Goal: Transaction & Acquisition: Purchase product/service

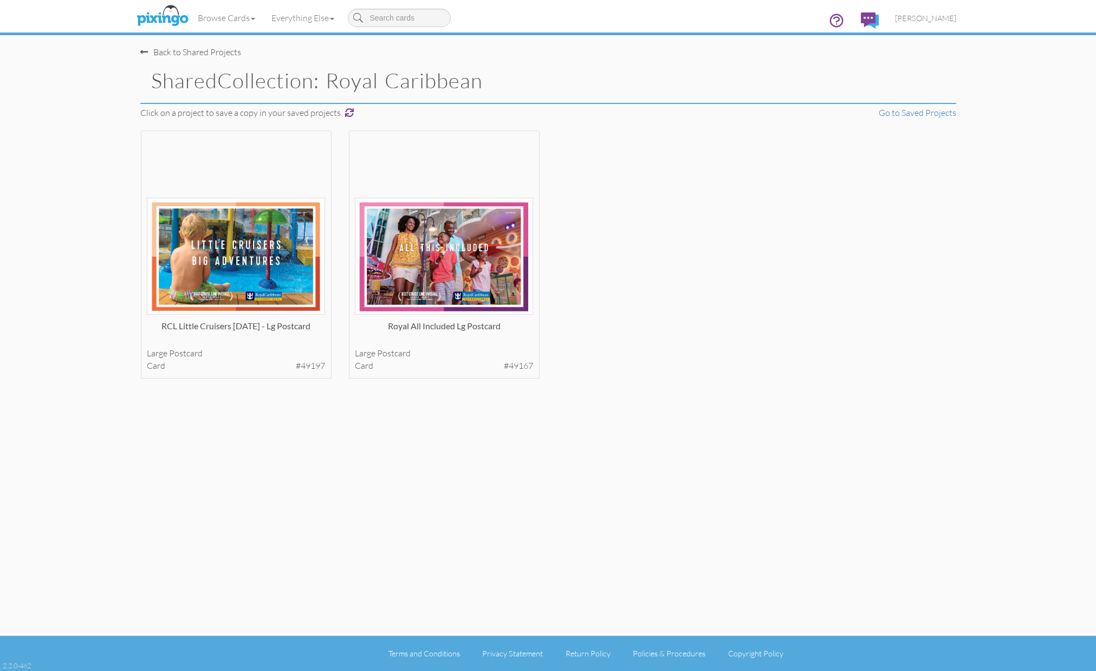
click at [141, 54] on span at bounding box center [144, 52] width 8 height 9
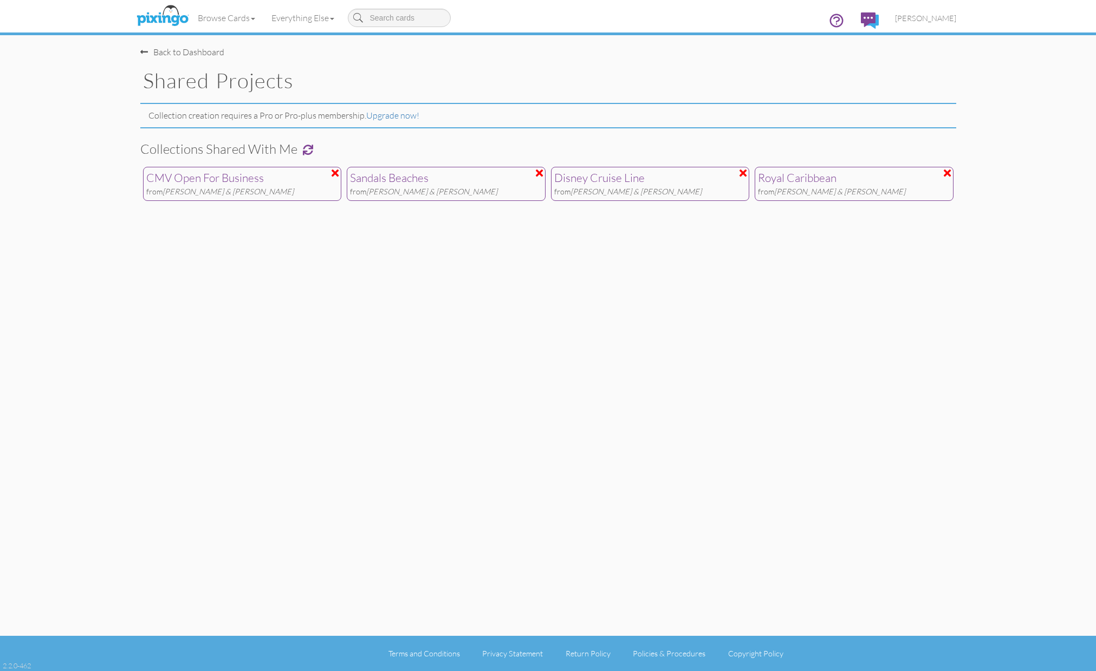
click at [156, 52] on div "Back to Dashboard" at bounding box center [182, 52] width 84 height 12
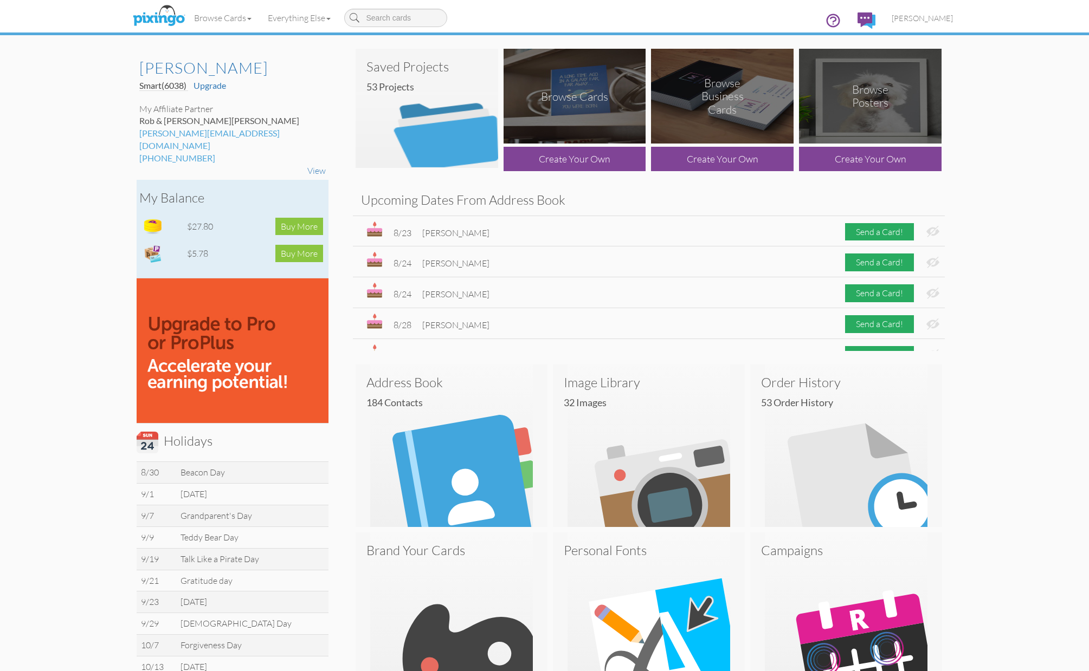
click at [227, 215] on td "$27.80" at bounding box center [210, 226] width 53 height 27
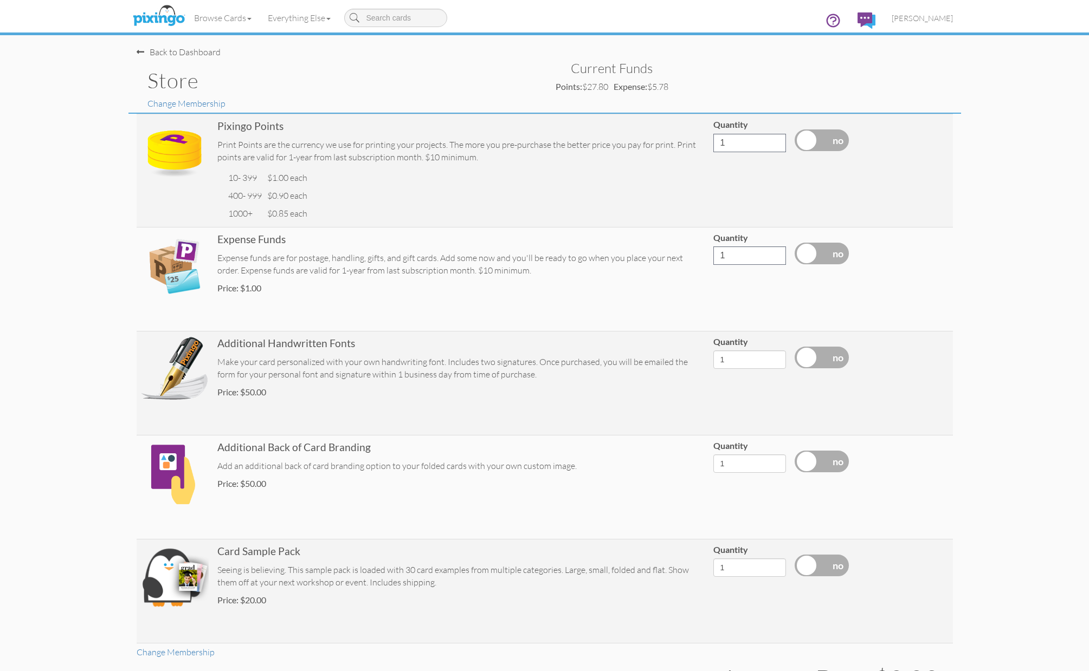
click at [183, 53] on div "Back to Dashboard" at bounding box center [179, 52] width 84 height 12
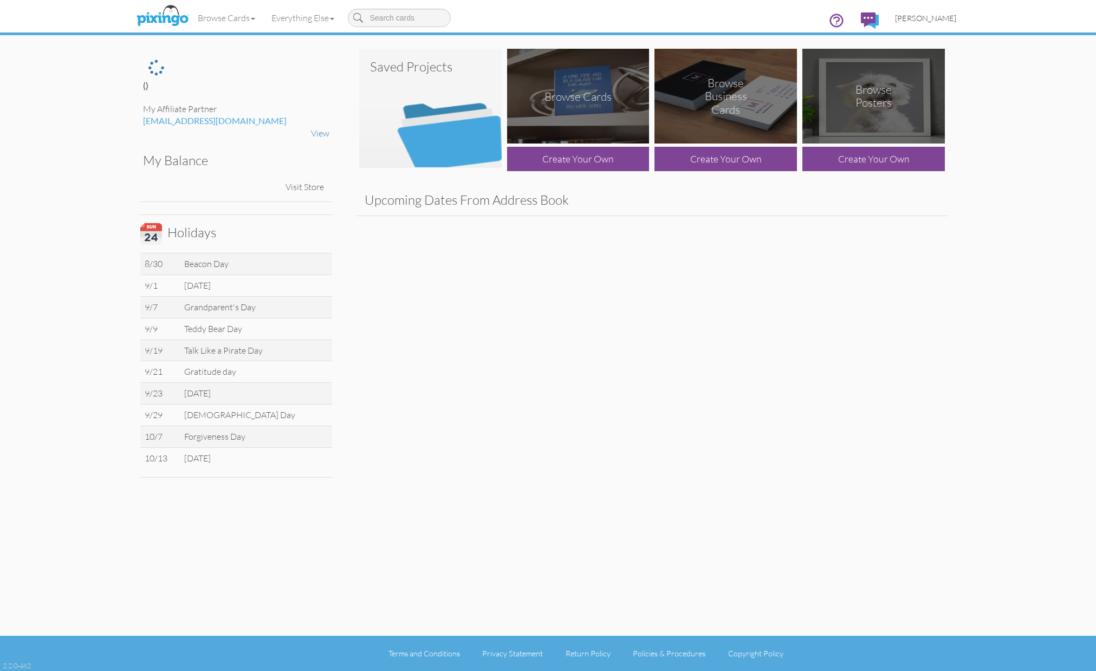
click at [948, 21] on span "Kristin Calle" at bounding box center [925, 18] width 61 height 9
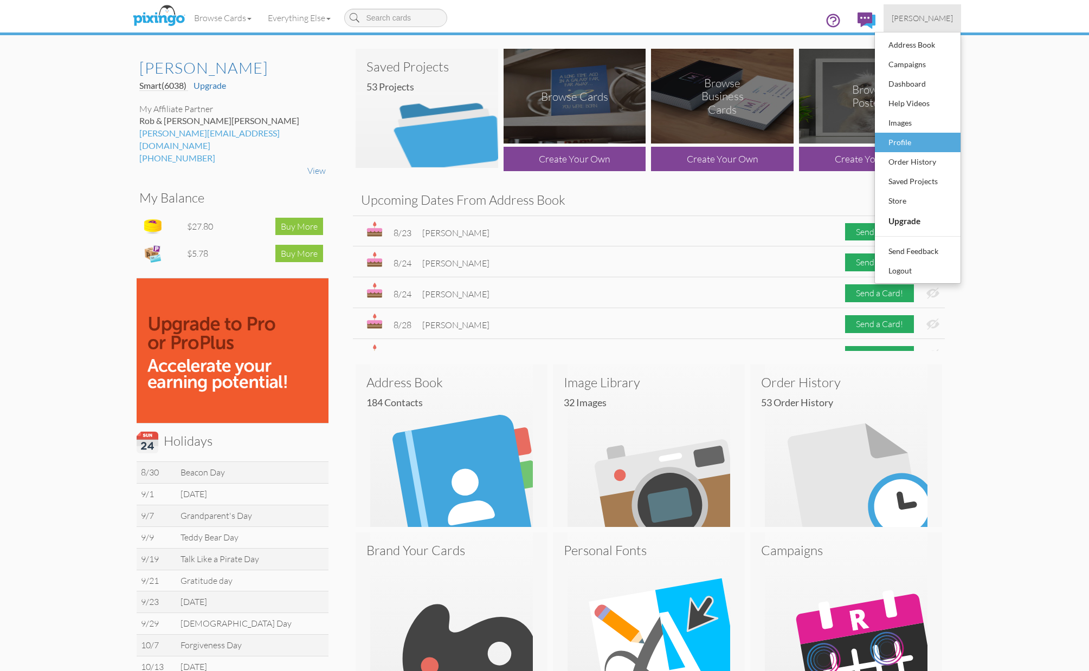
click at [926, 140] on div "Profile" at bounding box center [917, 142] width 64 height 16
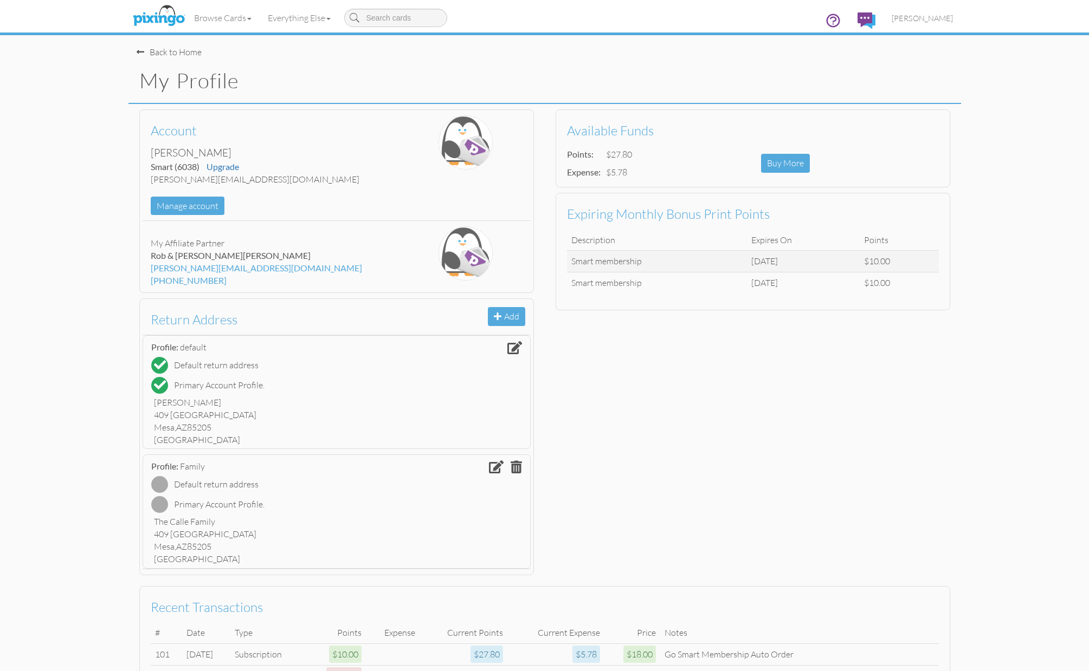
click at [185, 49] on div "Back to Home" at bounding box center [169, 52] width 65 height 12
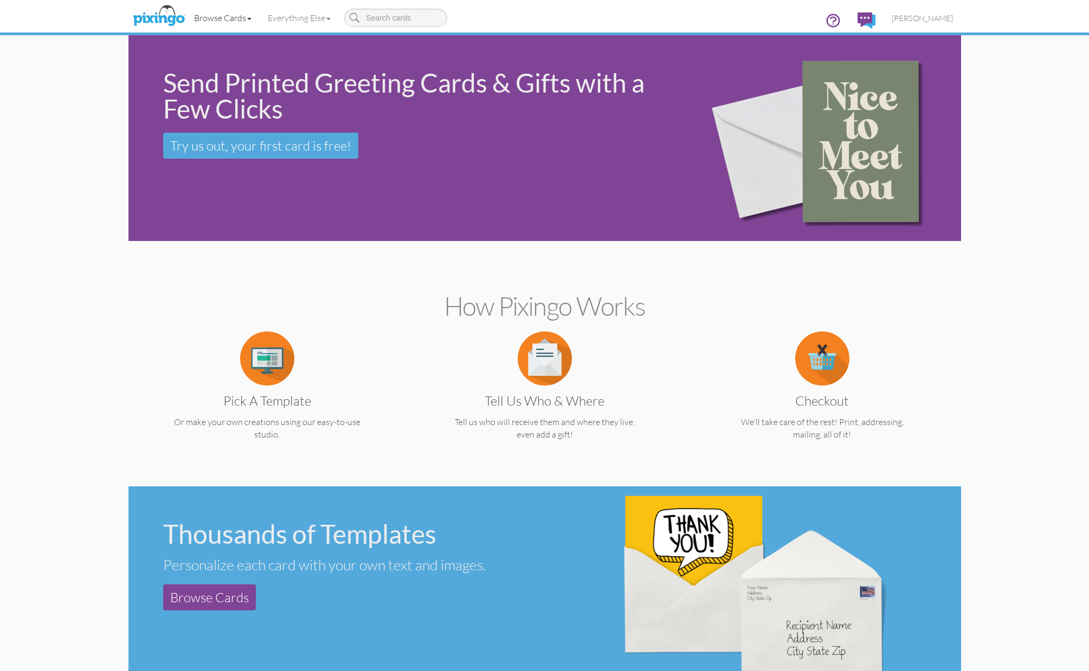
click at [232, 23] on link "Browse Cards" at bounding box center [223, 17] width 74 height 27
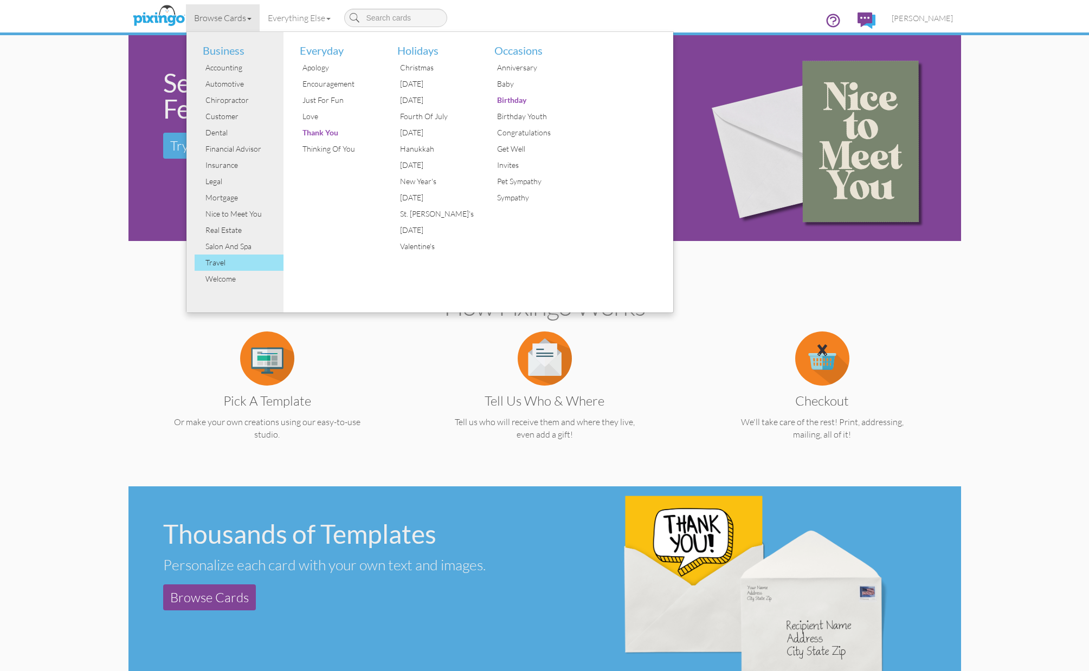
click at [227, 259] on div "Travel" at bounding box center [243, 263] width 81 height 16
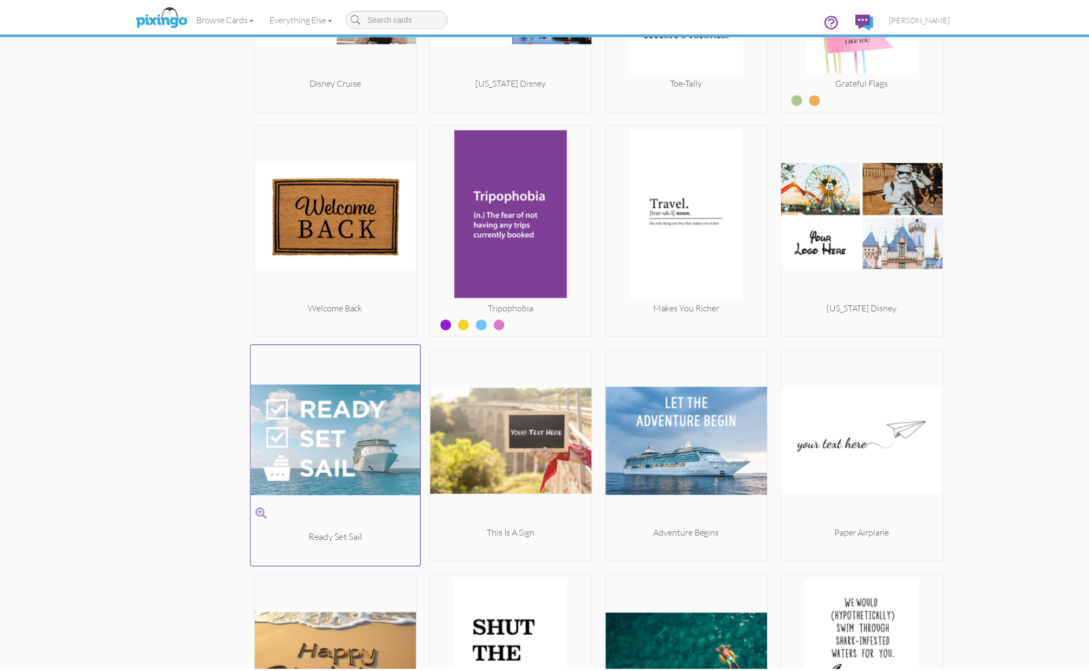
scroll to position [1184, 0]
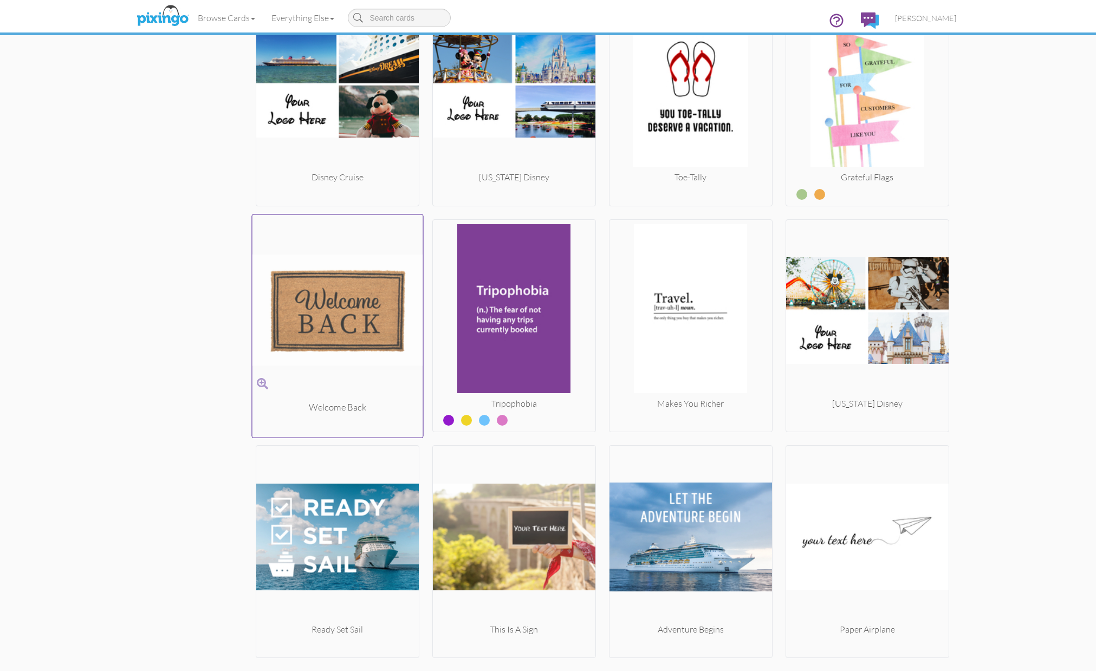
click at [373, 305] on img at bounding box center [337, 310] width 171 height 182
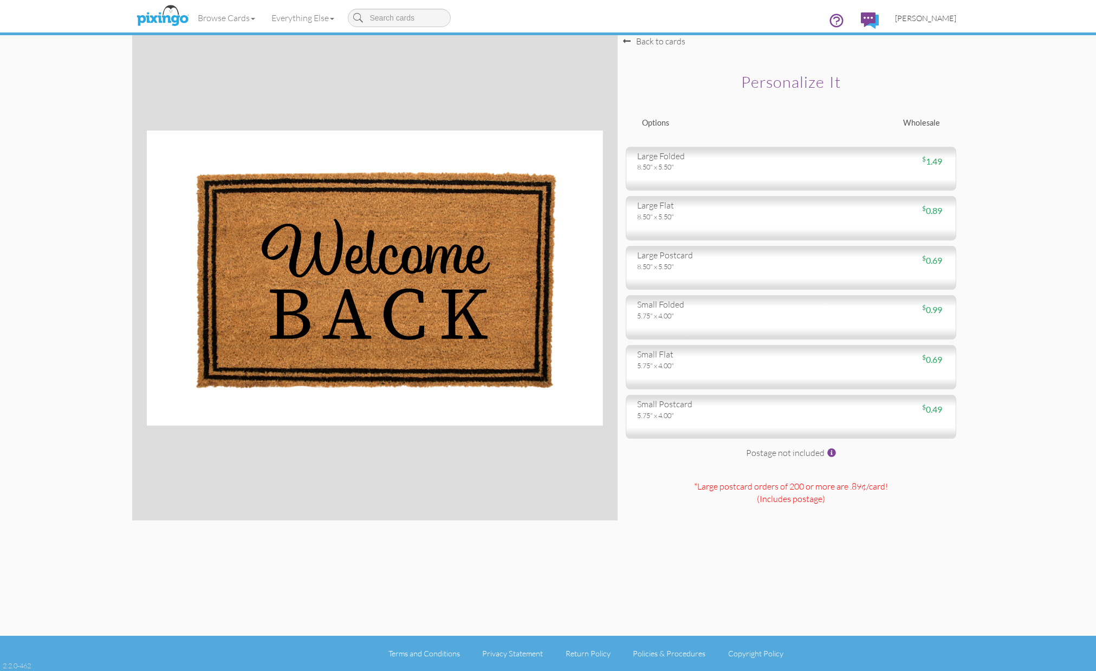
click at [920, 15] on span "[PERSON_NAME]" at bounding box center [925, 18] width 61 height 9
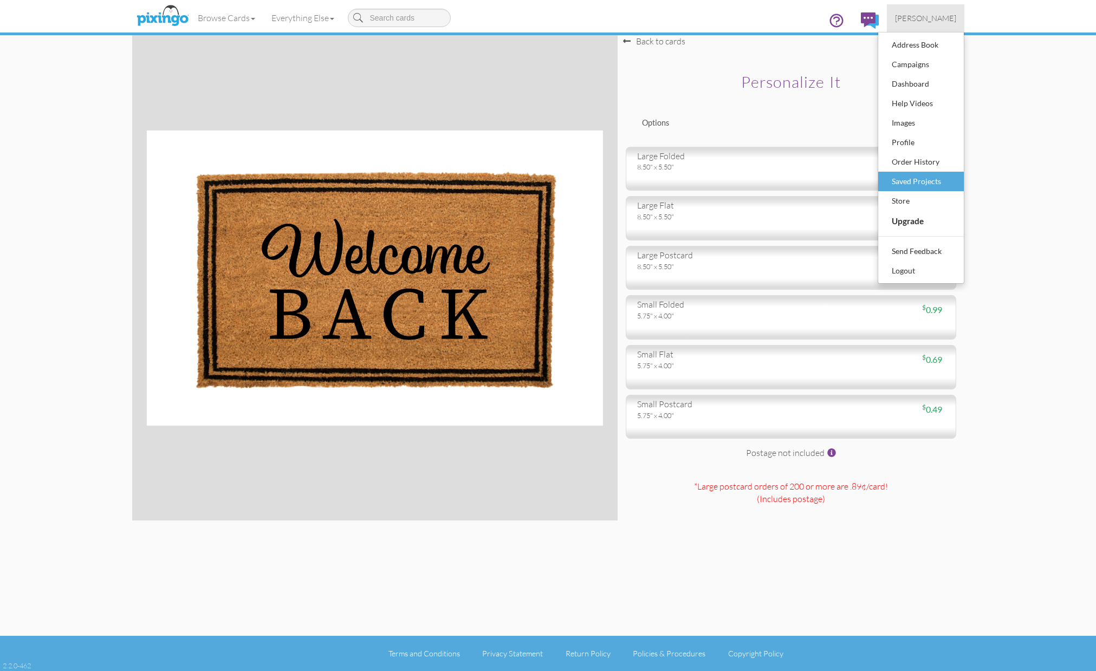
click at [929, 176] on div "Saved Projects" at bounding box center [921, 181] width 64 height 16
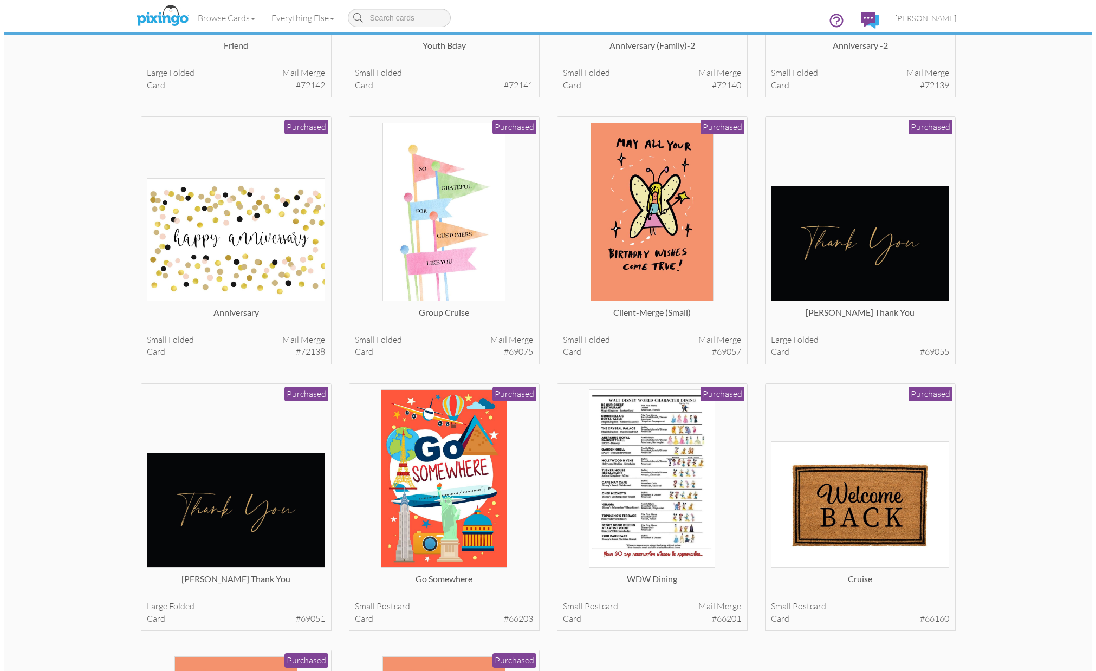
scroll to position [1541, 0]
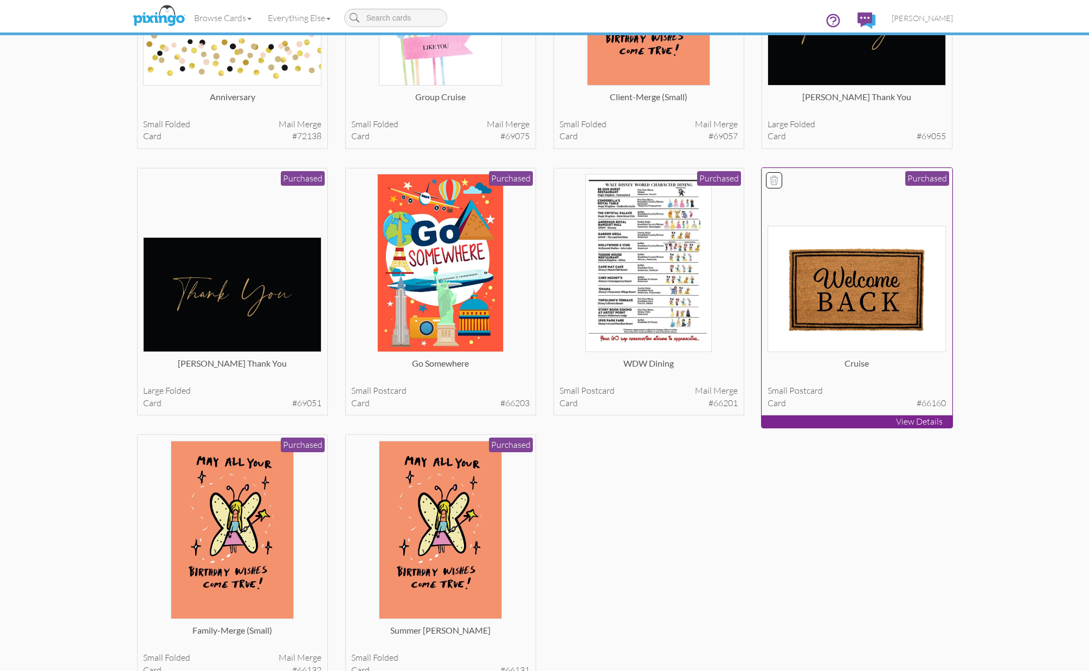
click at [842, 253] on img at bounding box center [856, 289] width 178 height 127
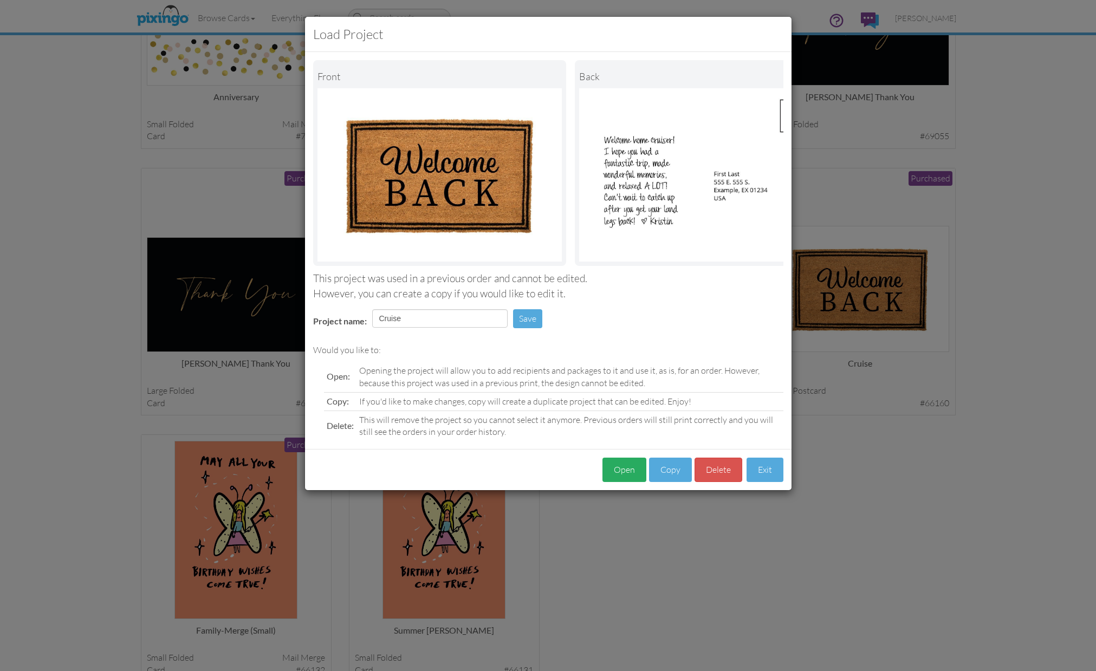
click at [632, 479] on button "Open" at bounding box center [625, 470] width 44 height 24
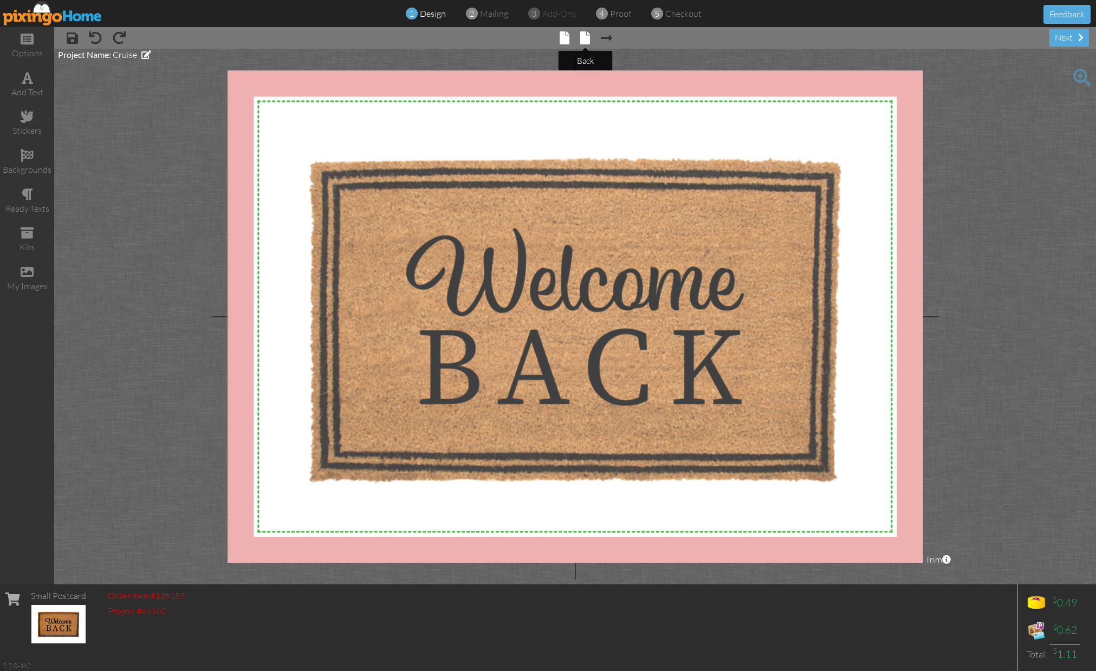
click at [589, 41] on span at bounding box center [585, 37] width 10 height 13
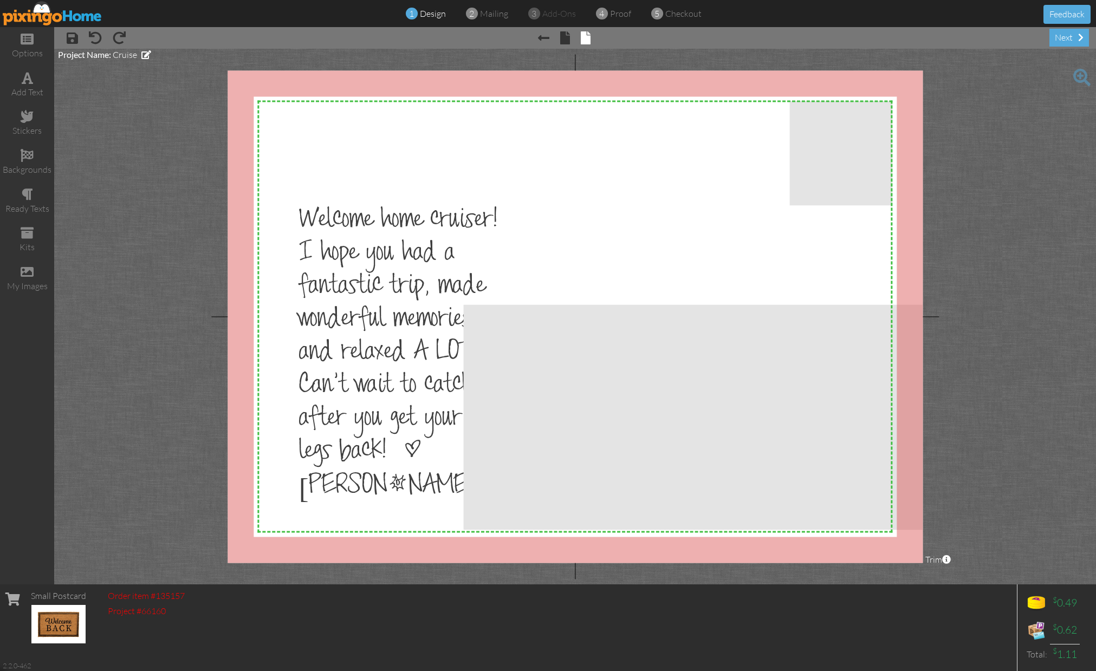
click at [473, 219] on div at bounding box center [575, 316] width 695 height 493
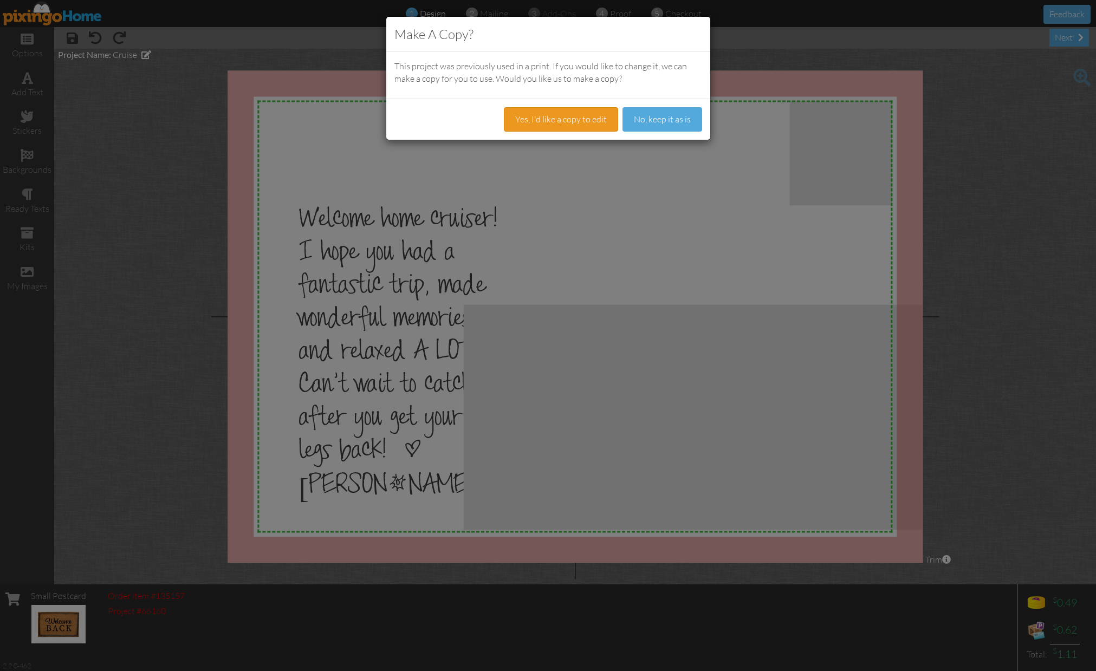
click at [572, 121] on button "Yes, I'd like a copy to edit" at bounding box center [561, 119] width 114 height 24
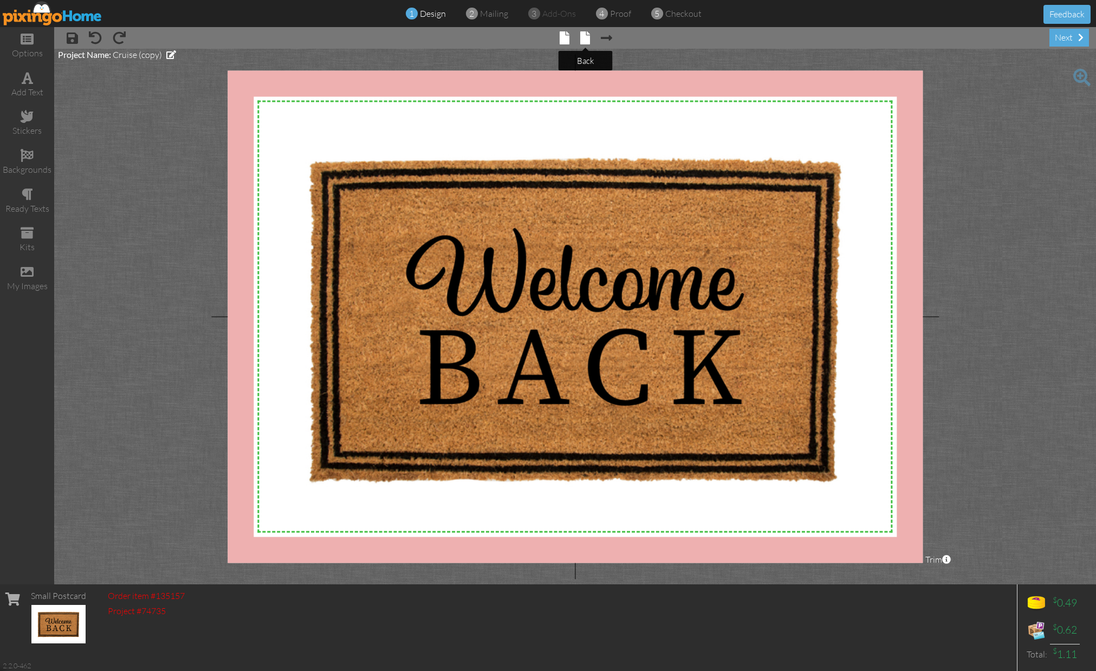
click at [584, 35] on span at bounding box center [585, 37] width 10 height 13
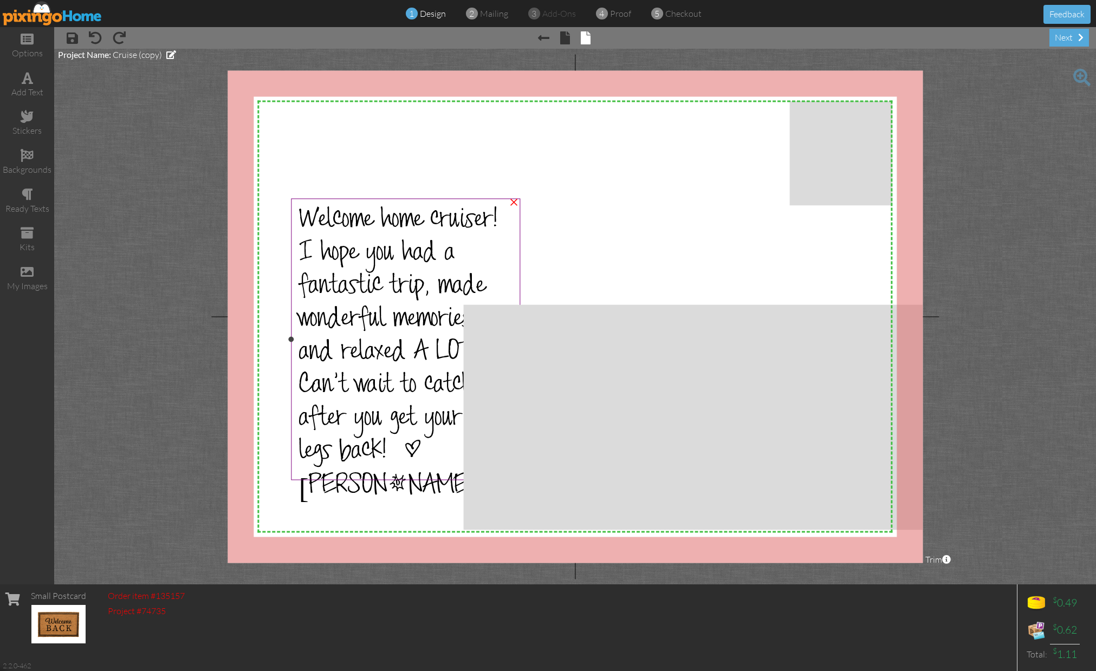
click at [447, 218] on span "Welcome home cruiser!" at bounding box center [398, 222] width 199 height 33
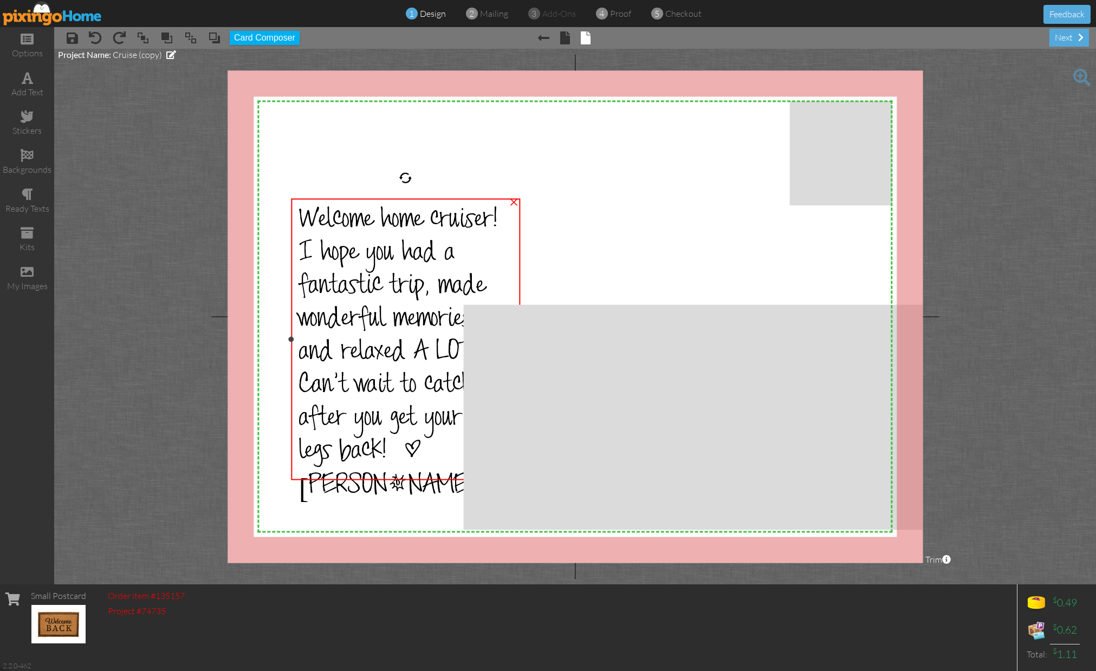
click at [447, 218] on span "Welcome home cruiser!" at bounding box center [398, 222] width 199 height 33
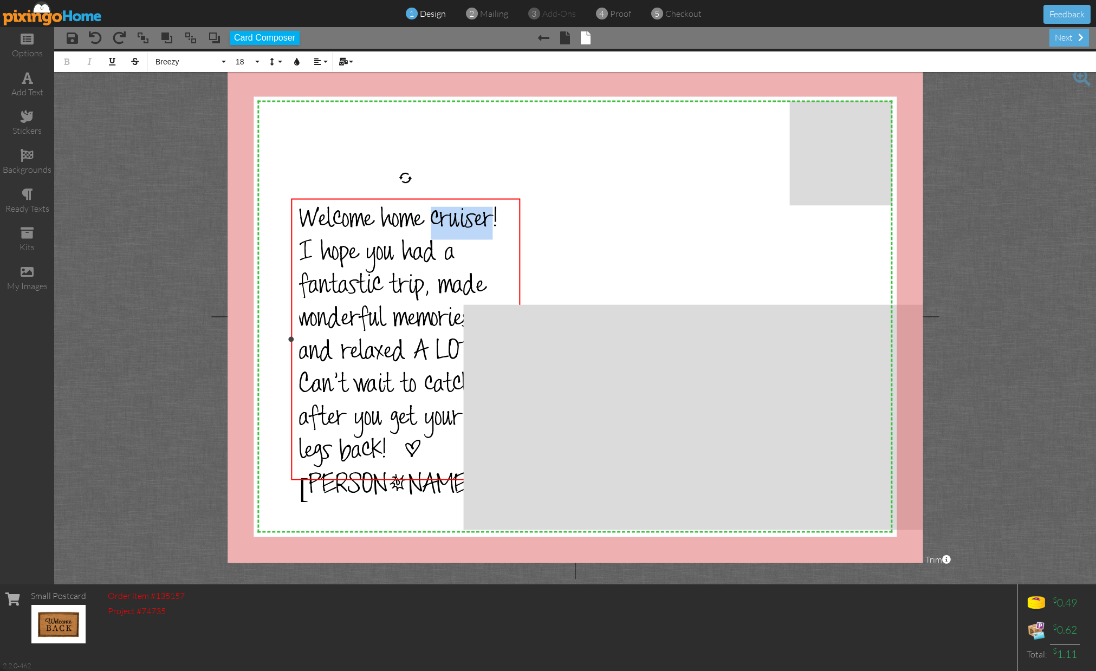
drag, startPoint x: 434, startPoint y: 219, endPoint x: 489, endPoint y: 218, distance: 55.3
click at [489, 218] on span "Welcome home cruiser!" at bounding box center [398, 222] width 199 height 33
click at [345, 66] on button "Mail Merge" at bounding box center [345, 61] width 21 height 21
click at [354, 80] on link "First Name" at bounding box center [377, 80] width 85 height 16
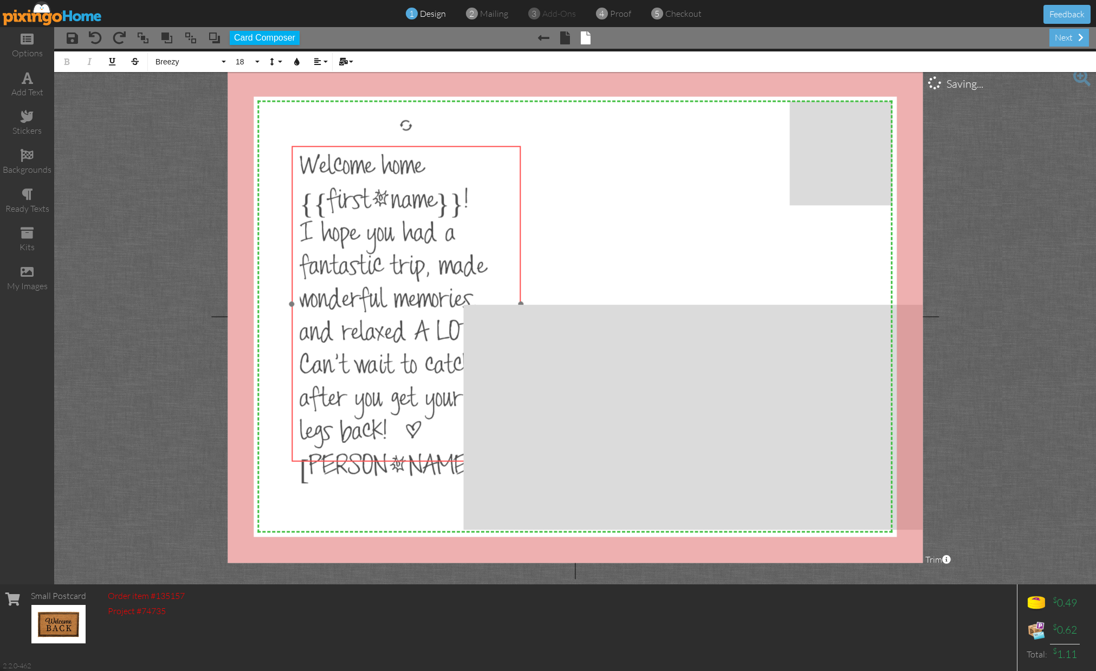
drag, startPoint x: 379, startPoint y: 199, endPoint x: 379, endPoint y: 146, distance: 52.6
click at [379, 146] on div "Welcome home {{first_name}}! I hope you had a fantastic trip, made wonderful me…" at bounding box center [406, 321] width 229 height 350
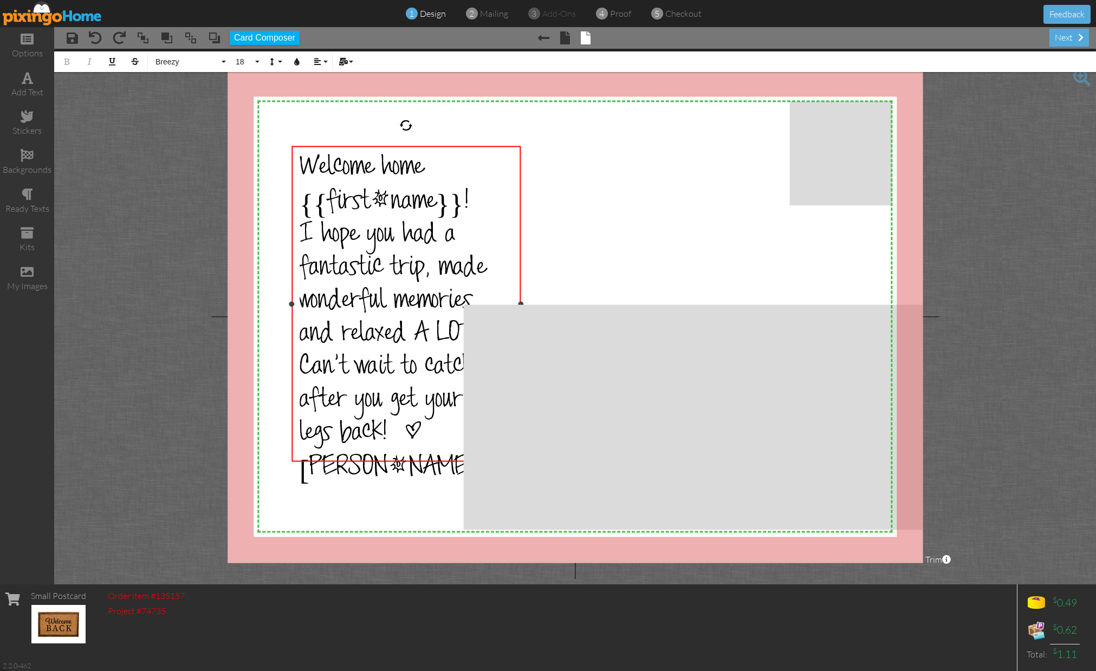
click at [379, 455] on div "Welcome home {{first_name}}! I hope you had a fantastic trip, made wonderful me…" at bounding box center [406, 321] width 229 height 350
drag, startPoint x: 344, startPoint y: 333, endPoint x: 384, endPoint y: 333, distance: 40.1
click at [384, 333] on span "I hope you had a fantastic trip, made wonderful memories, and relaxed A LOT!" at bounding box center [393, 287] width 186 height 132
click at [301, 334] on span "I hope you had a fantastic trip, made wonderful memories, and relaxed A LOT!" at bounding box center [393, 287] width 186 height 132
click at [484, 299] on span "I hope you had a fantastic trip, made wonderful memories, and relaxed A LOT!" at bounding box center [393, 287] width 186 height 132
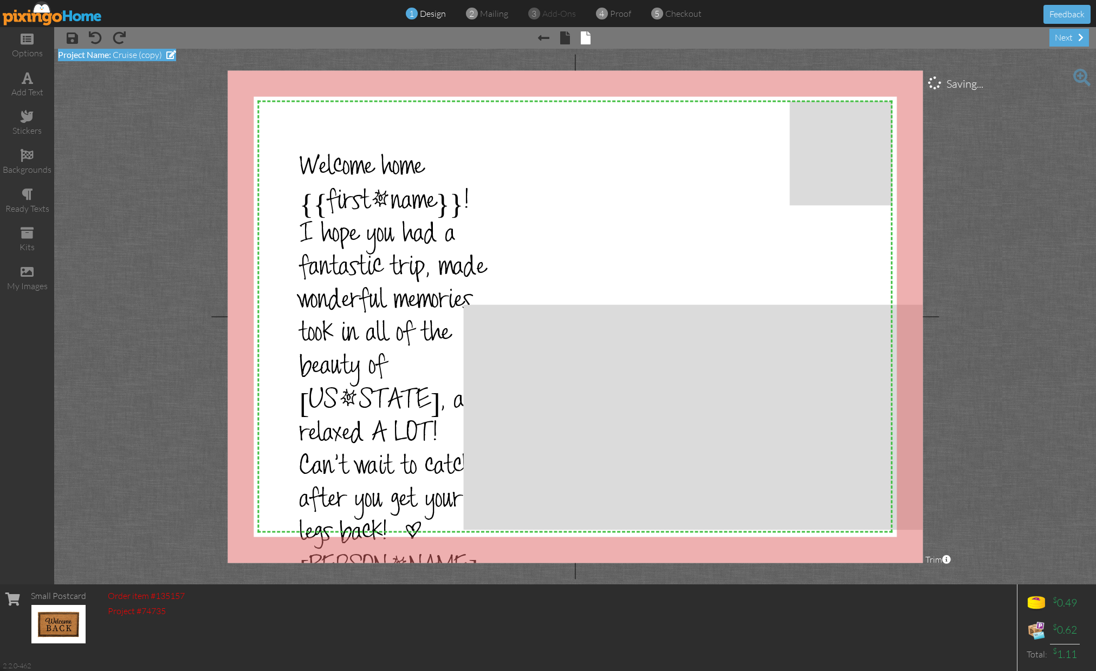
click at [170, 52] on span at bounding box center [171, 54] width 10 height 9
drag, startPoint x: 90, startPoint y: 64, endPoint x: 139, endPoint y: 60, distance: 48.4
click at [139, 60] on input "Cruise (copy)" at bounding box center [125, 60] width 135 height 18
type input "Cruise-[US_STATE]"
click at [95, 80] on span at bounding box center [92, 76] width 68 height 20
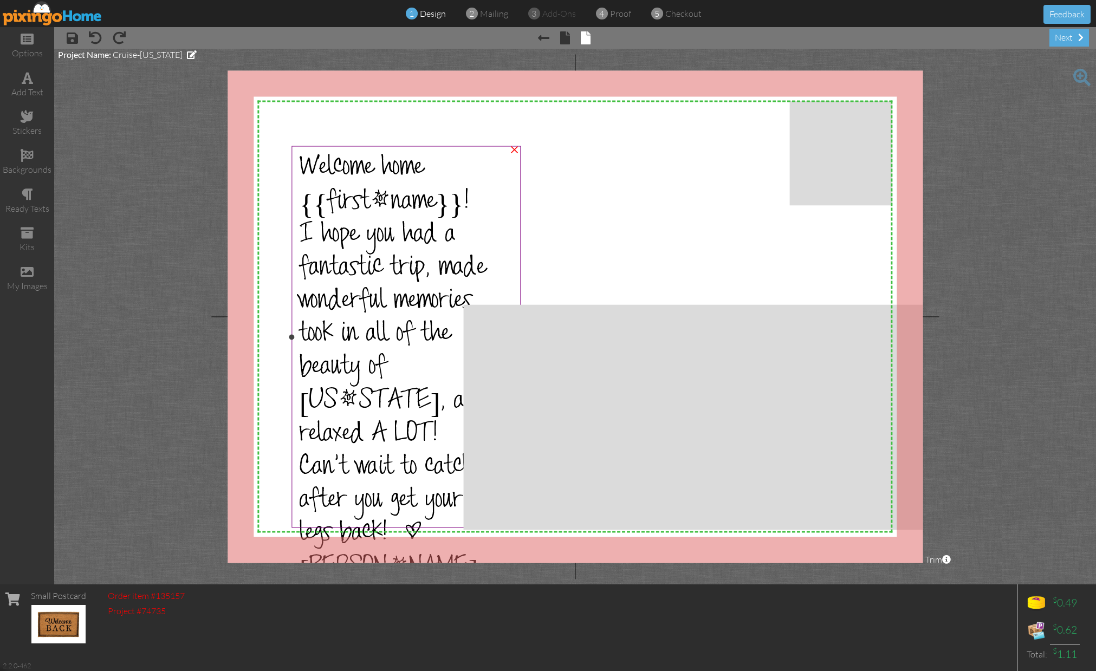
click at [393, 198] on span "Welcome home {{first_name}}!" at bounding box center [385, 187] width 170 height 67
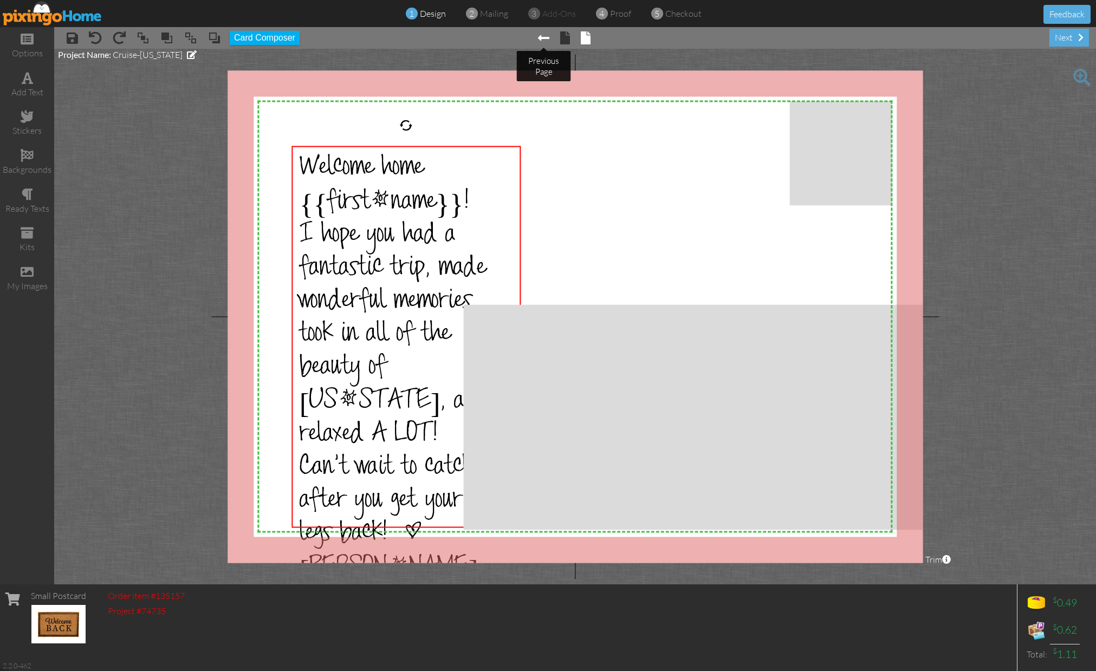
click at [547, 39] on span at bounding box center [543, 37] width 11 height 13
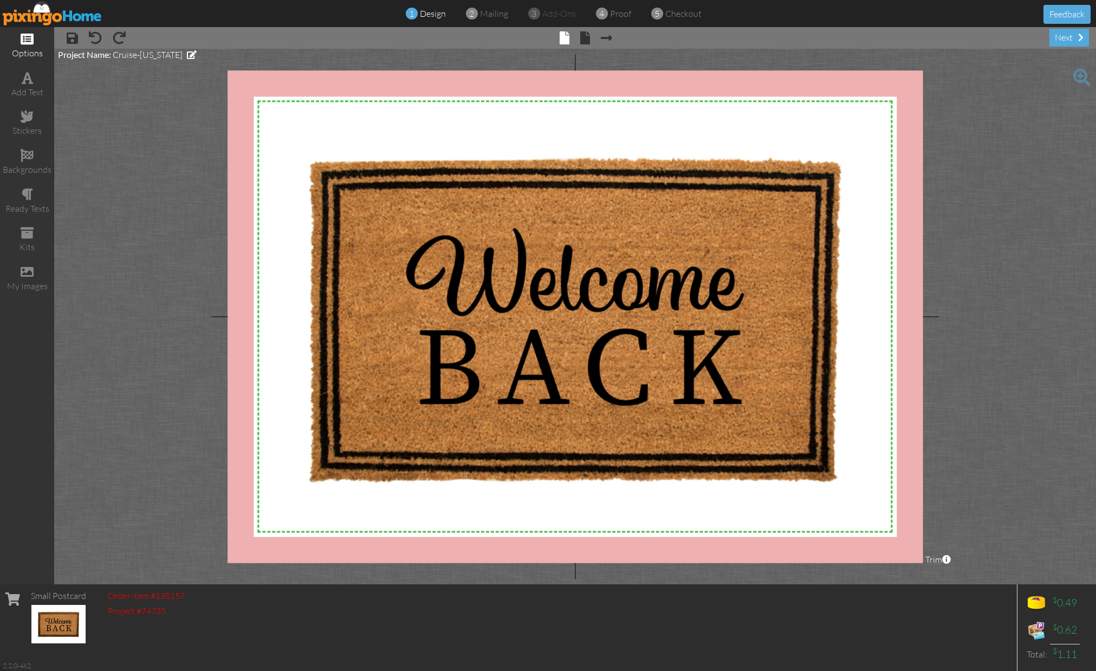
click at [26, 47] on div "options" at bounding box center [27, 53] width 54 height 12
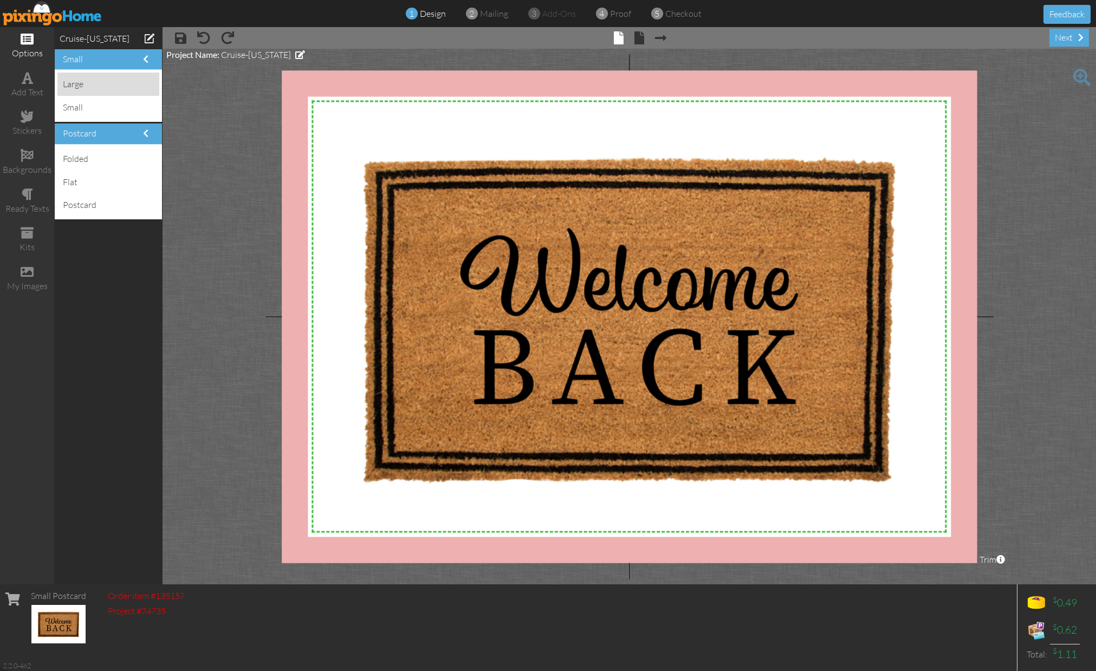
click at [95, 86] on div "large" at bounding box center [108, 84] width 102 height 23
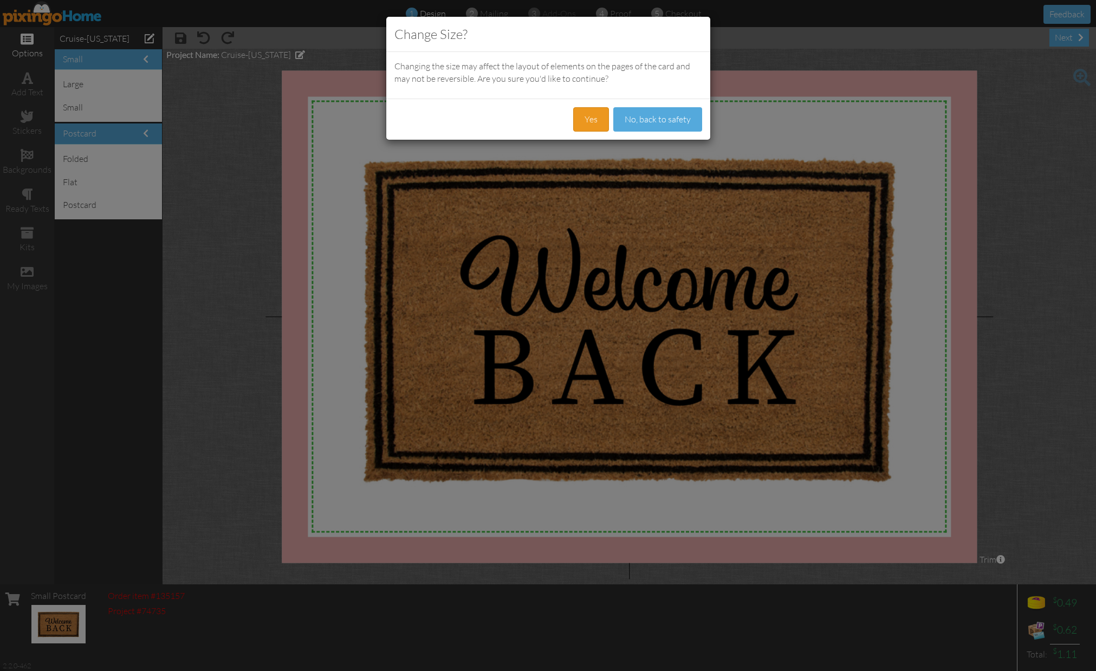
click at [586, 119] on button "Yes" at bounding box center [591, 119] width 36 height 24
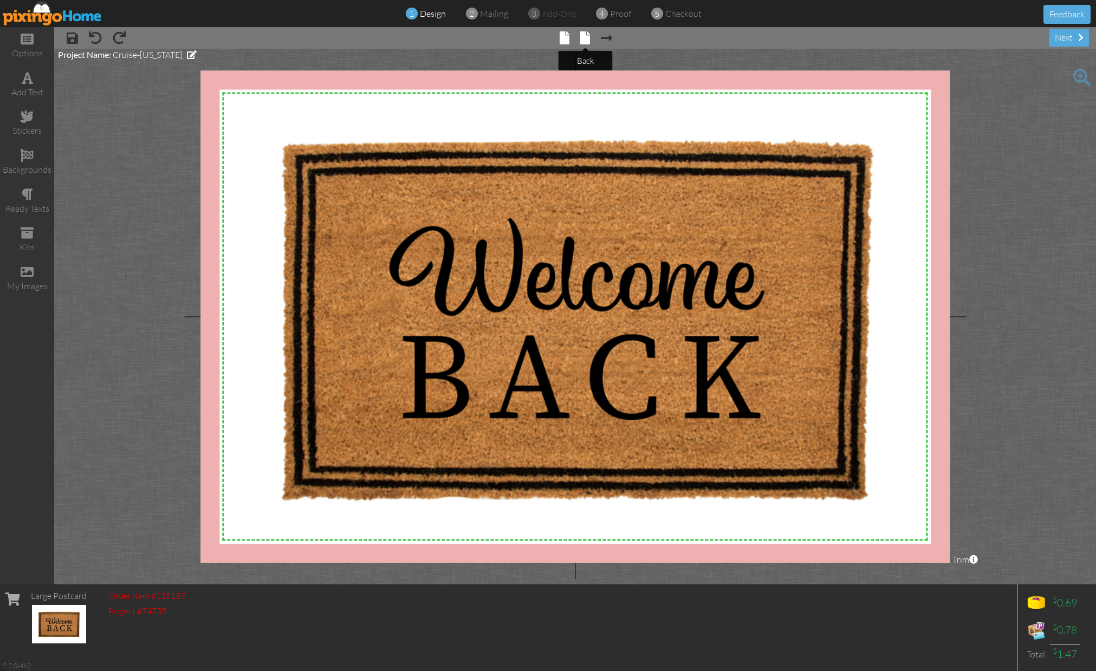
click at [590, 38] on span at bounding box center [585, 37] width 10 height 13
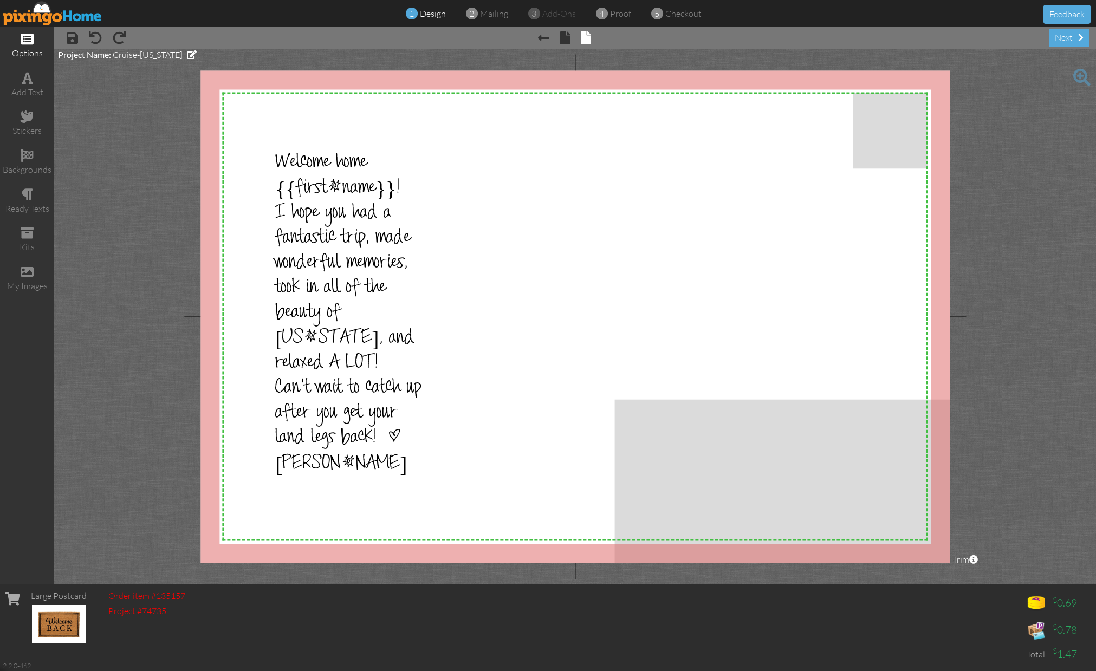
click at [29, 42] on span at bounding box center [27, 39] width 13 height 13
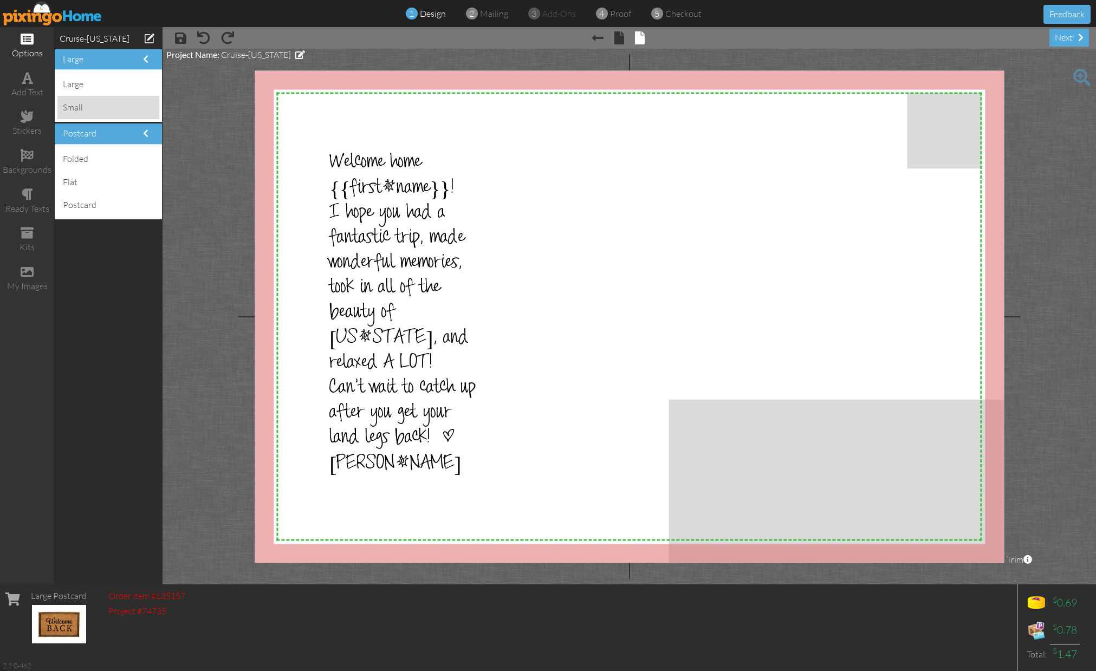
click at [76, 105] on div "small" at bounding box center [108, 107] width 102 height 23
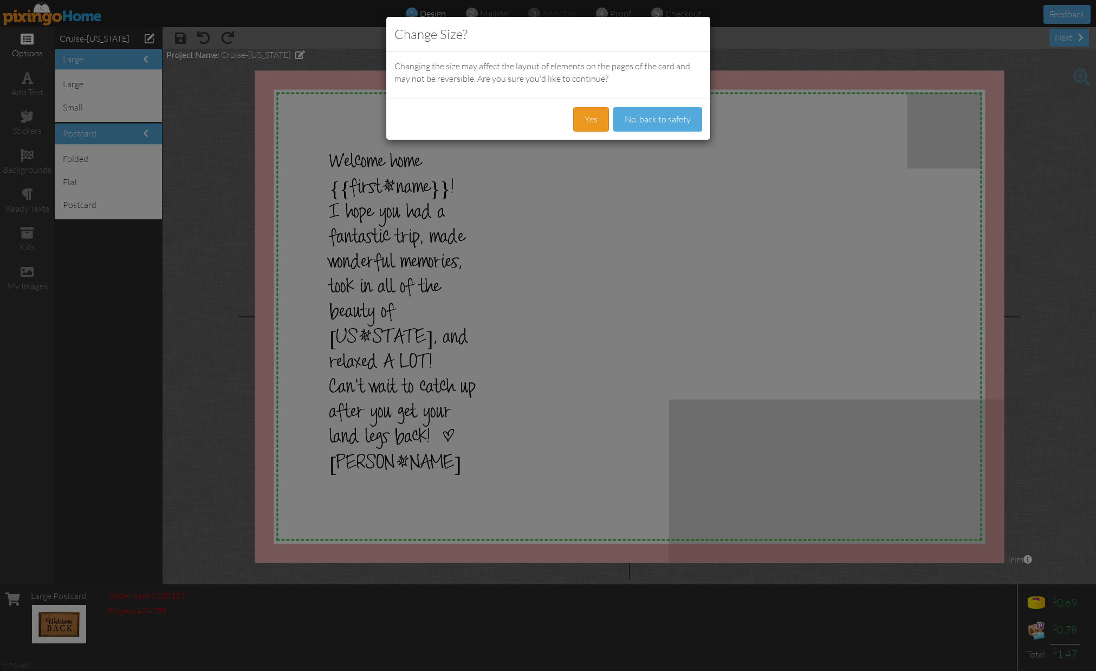
click at [590, 118] on button "Yes" at bounding box center [591, 119] width 36 height 24
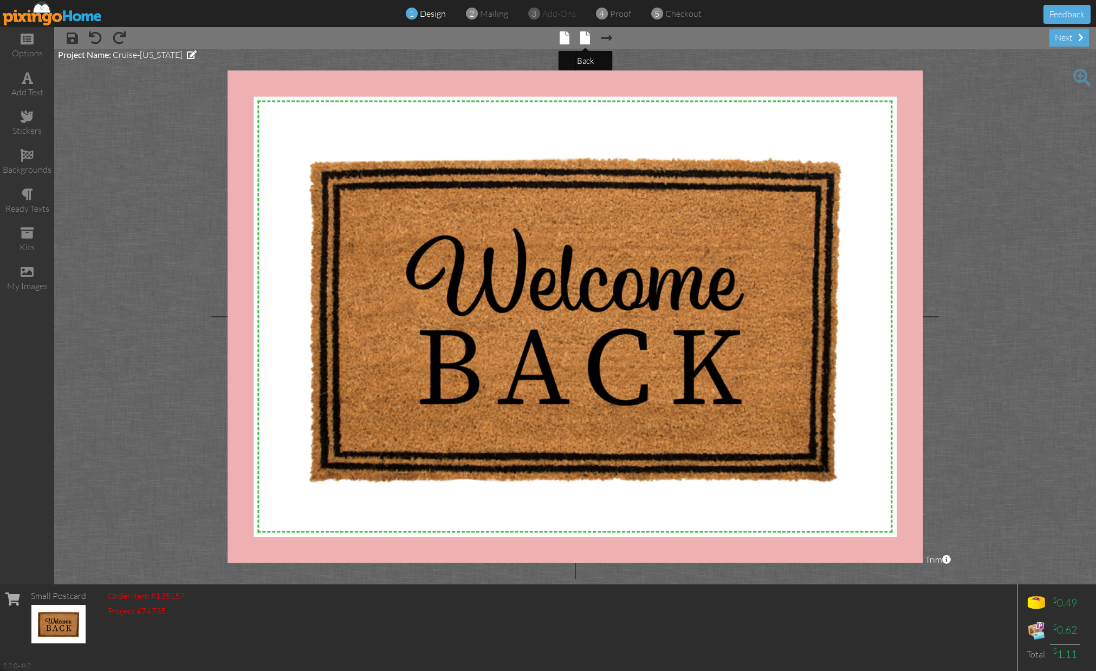
click at [584, 43] on span at bounding box center [585, 37] width 10 height 13
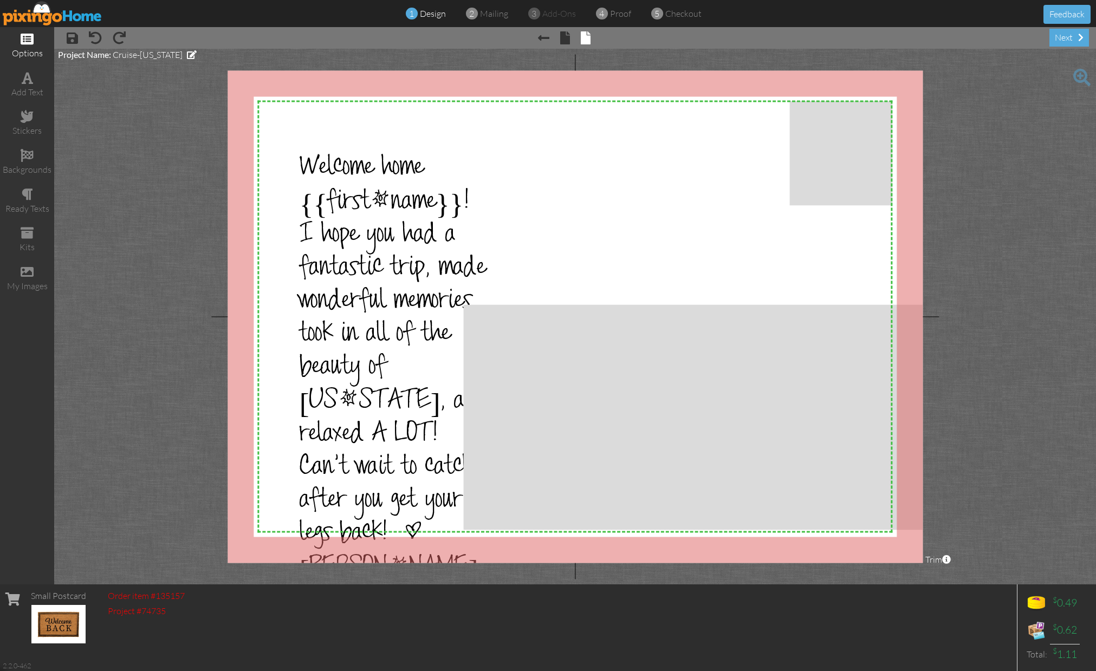
click at [33, 47] on div "options" at bounding box center [27, 53] width 54 height 12
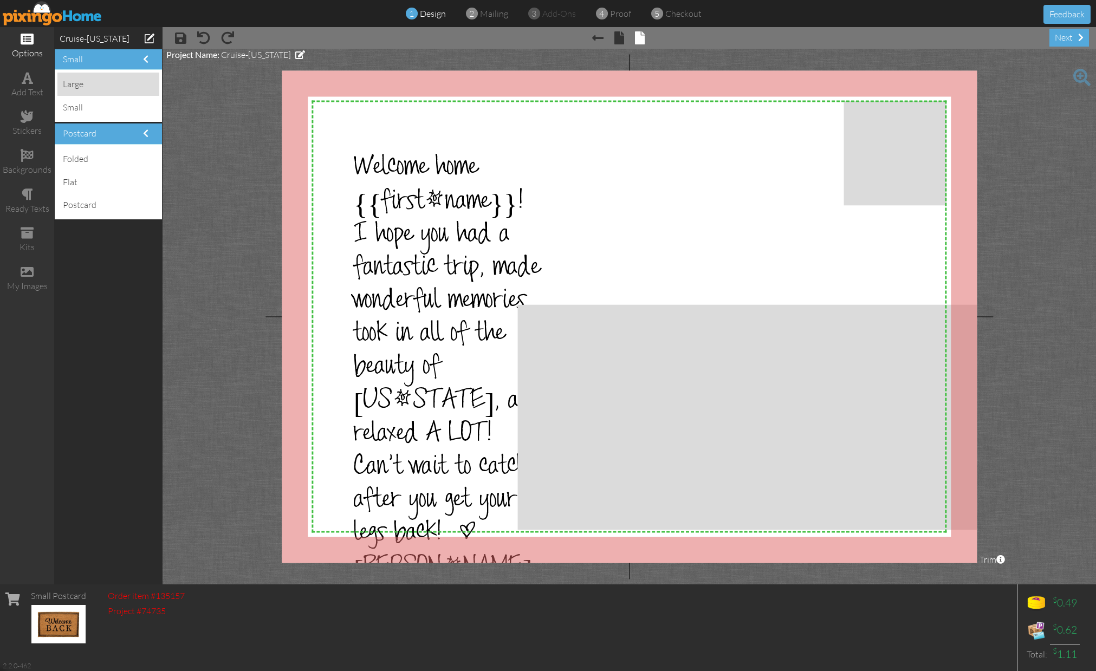
click at [84, 80] on div "large" at bounding box center [108, 84] width 102 height 23
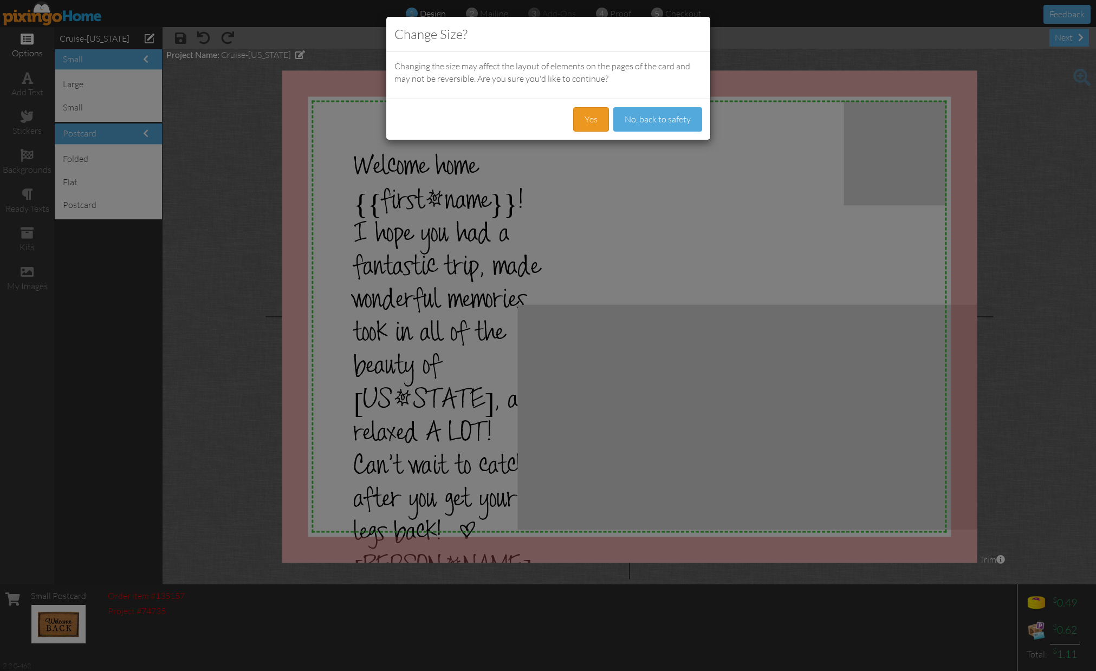
click at [606, 128] on button "Yes" at bounding box center [591, 119] width 36 height 24
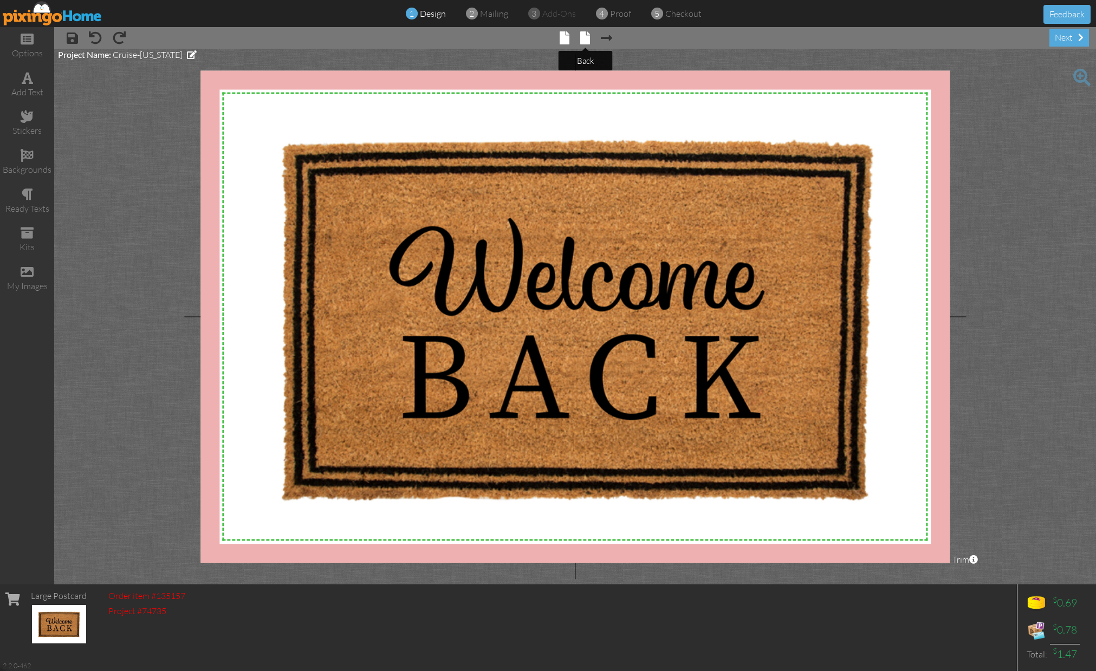
click at [585, 41] on span at bounding box center [585, 37] width 10 height 13
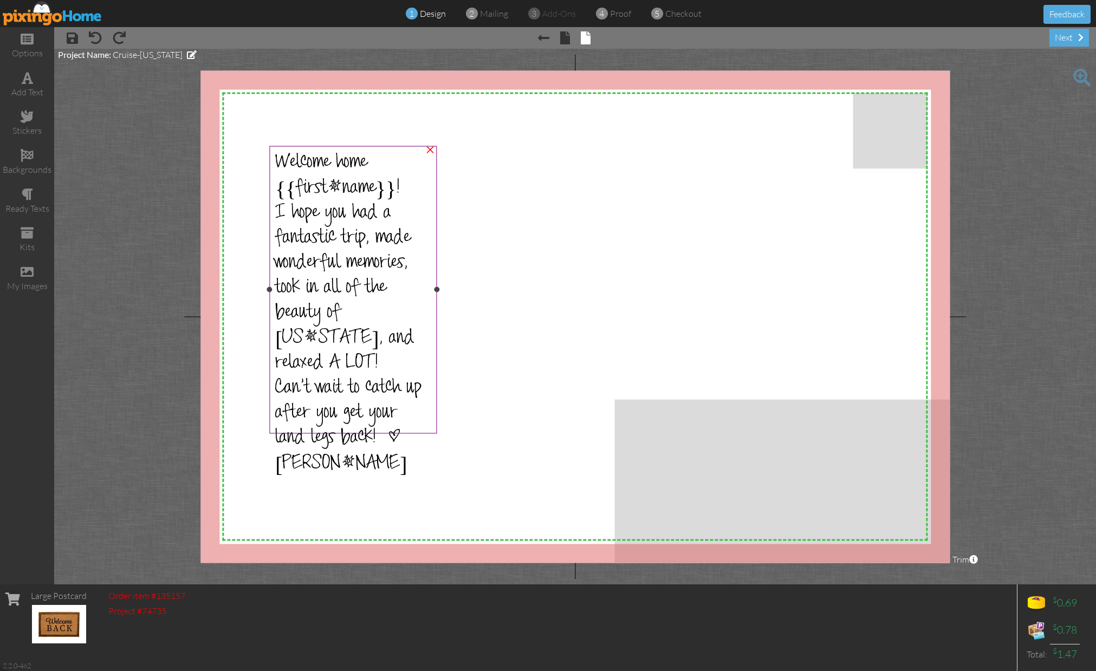
click at [369, 308] on span "I hope you had a fantastic trip, made wonderful memories, took in all of the be…" at bounding box center [344, 289] width 139 height 175
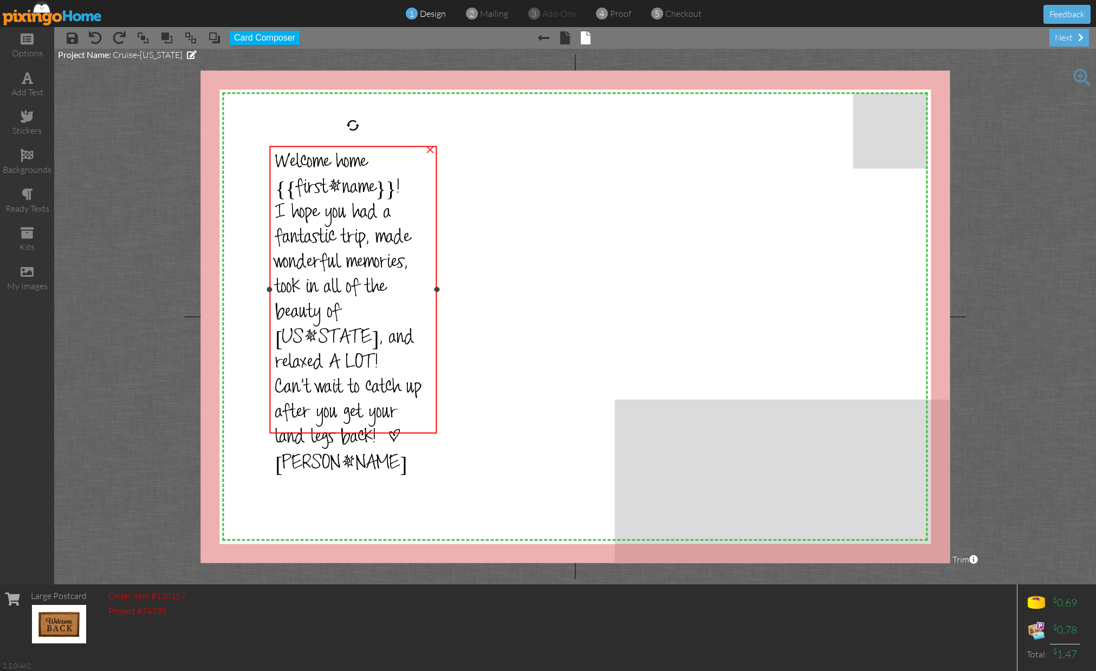
click at [434, 429] on div "Welcome home {{first_name}}! I hope you had a fantastic trip, made wonderful me…" at bounding box center [352, 315] width 167 height 338
click at [421, 418] on div "Can't wait to catch up after you get your land legs back! # [PERSON_NAME]" at bounding box center [353, 427] width 156 height 101
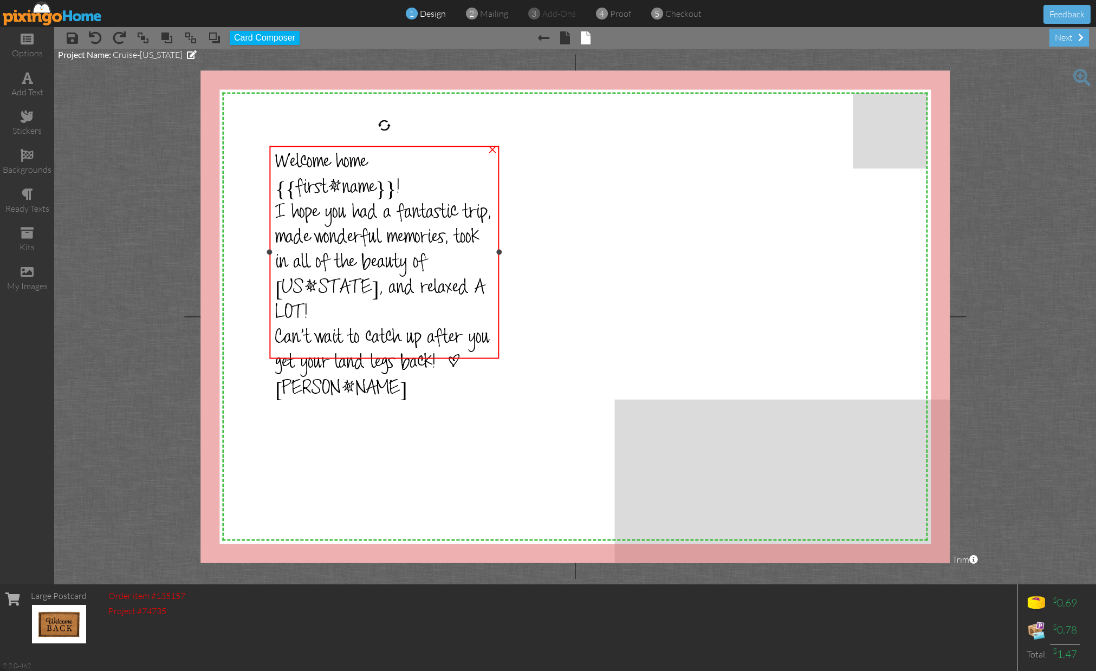
drag, startPoint x: 437, startPoint y: 290, endPoint x: 500, endPoint y: 290, distance: 62.3
click at [499, 290] on div "Welcome home {{first_name}}! I hope you had a fantastic trip, made wonderful me…" at bounding box center [384, 252] width 230 height 213
click at [447, 210] on span "I hope you had a fantastic trip, made wonderful memories, took in all of the be…" at bounding box center [383, 264] width 216 height 125
click at [448, 211] on span "I hope you had a fantastic trip, made wonderful memories, took in all of the be…" at bounding box center [383, 264] width 216 height 125
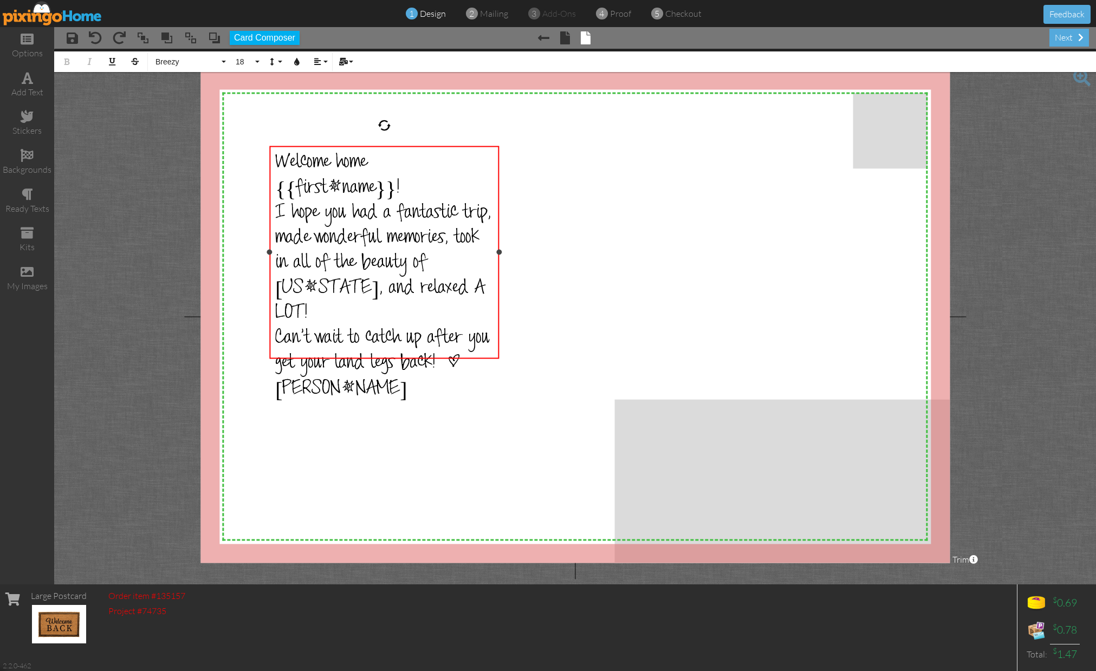
click at [448, 211] on span "I hope you had a fantastic trip, made wonderful memories, took in all of the be…" at bounding box center [383, 264] width 216 height 125
click at [379, 327] on span "Can't wait to catch up after you get your land legs back! # [PERSON_NAME]" at bounding box center [382, 365] width 215 height 76
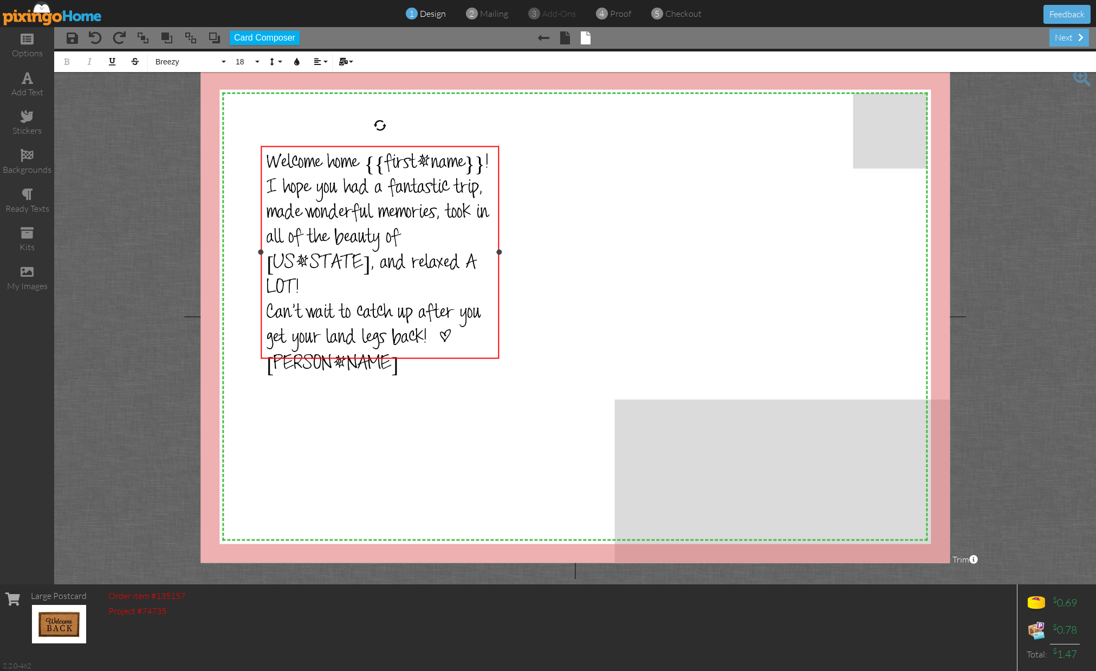
drag, startPoint x: 270, startPoint y: 252, endPoint x: 261, endPoint y: 254, distance: 9.4
click at [261, 254] on div at bounding box center [260, 252] width 5 height 5
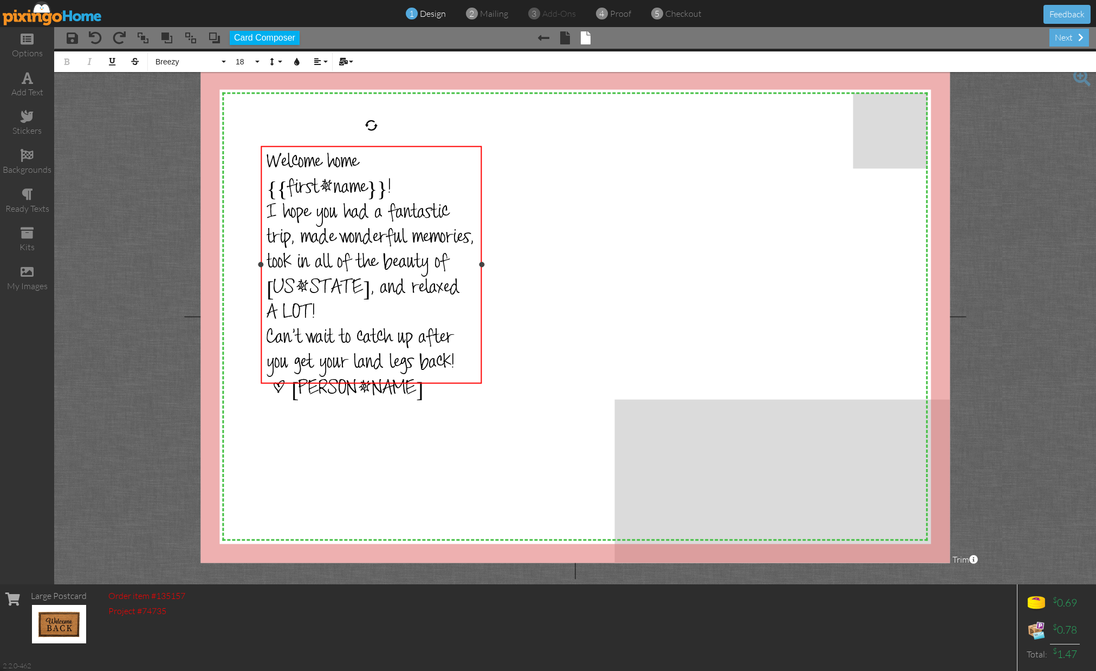
drag, startPoint x: 501, startPoint y: 253, endPoint x: 483, endPoint y: 251, distance: 17.4
click at [482, 251] on div "Welcome home {{first_name}}! I hope you had a fantastic trip, made wonderful me…" at bounding box center [371, 265] width 221 height 238
click at [33, 34] on span at bounding box center [27, 39] width 13 height 13
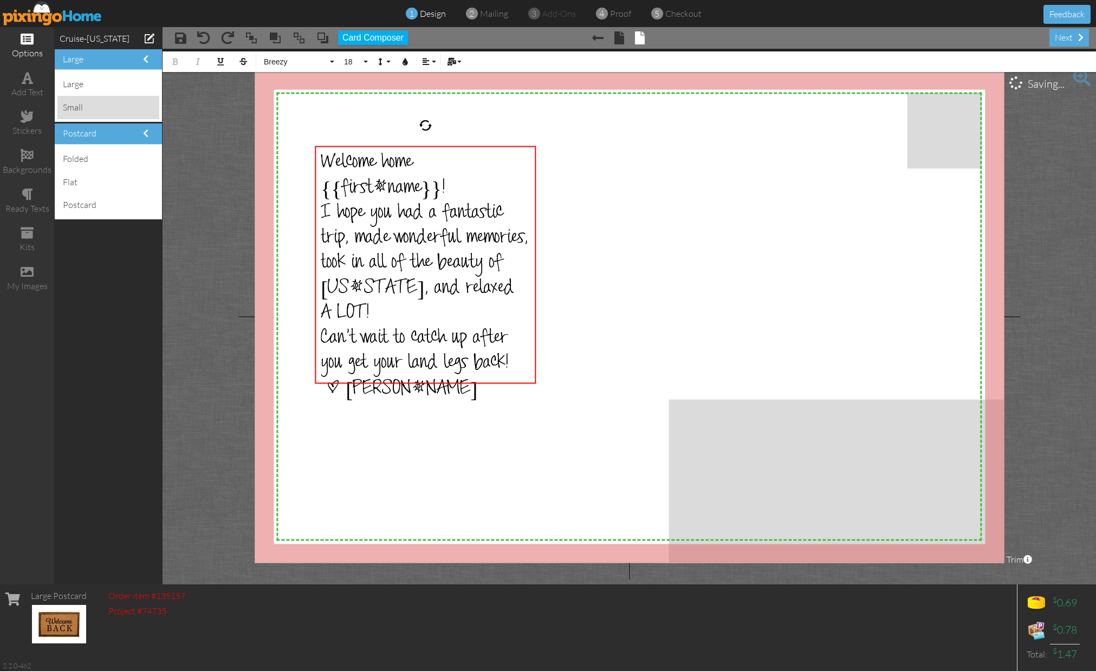
click at [82, 108] on div "small" at bounding box center [108, 107] width 102 height 23
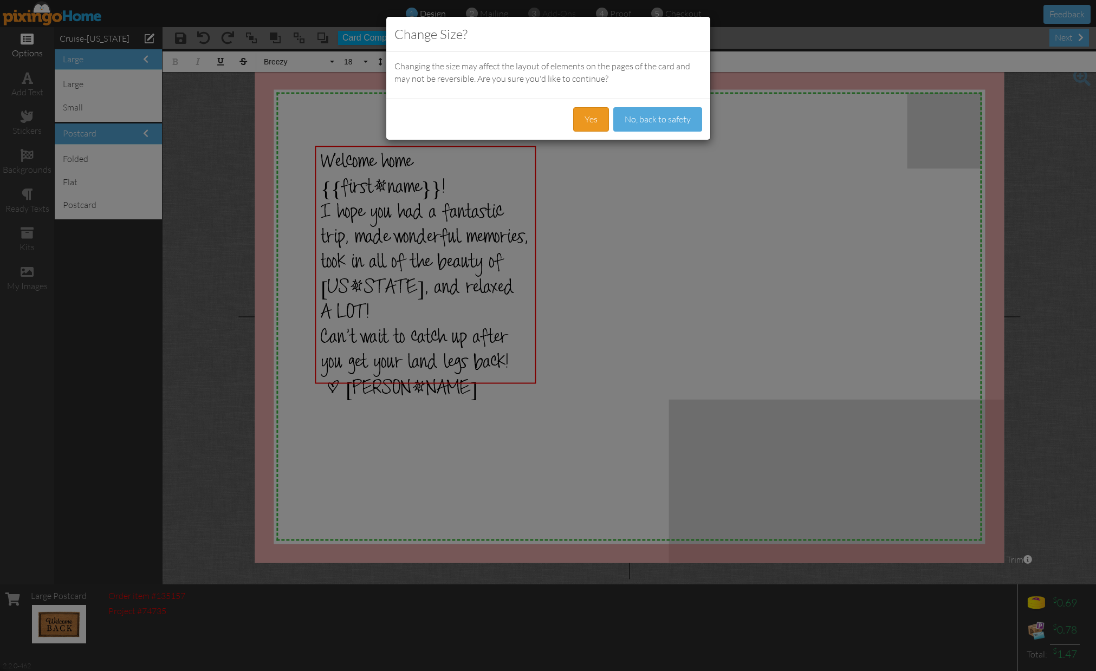
click at [576, 118] on button "Yes" at bounding box center [591, 119] width 36 height 24
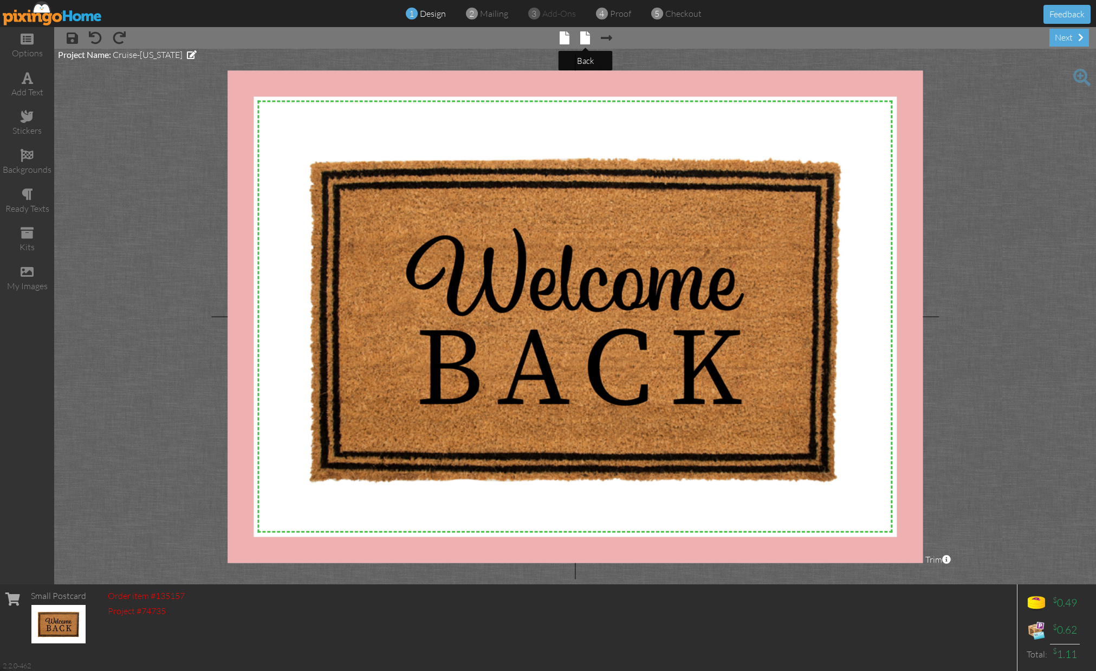
click at [587, 37] on span at bounding box center [585, 37] width 10 height 13
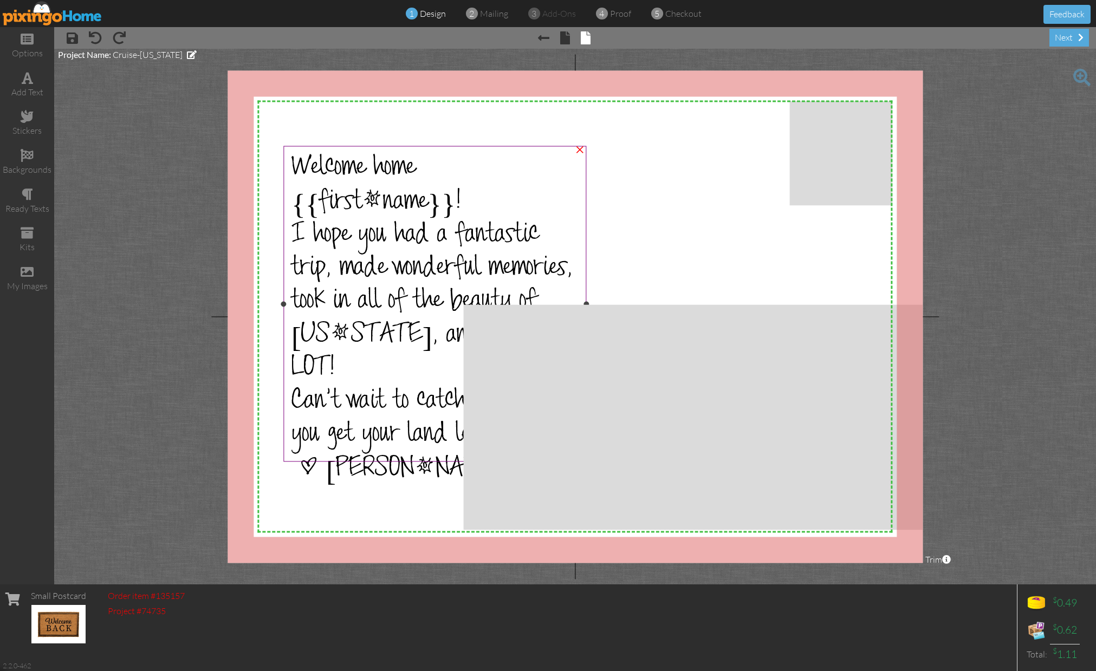
click at [389, 290] on span "I hope you had a fantastic trip, made wonderful memories, took in all of the be…" at bounding box center [434, 304] width 284 height 166
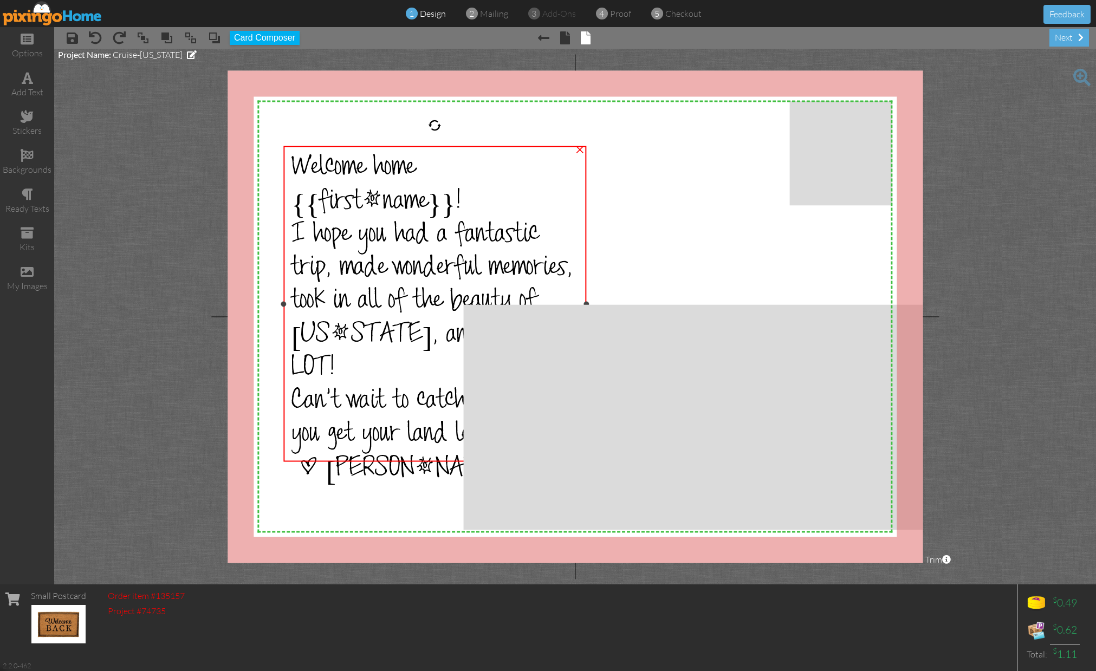
click at [383, 248] on span "I hope you had a fantastic trip, made wonderful memories, took in all of the be…" at bounding box center [434, 304] width 284 height 166
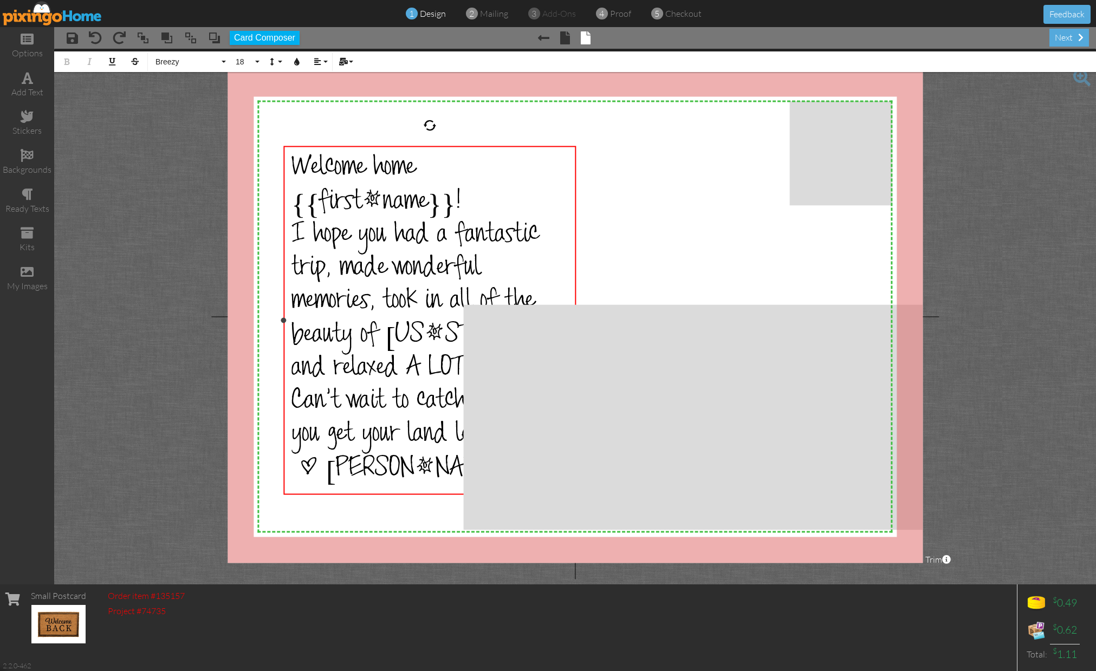
drag, startPoint x: 585, startPoint y: 288, endPoint x: 574, endPoint y: 286, distance: 10.5
click at [574, 286] on div "Welcome home {{first_name}}! I hope you had a fantastic trip, made wonderful me…" at bounding box center [429, 321] width 293 height 350
click at [350, 179] on span "Welcome home {{first_name}}!" at bounding box center [377, 187] width 170 height 67
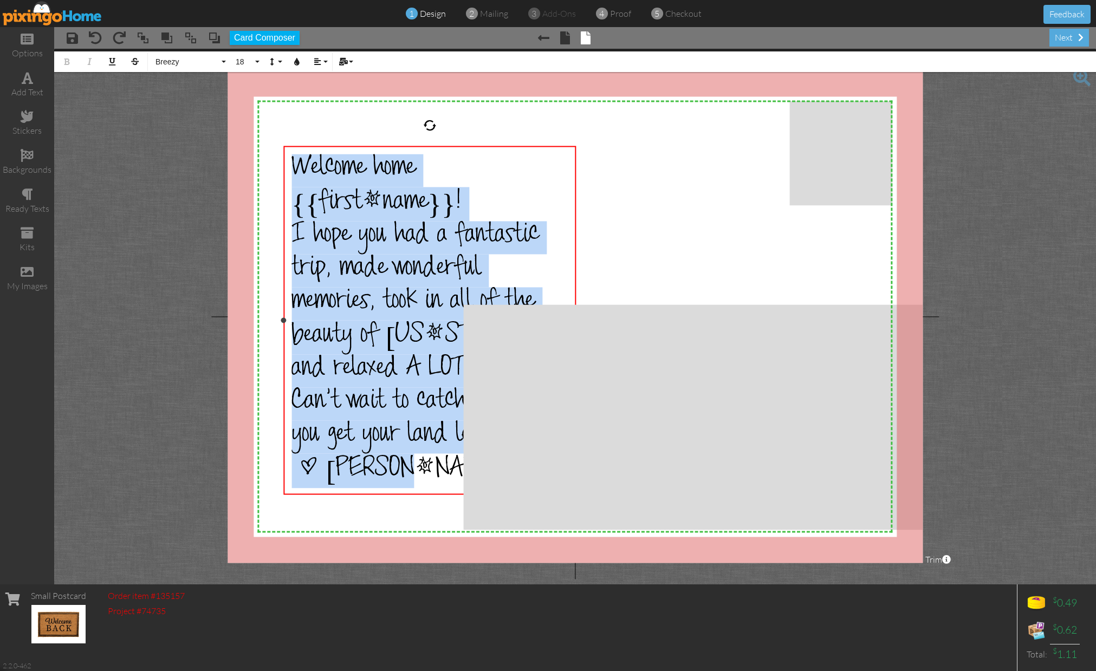
drag, startPoint x: 293, startPoint y: 169, endPoint x: 484, endPoint y: 464, distance: 352.3
click at [484, 464] on div "Welcome home {{first_name}}! I hope you had a fantastic trip, made wonderful me…" at bounding box center [430, 321] width 277 height 334
click at [254, 64] on button "18" at bounding box center [245, 61] width 31 height 21
click at [253, 210] on link "14" at bounding box center [247, 210] width 35 height 16
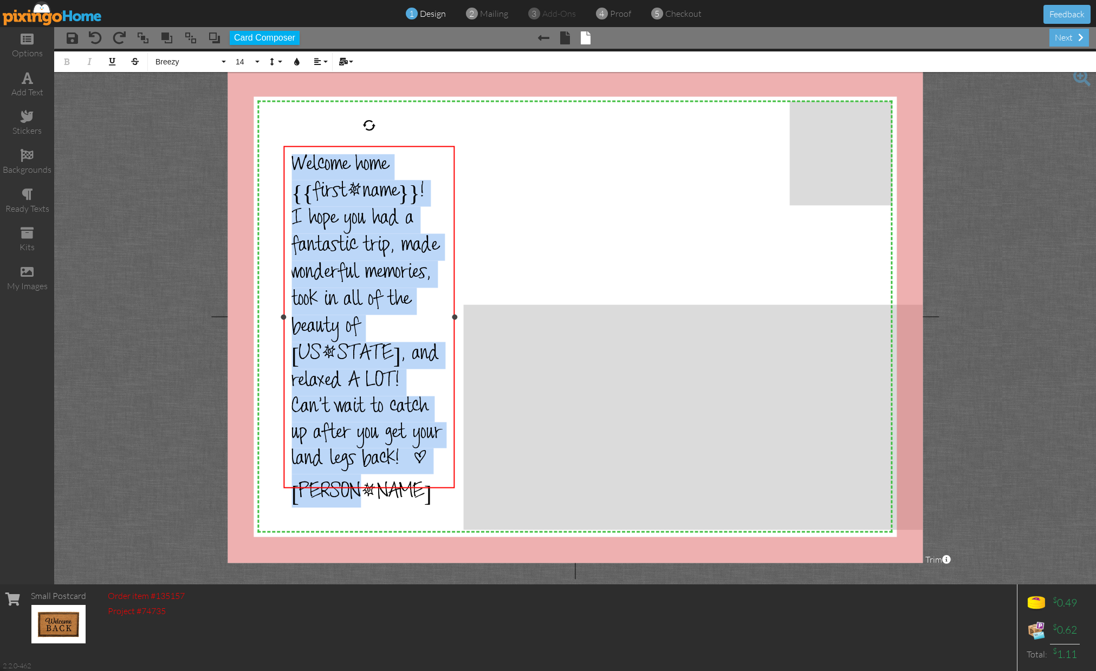
drag, startPoint x: 578, startPoint y: 236, endPoint x: 456, endPoint y: 233, distance: 121.4
click at [455, 233] on div "Welcome home {{first_name}}! I hope you had a fantastic trip, made wonderful me…" at bounding box center [368, 317] width 171 height 343
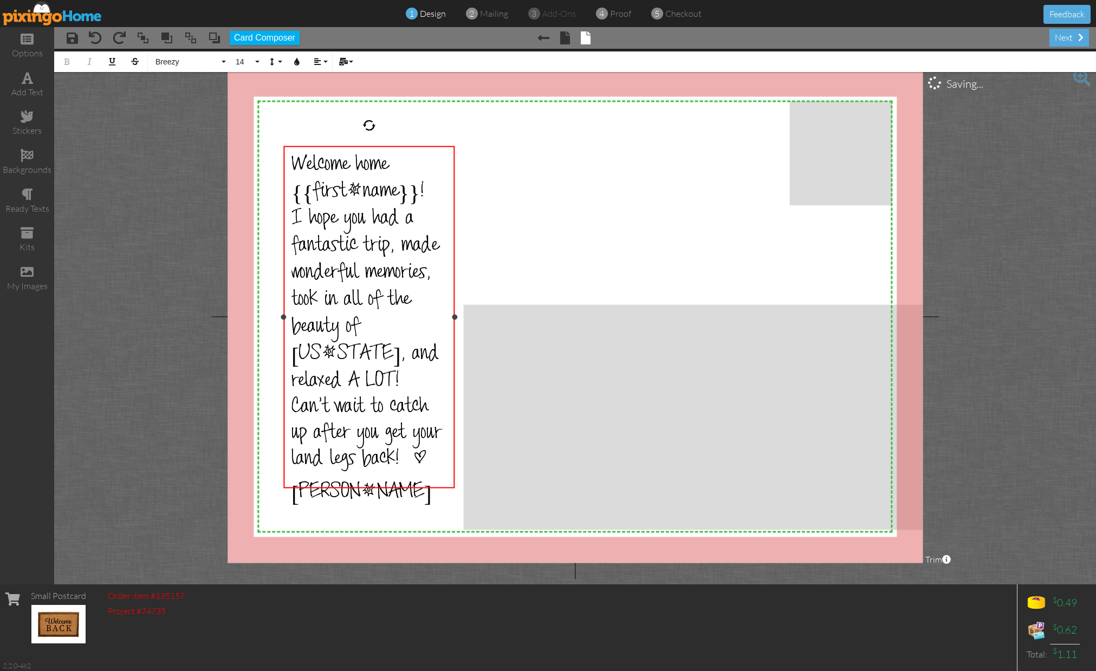
click at [331, 409] on span "Can't wait to catch up after you get your land legs back! # [PERSON_NAME]" at bounding box center [367, 451] width 150 height 111
drag, startPoint x: 330, startPoint y: 407, endPoint x: 294, endPoint y: 406, distance: 35.8
click at [294, 406] on span "Can't wait to catch up after you get your land legs back! # [PERSON_NAME]" at bounding box center [367, 451] width 150 height 111
click at [1069, 41] on div "next" at bounding box center [1070, 38] width 40 height 18
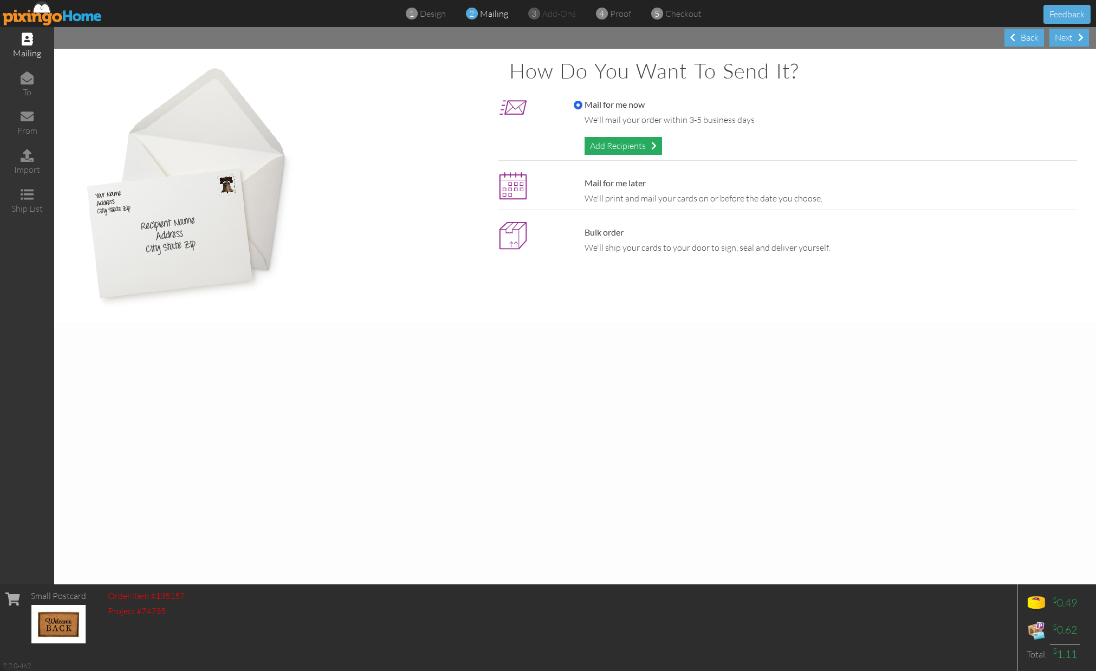
click at [636, 145] on div "Add Recipients" at bounding box center [623, 146] width 77 height 18
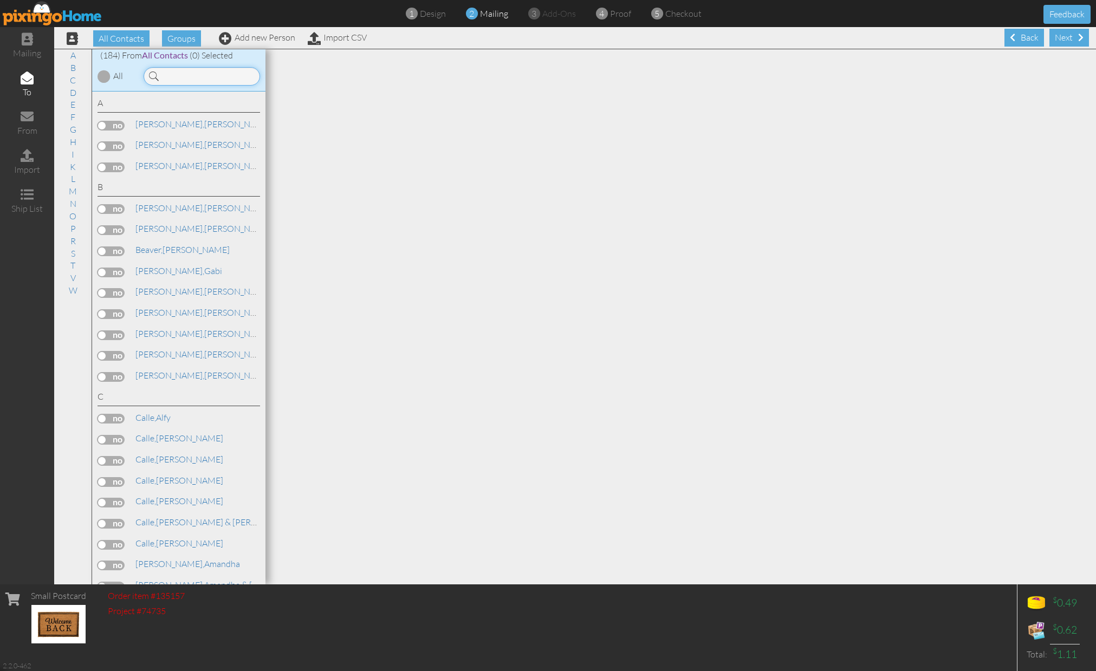
click at [190, 80] on input at bounding box center [202, 76] width 117 height 18
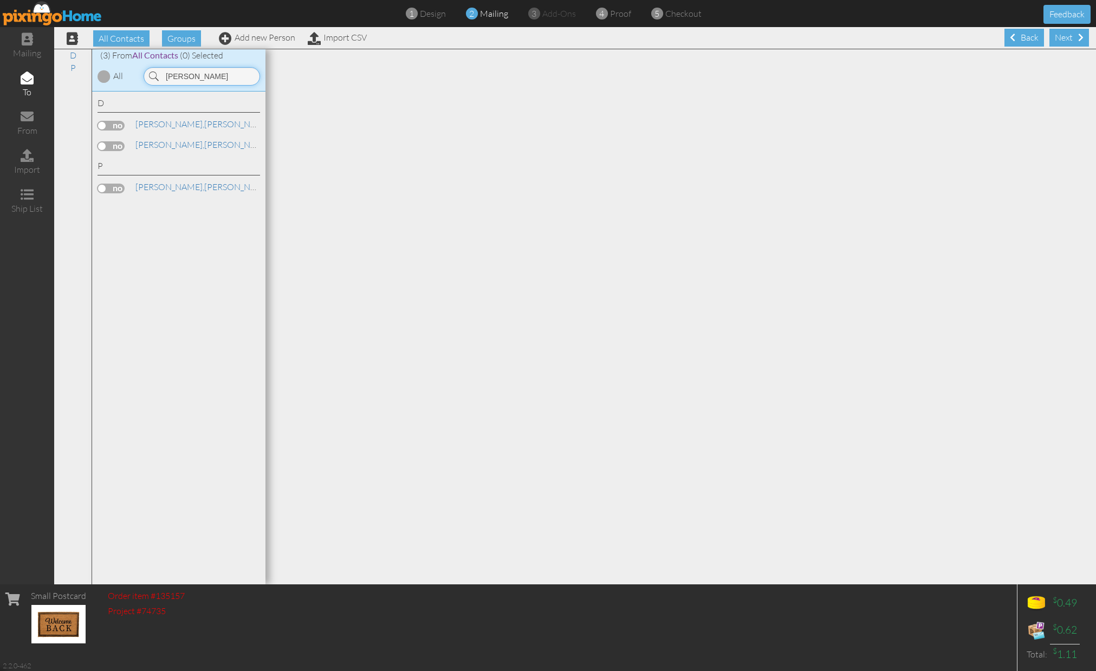
click at [120, 185] on label at bounding box center [111, 189] width 27 height 10
click at [0, 0] on input "checkbox" at bounding box center [0, 0] width 0 height 0
drag, startPoint x: 195, startPoint y: 75, endPoint x: 145, endPoint y: 79, distance: 50.5
click at [145, 79] on input "[PERSON_NAME]" at bounding box center [202, 76] width 117 height 18
click at [121, 122] on label at bounding box center [111, 126] width 27 height 10
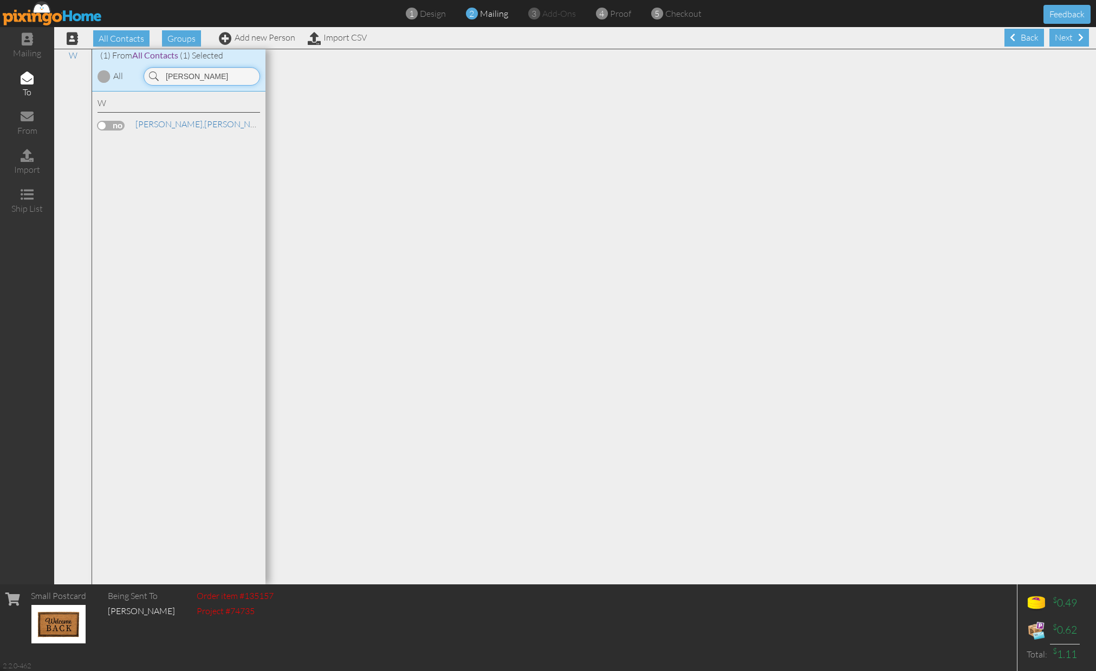
click at [0, 0] on input "checkbox" at bounding box center [0, 0] width 0 height 0
type input "[PERSON_NAME]"
click at [1069, 38] on div "Next" at bounding box center [1070, 38] width 40 height 18
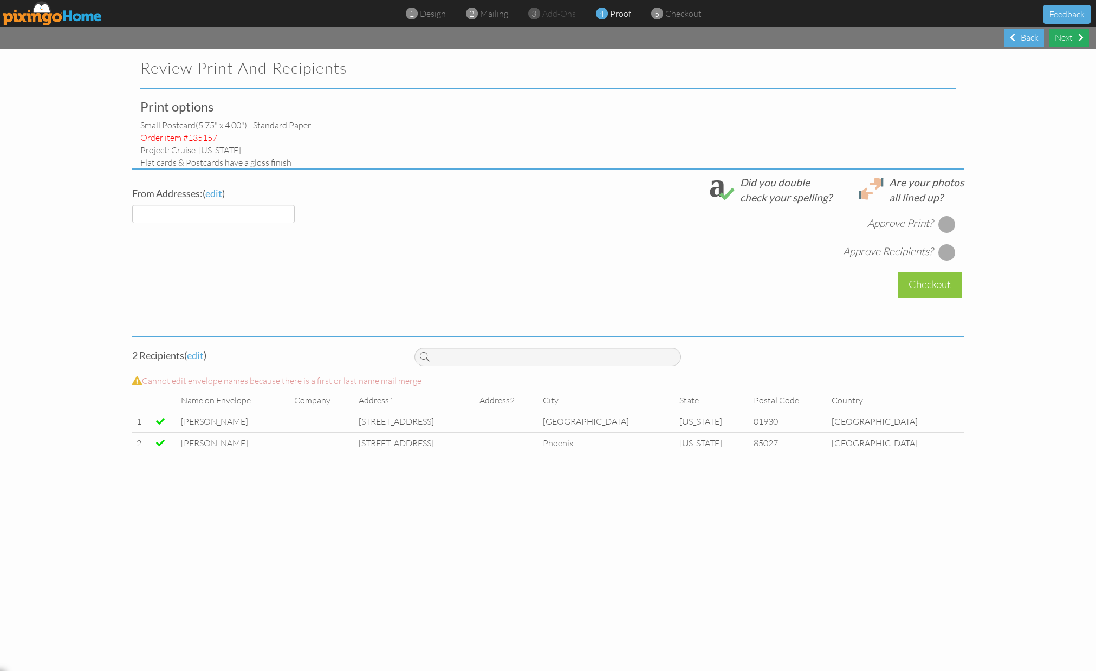
select select "object:803"
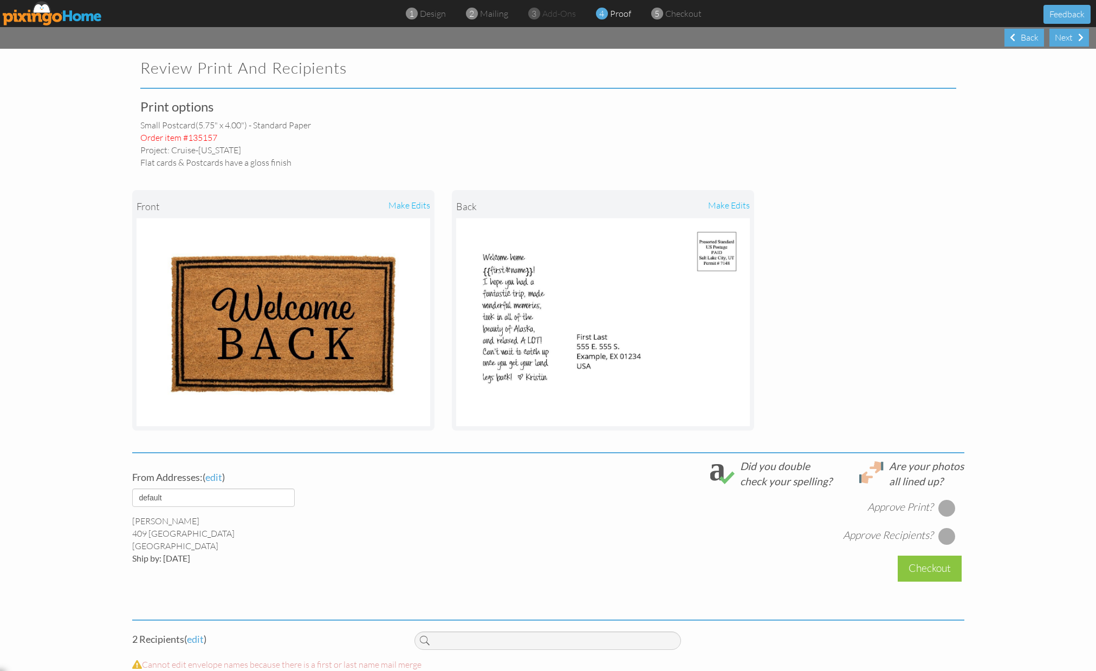
click at [374, 518] on div "[PERSON_NAME] [STREET_ADDRESS] [GEOGRAPHIC_DATA], AZ 85205 Ship by: [DATE]" at bounding box center [265, 539] width 267 height 49
click at [953, 506] on div "Approve Print? Approve Recipients?" at bounding box center [689, 517] width 549 height 56
click at [951, 507] on div at bounding box center [947, 508] width 17 height 17
click at [940, 531] on div at bounding box center [947, 536] width 17 height 17
click at [935, 564] on div "Checkout" at bounding box center [930, 568] width 64 height 25
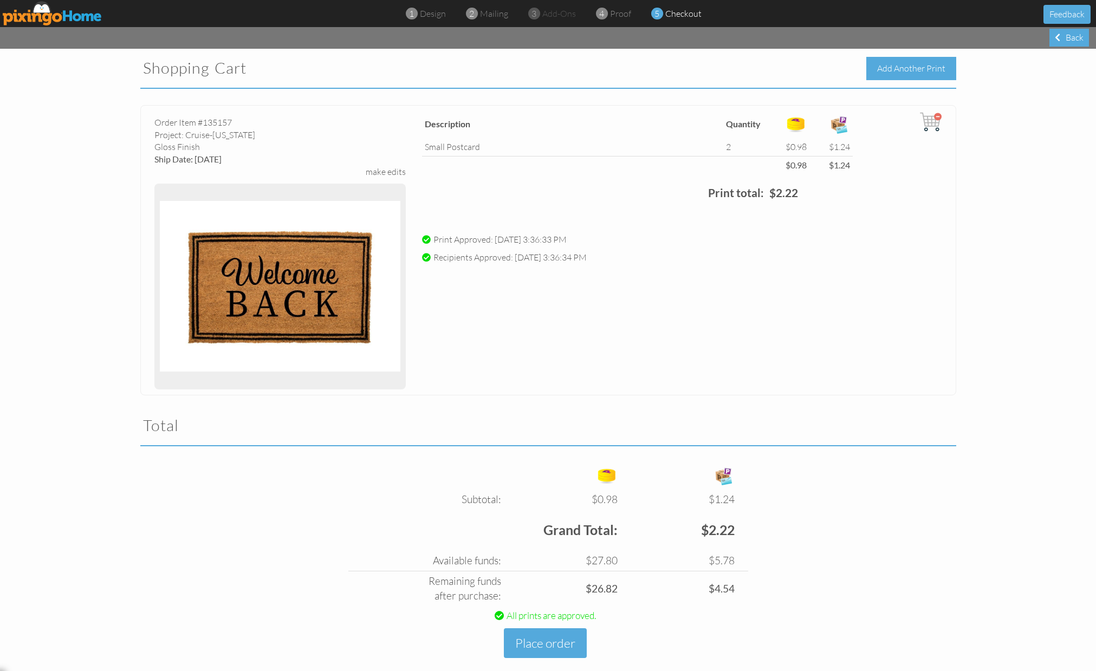
click at [912, 69] on div "Add Another Print" at bounding box center [912, 68] width 90 height 23
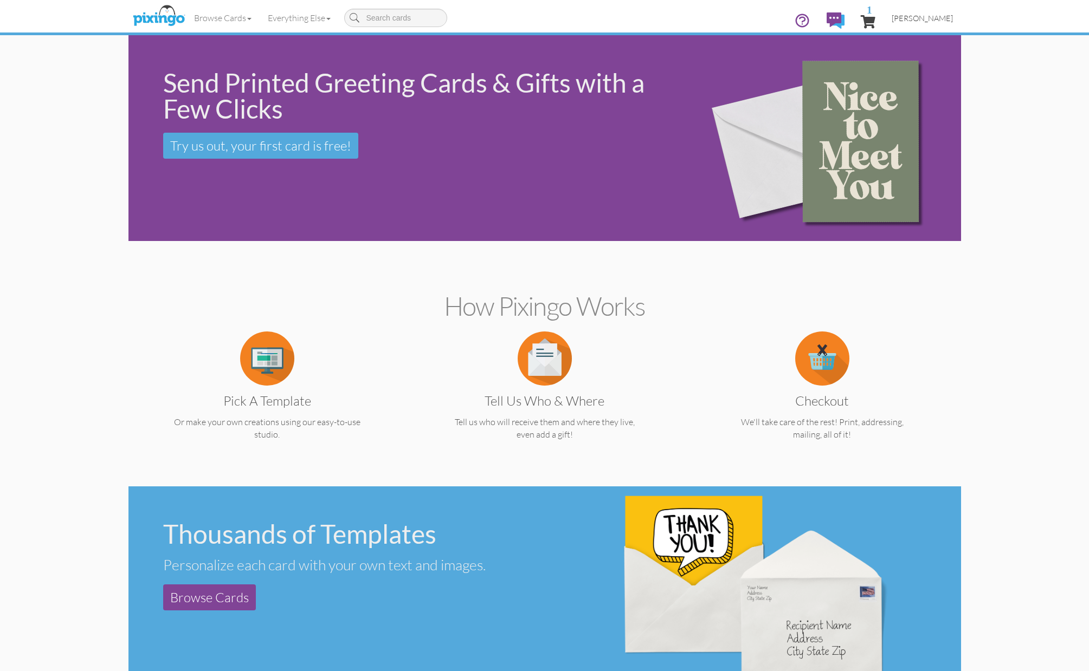
click at [927, 15] on span "[PERSON_NAME]" at bounding box center [921, 18] width 61 height 9
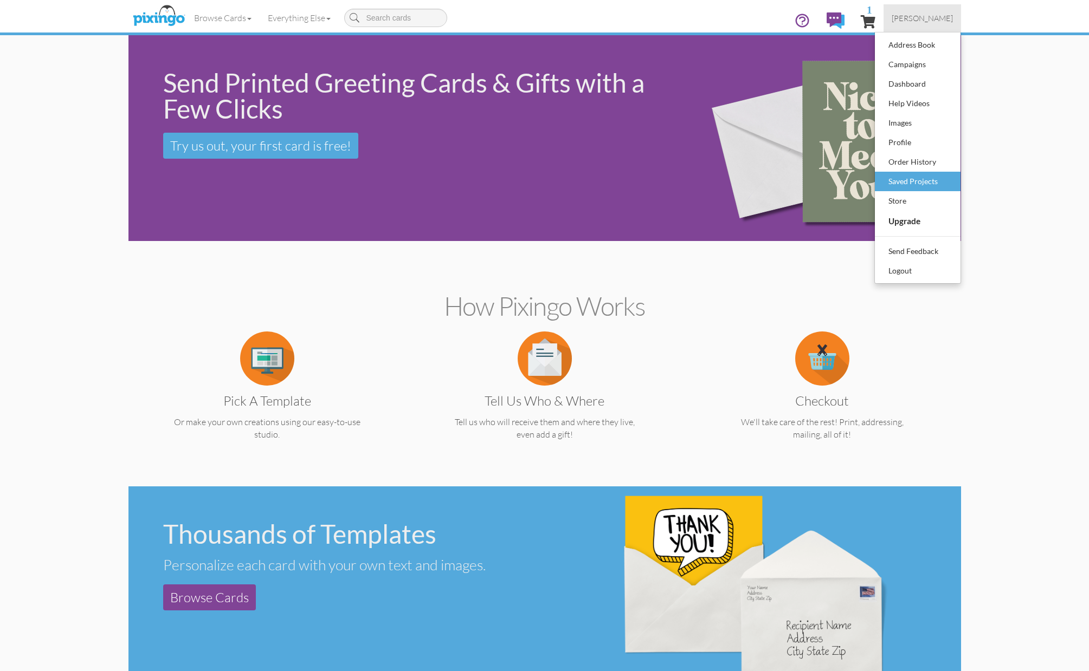
click at [919, 175] on div "Saved Projects" at bounding box center [917, 181] width 64 height 16
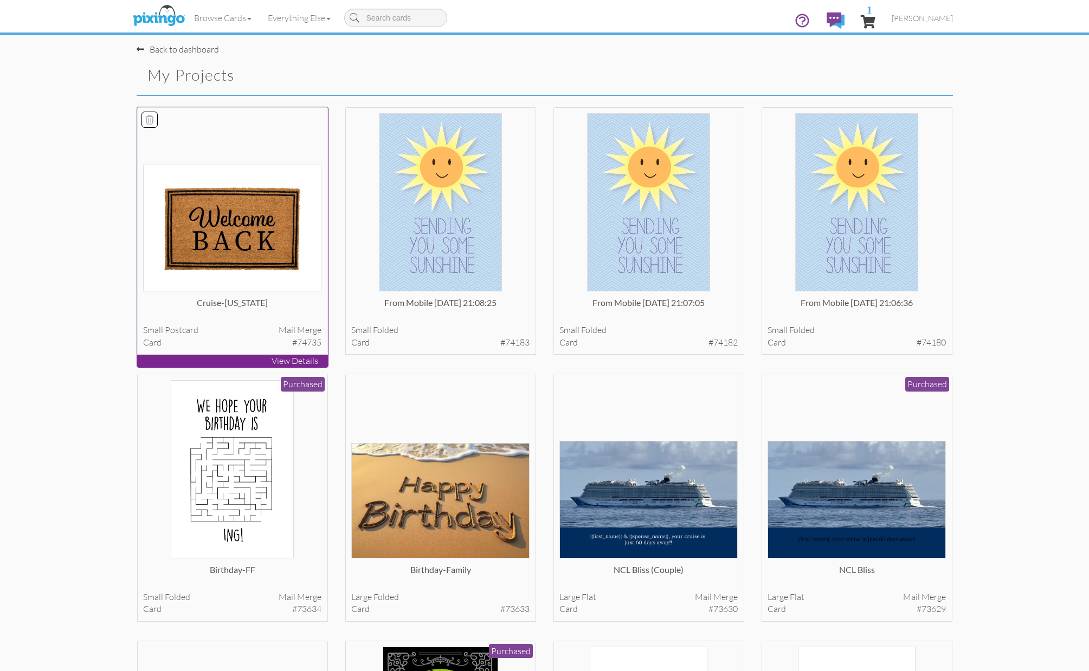
click at [248, 233] on img at bounding box center [232, 228] width 178 height 127
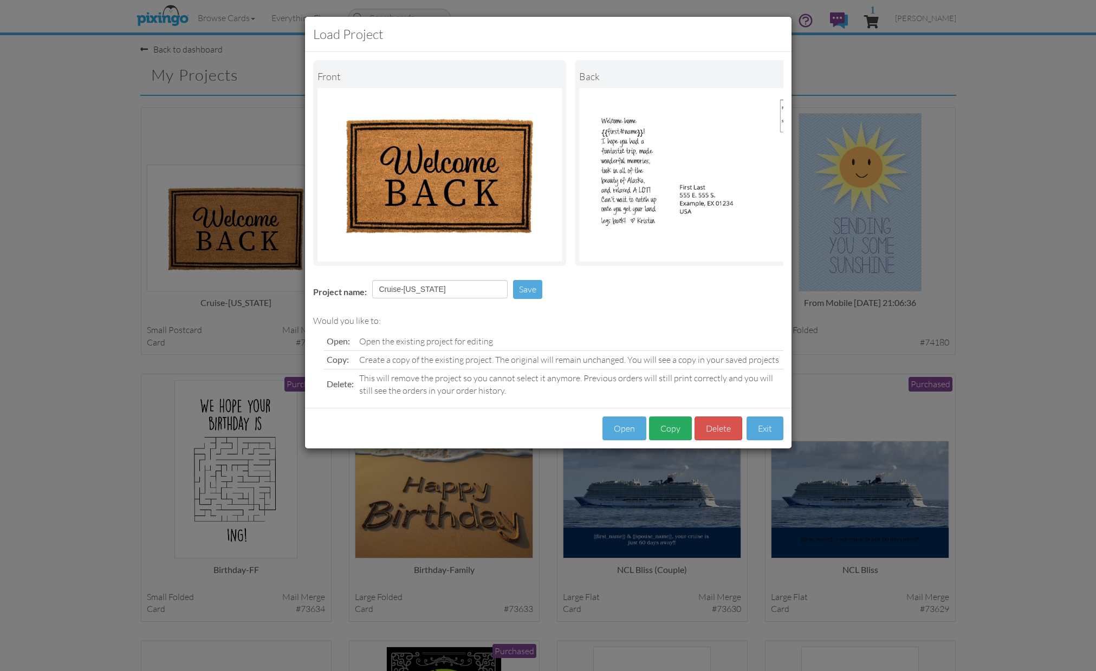
click at [681, 437] on button "Copy" at bounding box center [670, 429] width 43 height 24
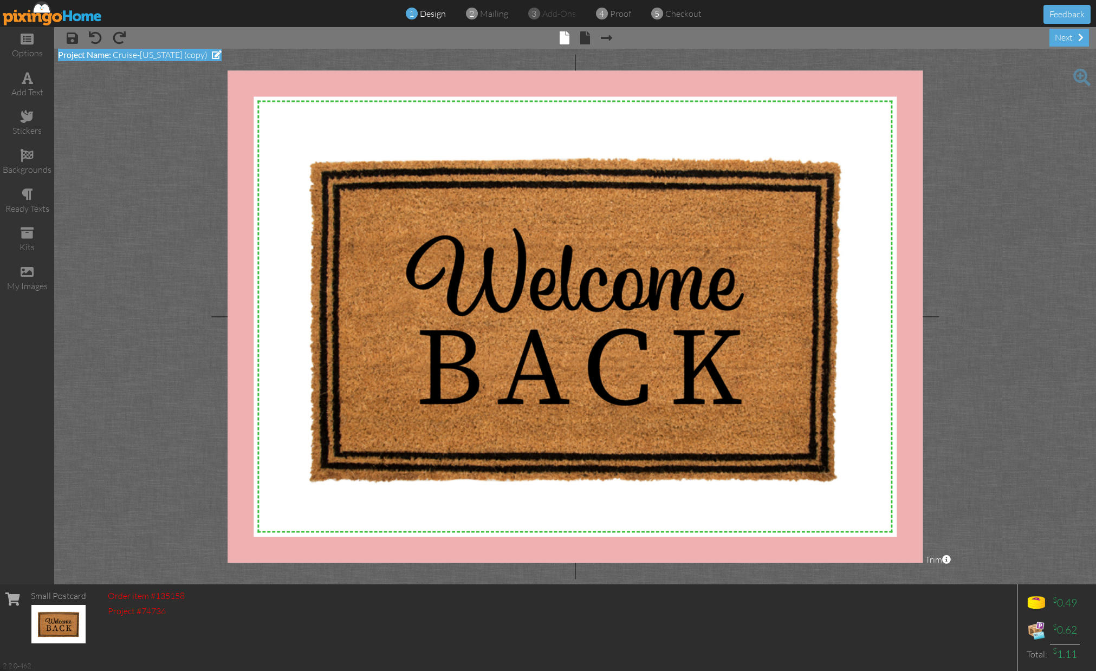
click at [177, 55] on span "Cruise-[US_STATE] (copy)" at bounding box center [160, 54] width 95 height 11
drag, startPoint x: 117, startPoint y: 62, endPoint x: 166, endPoint y: 57, distance: 49.6
click at [166, 57] on input "Cruise-[US_STATE] (copy)" at bounding box center [125, 60] width 135 height 18
type input "Cruise-[US_STATE] (couple)"
click at [100, 76] on span at bounding box center [92, 76] width 68 height 20
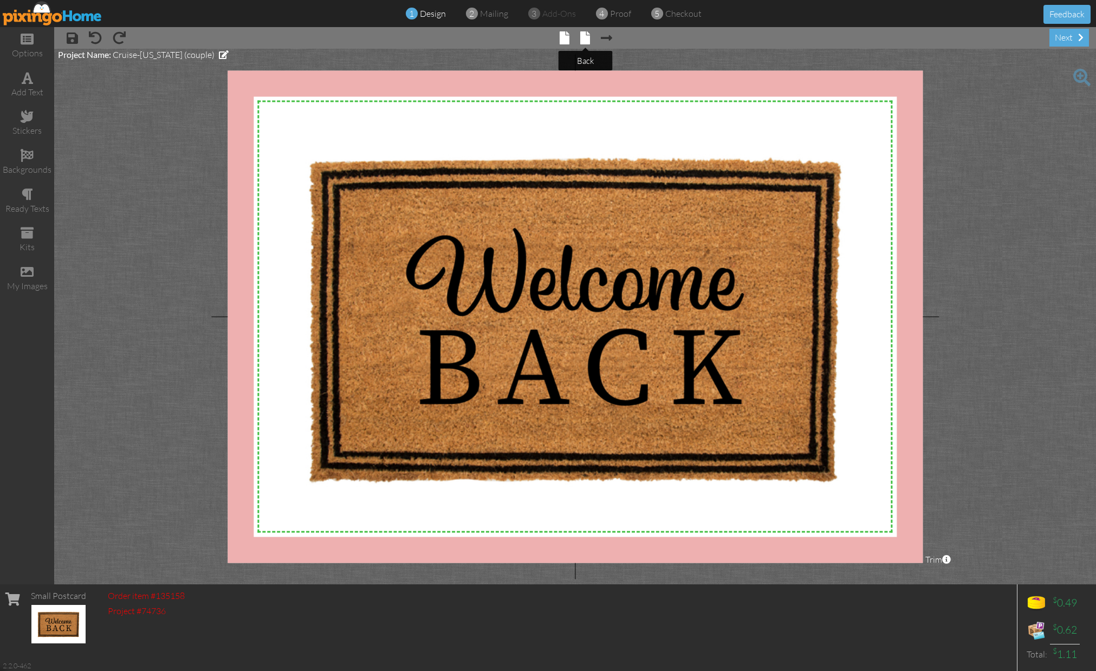
click at [588, 41] on span at bounding box center [585, 37] width 10 height 13
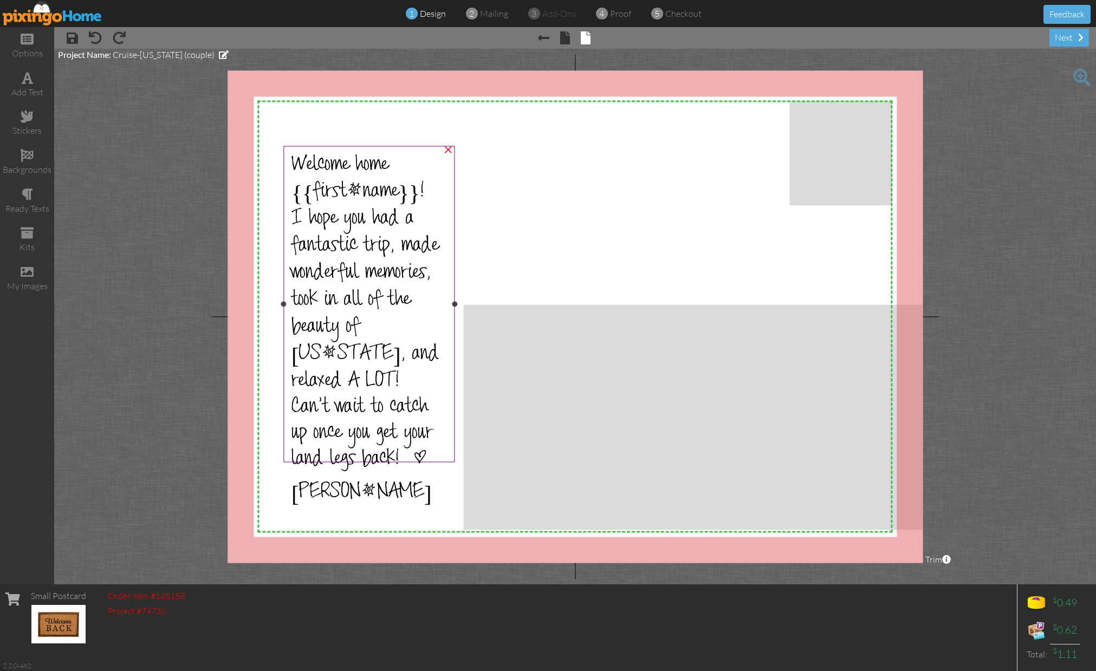
click at [411, 189] on span "Welcome home {{first_name}}!" at bounding box center [358, 180] width 133 height 53
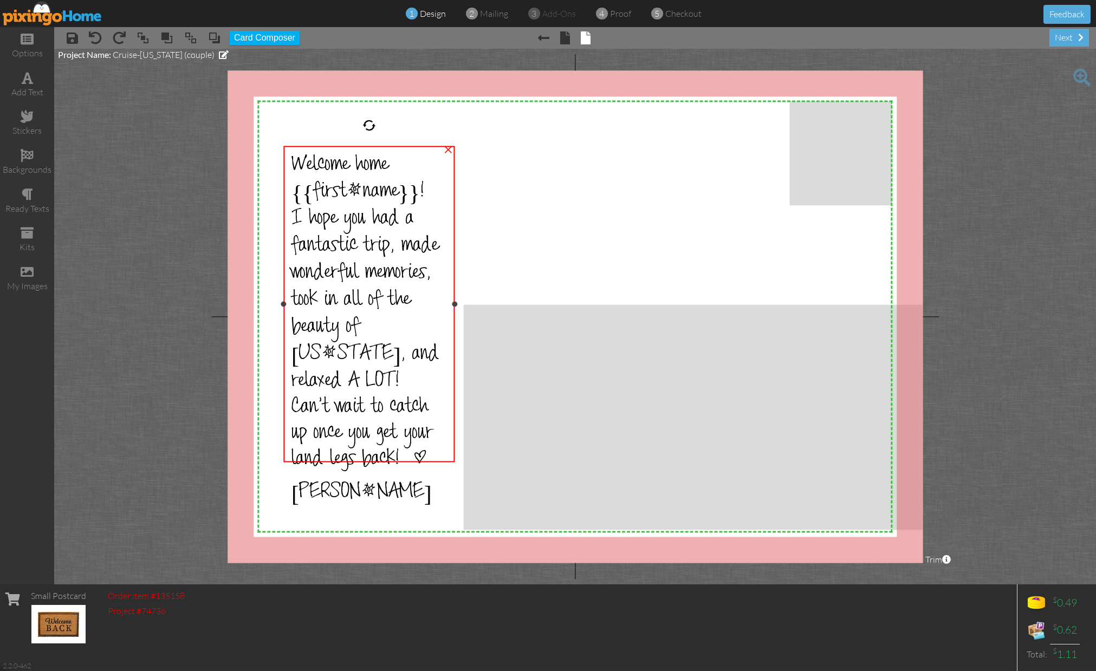
click at [407, 190] on span "Welcome home {{first_name}}!" at bounding box center [358, 180] width 133 height 53
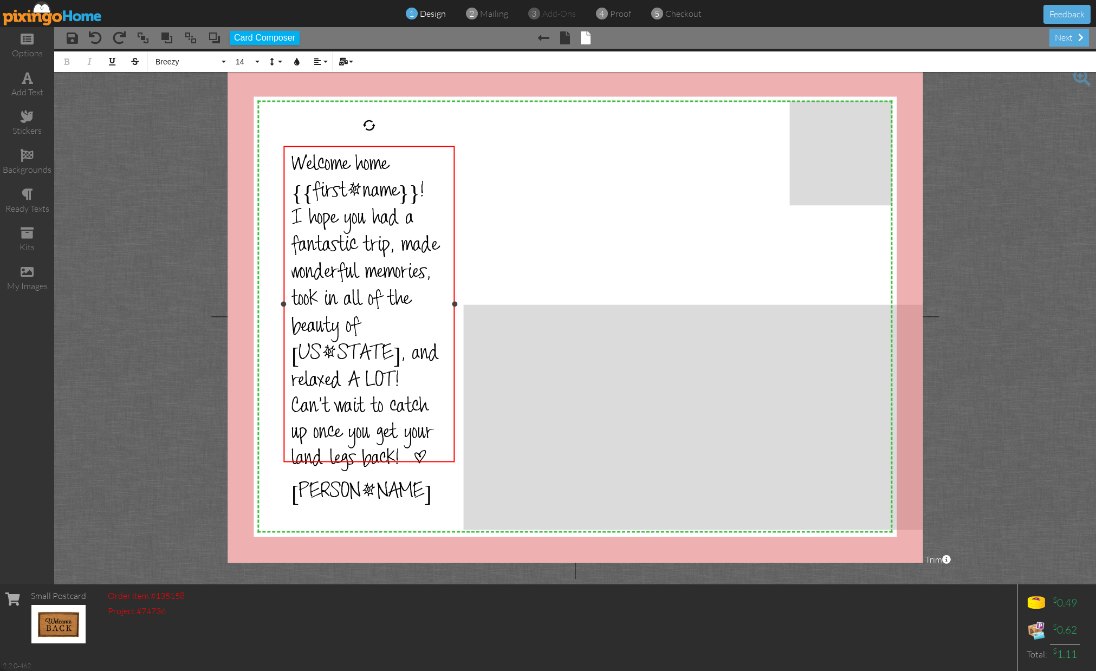
click at [406, 191] on span "Welcome home {{first_name}}!" at bounding box center [358, 180] width 133 height 53
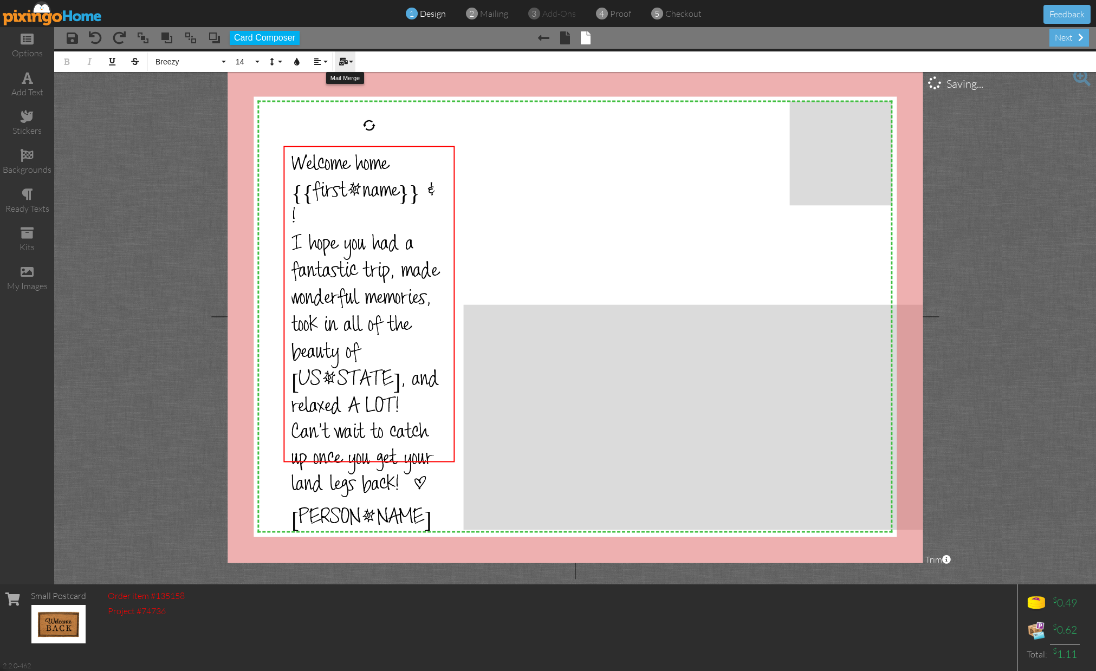
click at [341, 60] on icon "button" at bounding box center [343, 62] width 8 height 8
click at [378, 117] on link "Spouse Name" at bounding box center [377, 113] width 85 height 16
click at [432, 319] on div "I hope you had a fantastic trip, made wonderful memories, took in all of the be…" at bounding box center [370, 328] width 156 height 190
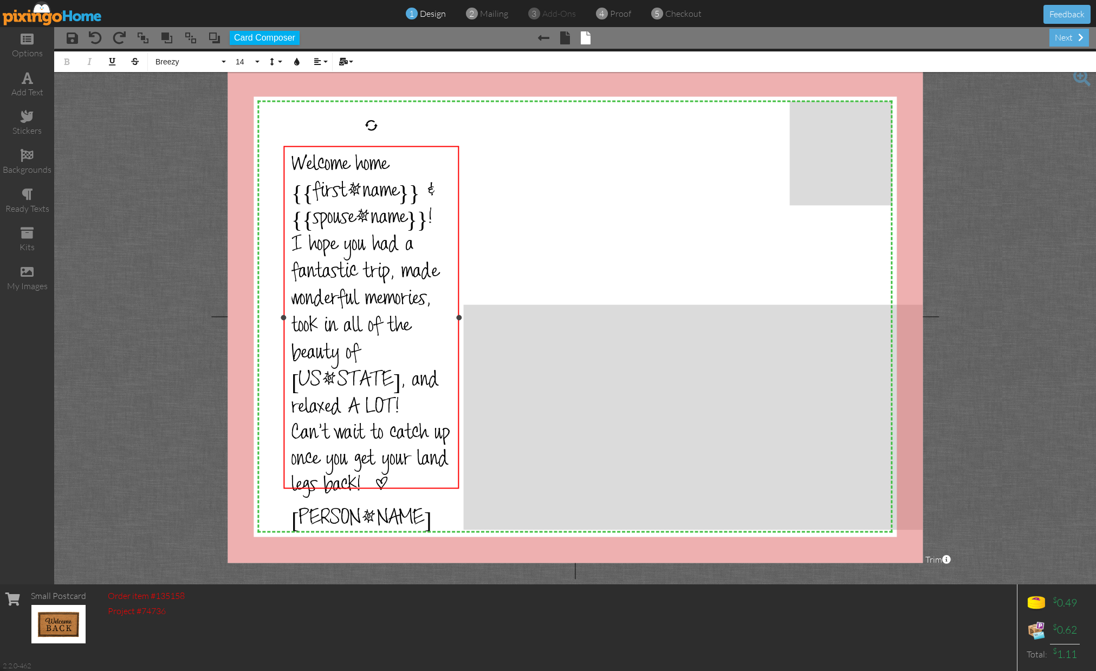
click at [460, 318] on div at bounding box center [458, 317] width 5 height 5
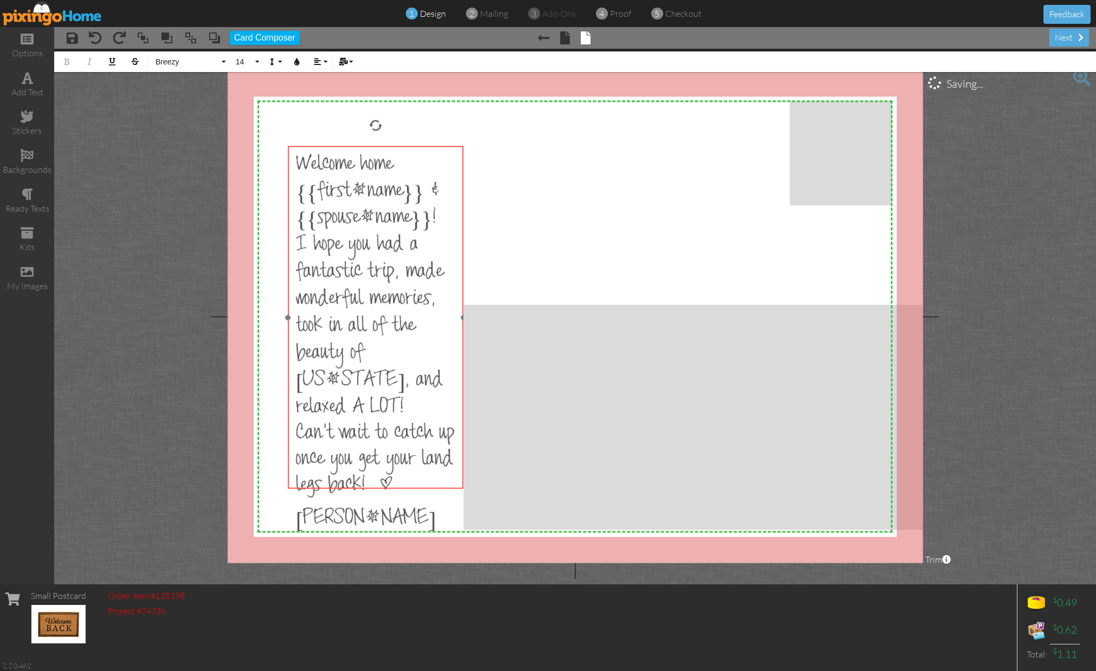
click at [386, 145] on div at bounding box center [375, 317] width 181 height 349
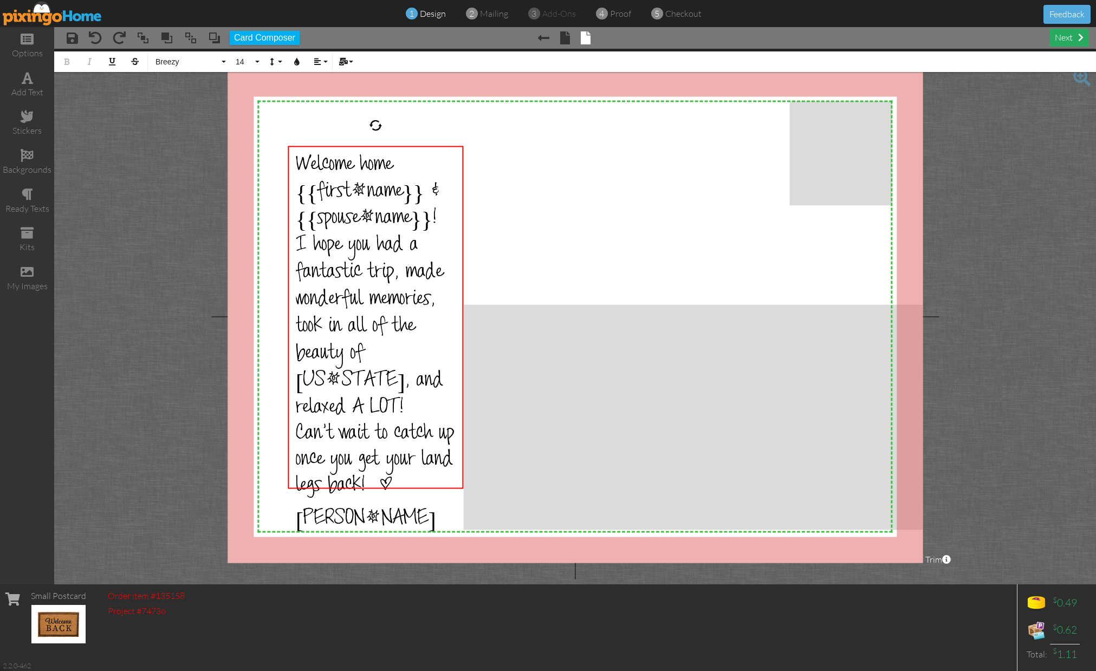
click at [1064, 38] on div "next" at bounding box center [1070, 38] width 40 height 18
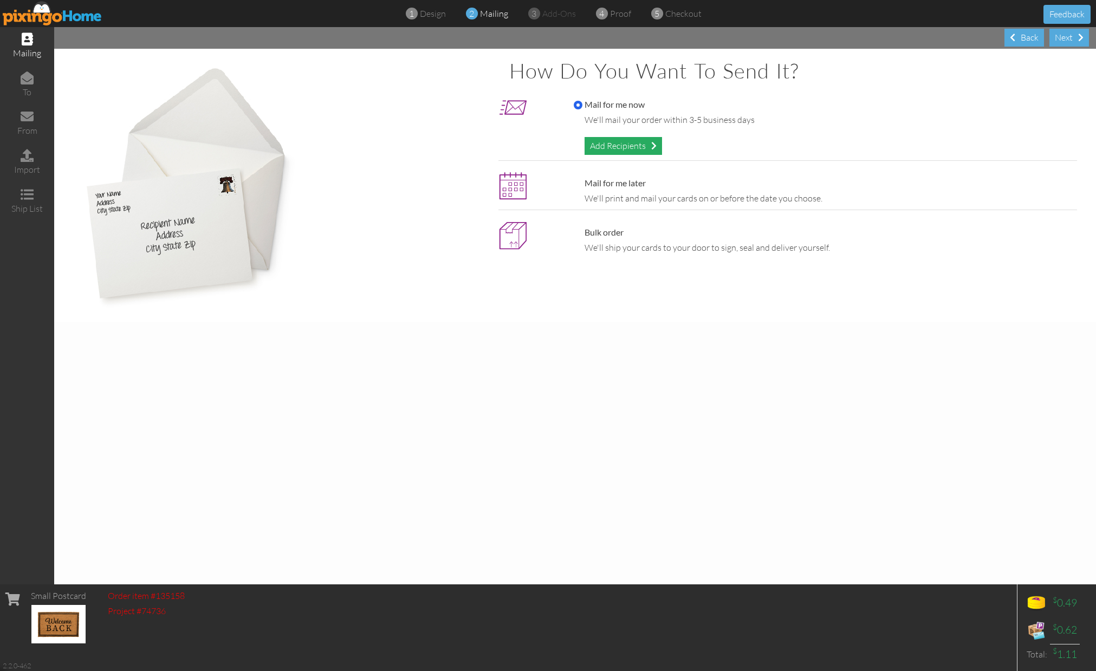
click at [623, 150] on div "Add Recipients" at bounding box center [623, 146] width 77 height 18
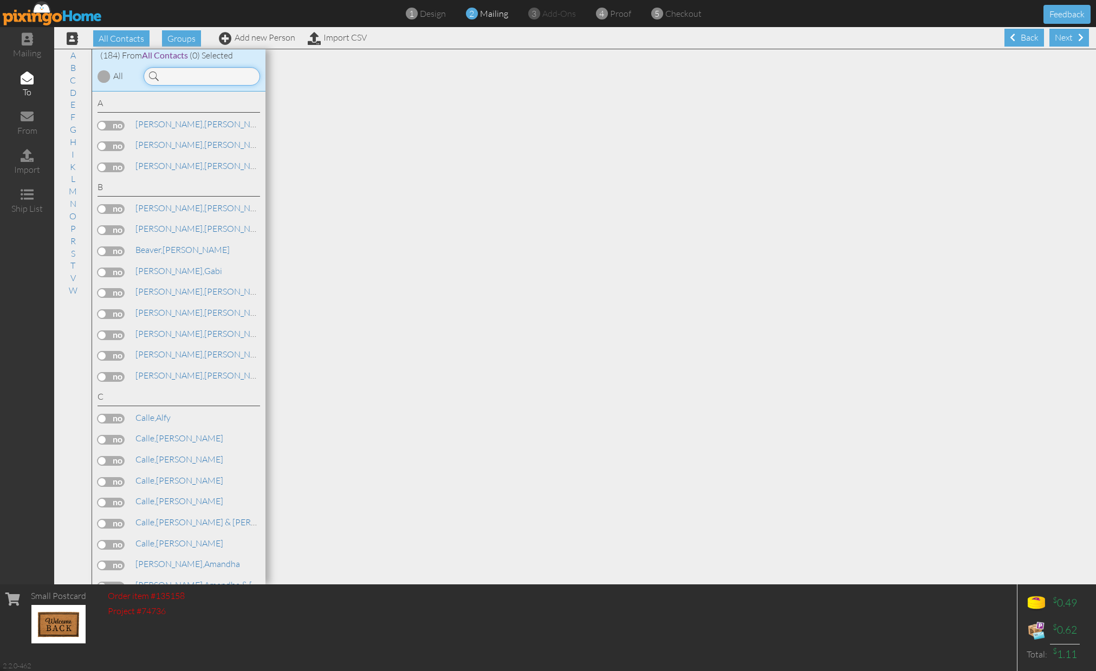
click at [201, 70] on input at bounding box center [202, 76] width 117 height 18
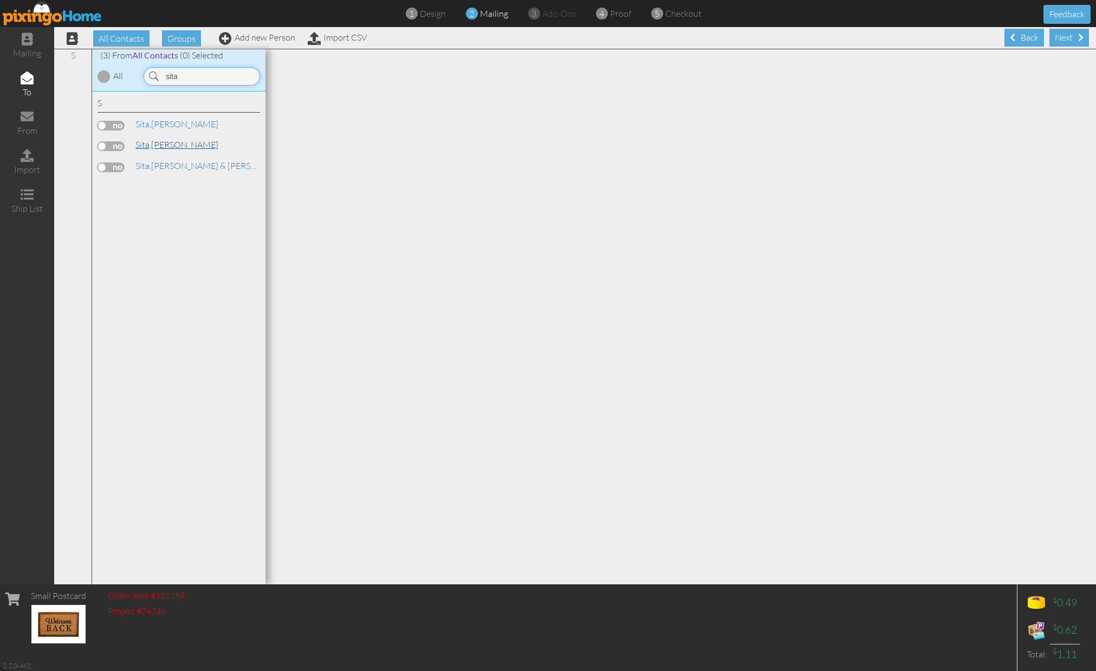
type input "sita"
click at [145, 144] on span "Sita," at bounding box center [143, 144] width 16 height 11
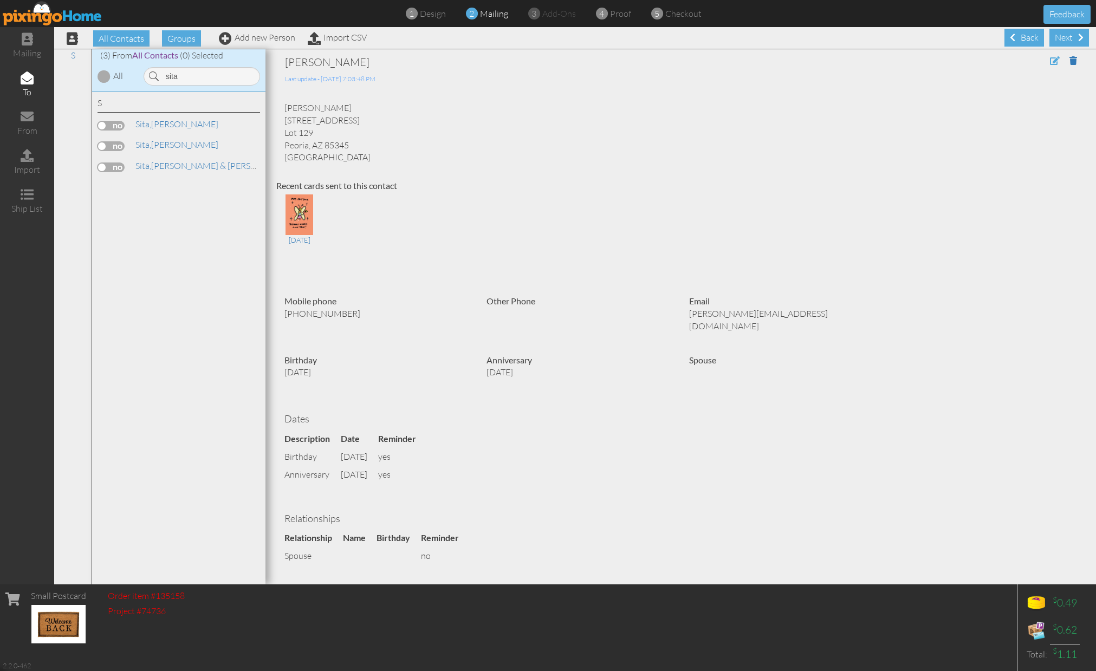
click at [1050, 62] on span at bounding box center [1055, 60] width 10 height 9
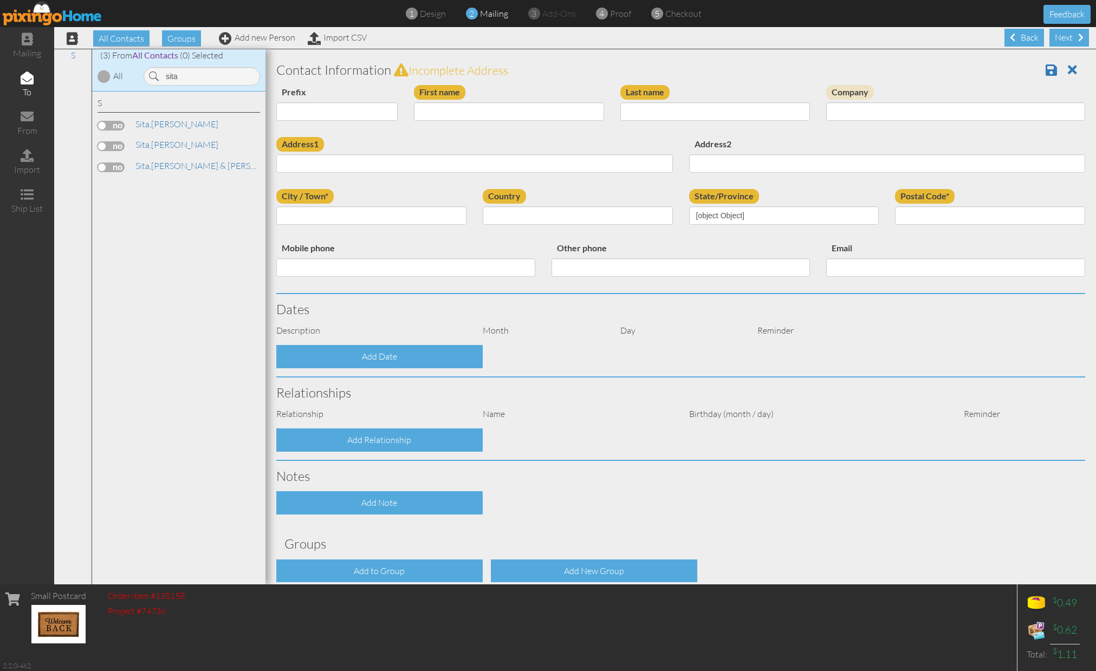
type input "[PERSON_NAME]"
type input "Sita"
type input "[STREET_ADDRESS]"
type input "Lot 129"
type input "Peoria"
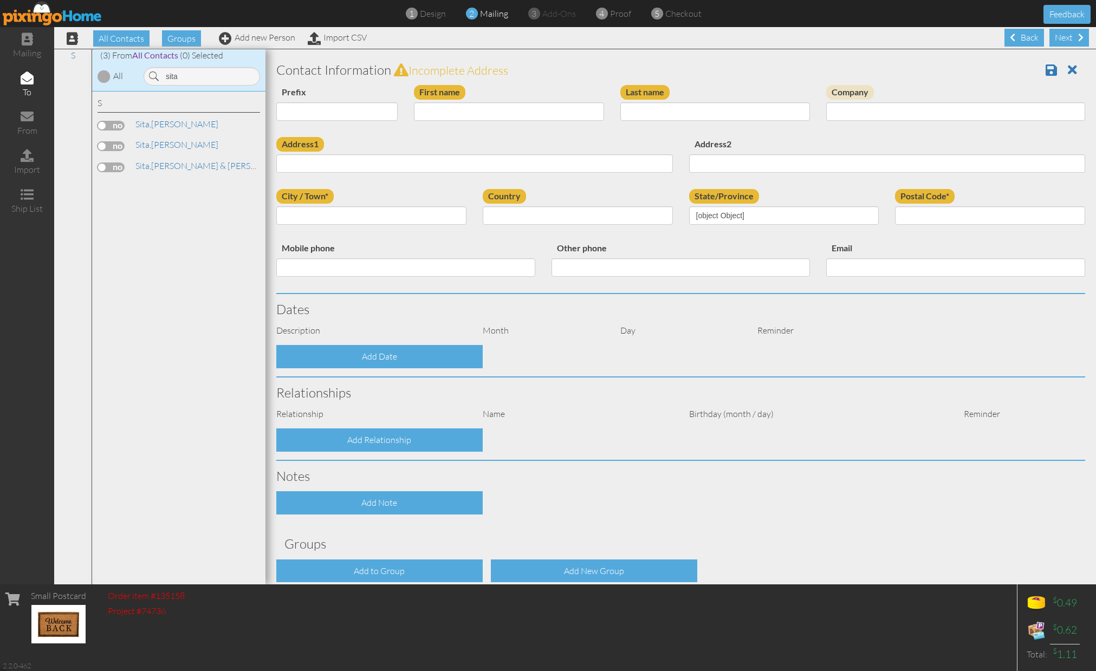
type input "85345"
type input "6028818192"
type input "[PERSON_NAME][EMAIL_ADDRESS][DOMAIN_NAME]"
select select "object:2105"
select select "object:2350"
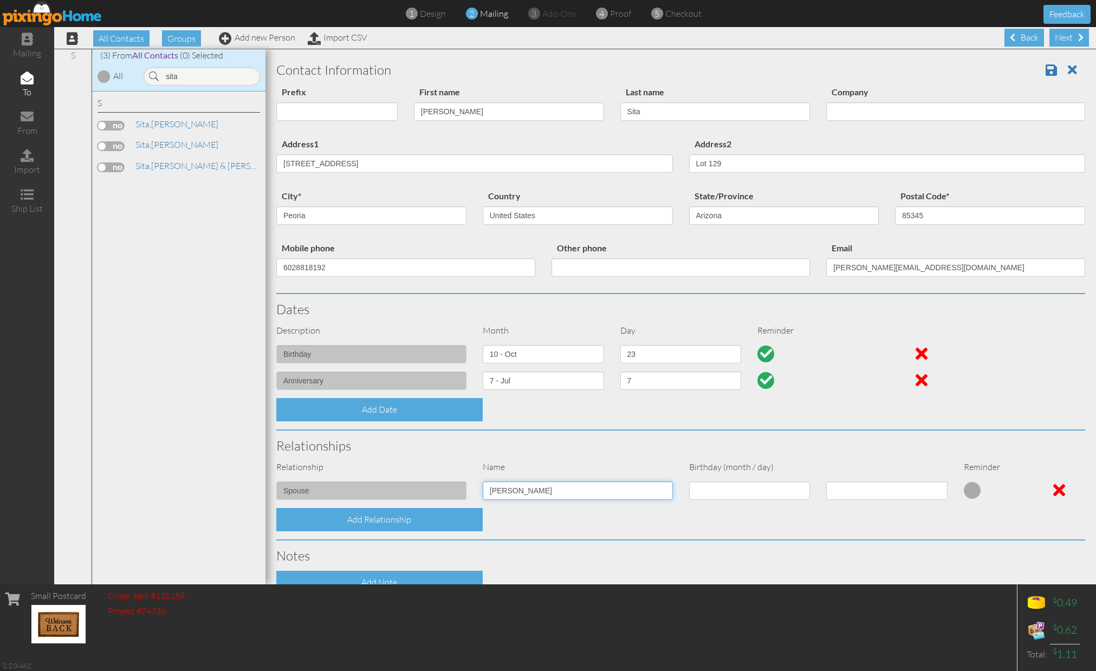
click at [449, 489] on div "spouse [PERSON_NAME] 1 - [DATE] - [DATE] - [DATE] - [DATE] - [DATE] - [DATE] - …" at bounding box center [680, 495] width 825 height 27
type input "[PERSON_NAME]"
click at [1046, 74] on span at bounding box center [1051, 69] width 11 height 13
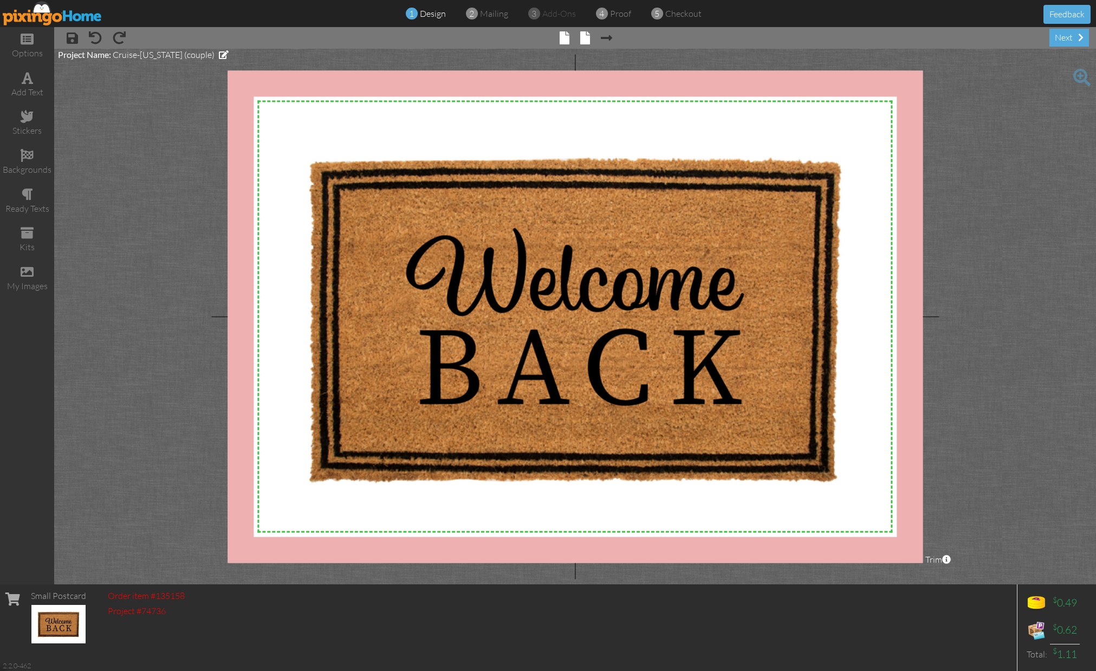
click at [586, 41] on span at bounding box center [585, 37] width 10 height 13
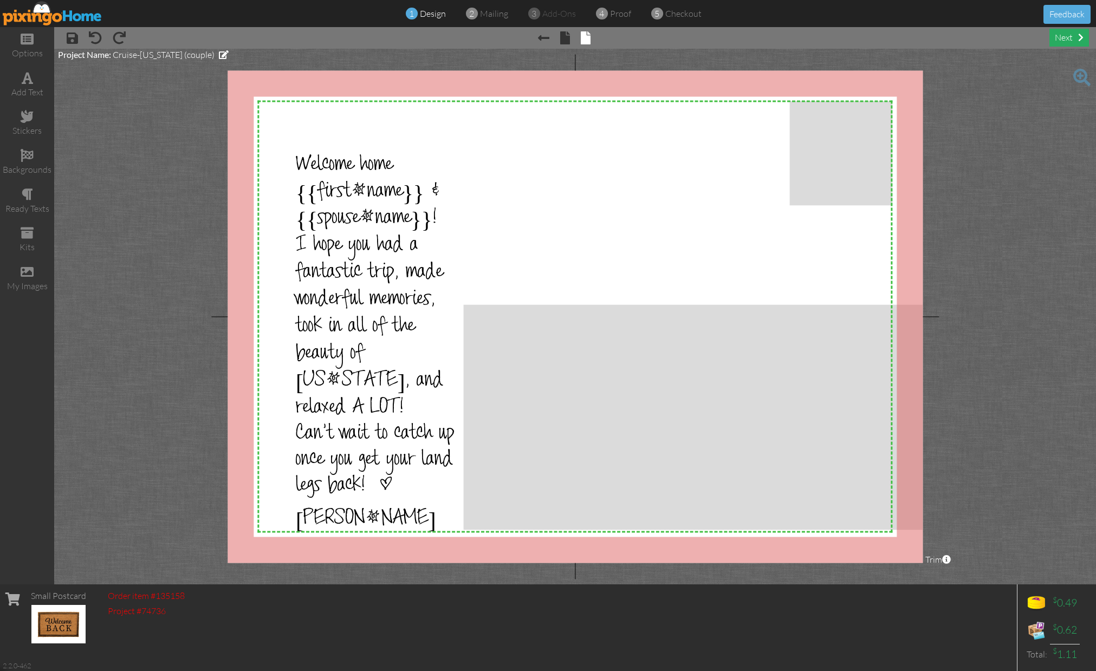
click at [1065, 37] on div "next" at bounding box center [1070, 38] width 40 height 18
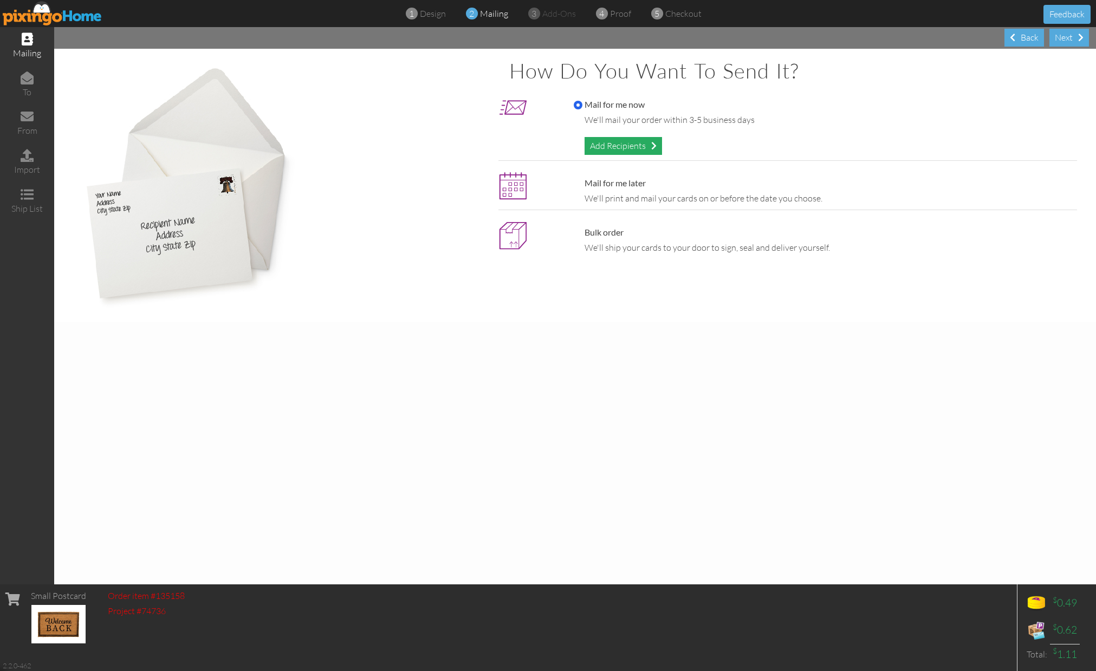
click at [617, 146] on div "Add Recipients" at bounding box center [623, 146] width 77 height 18
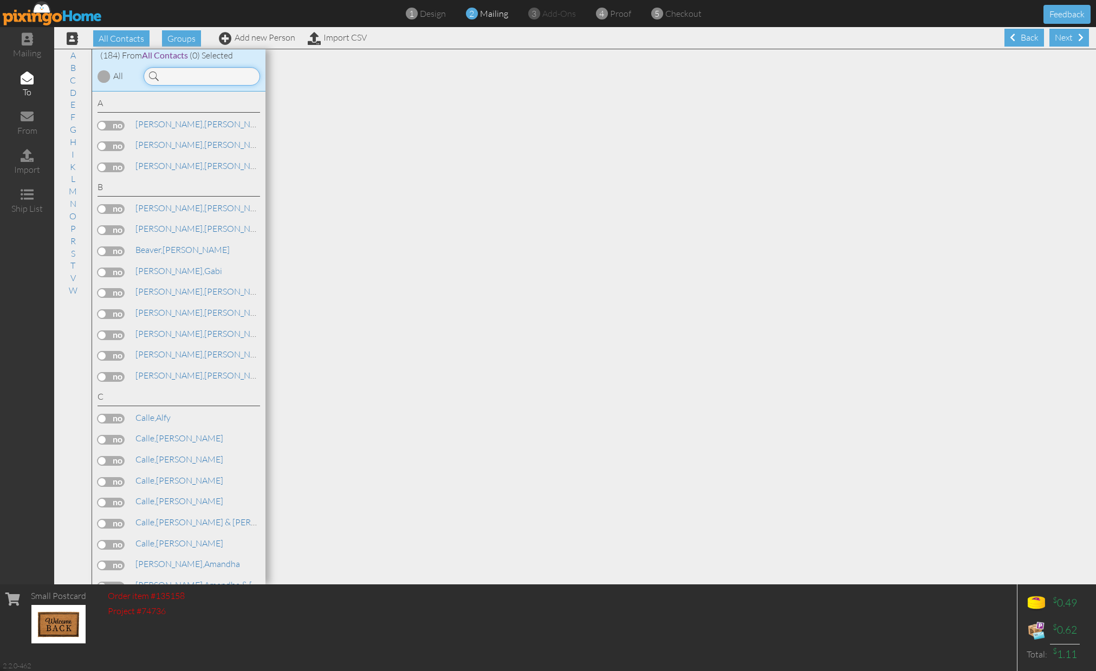
click at [203, 76] on input at bounding box center [202, 76] width 117 height 18
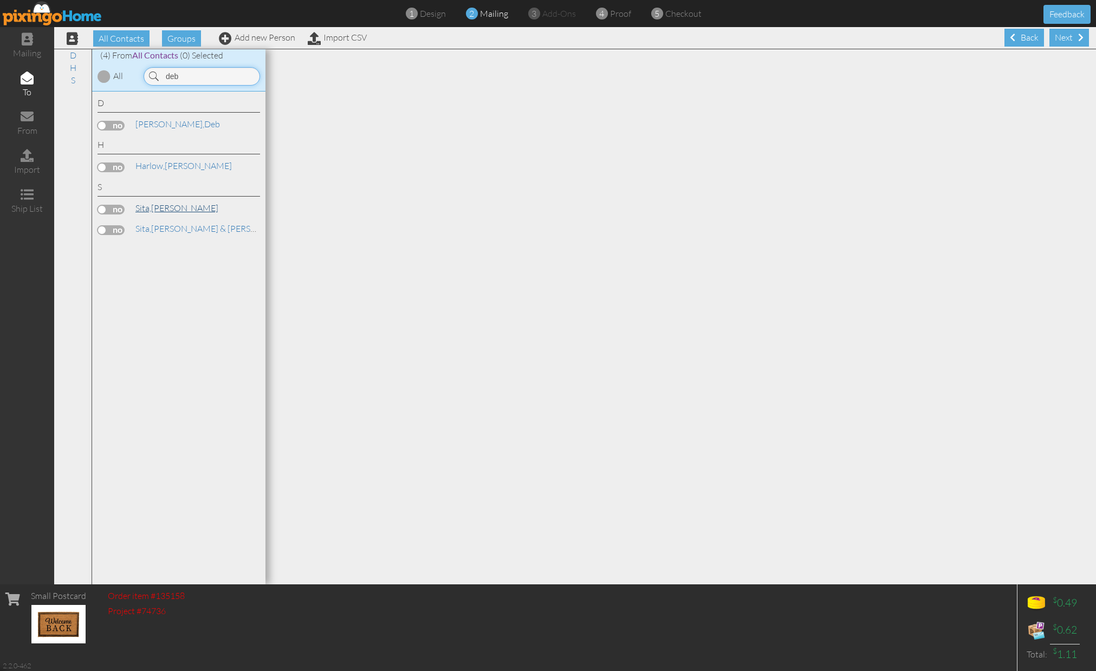
type input "deb"
click at [174, 204] on link "Sita, Deborah" at bounding box center [176, 208] width 85 height 13
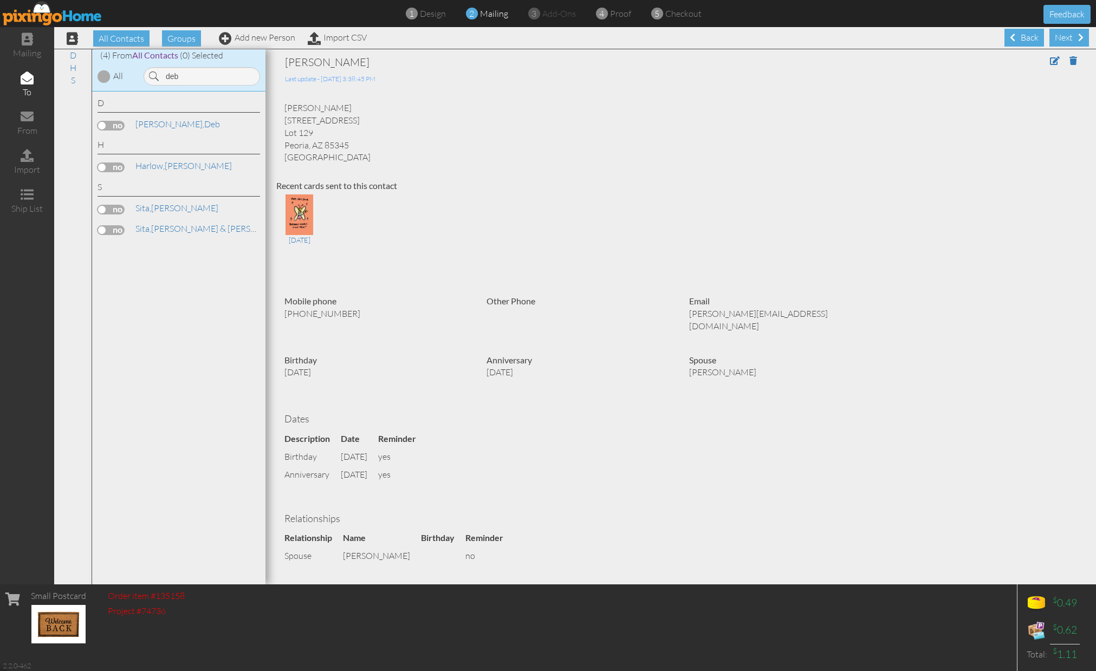
click at [119, 207] on label at bounding box center [111, 210] width 27 height 10
click at [0, 0] on input "checkbox" at bounding box center [0, 0] width 0 height 0
click at [1068, 37] on div "Next" at bounding box center [1070, 38] width 40 height 18
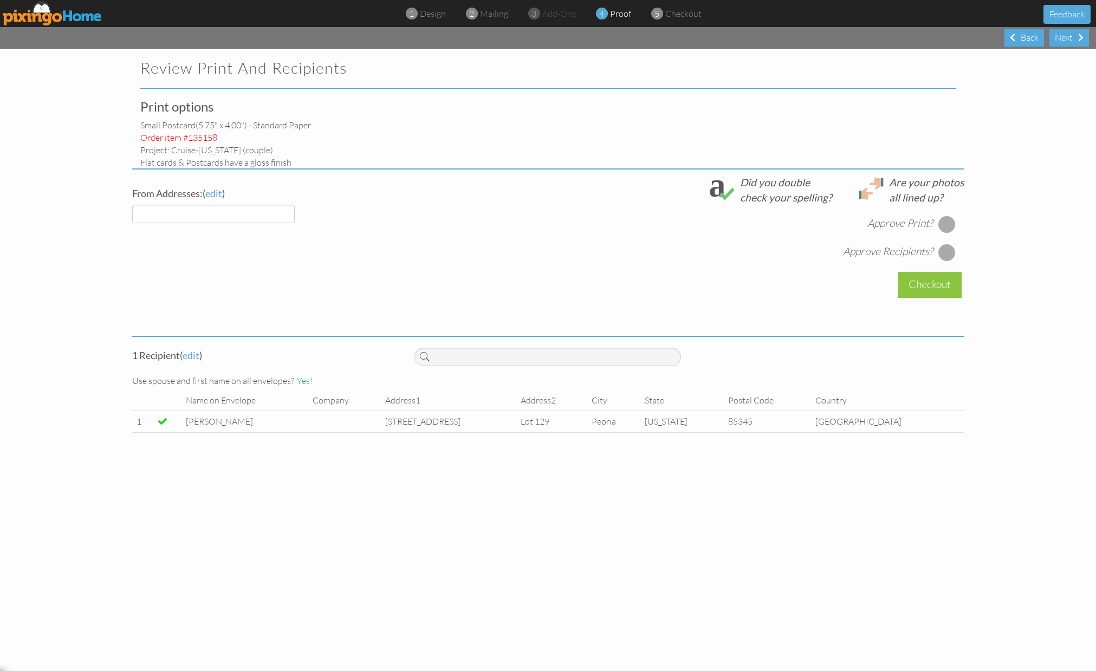
select select "object:832"
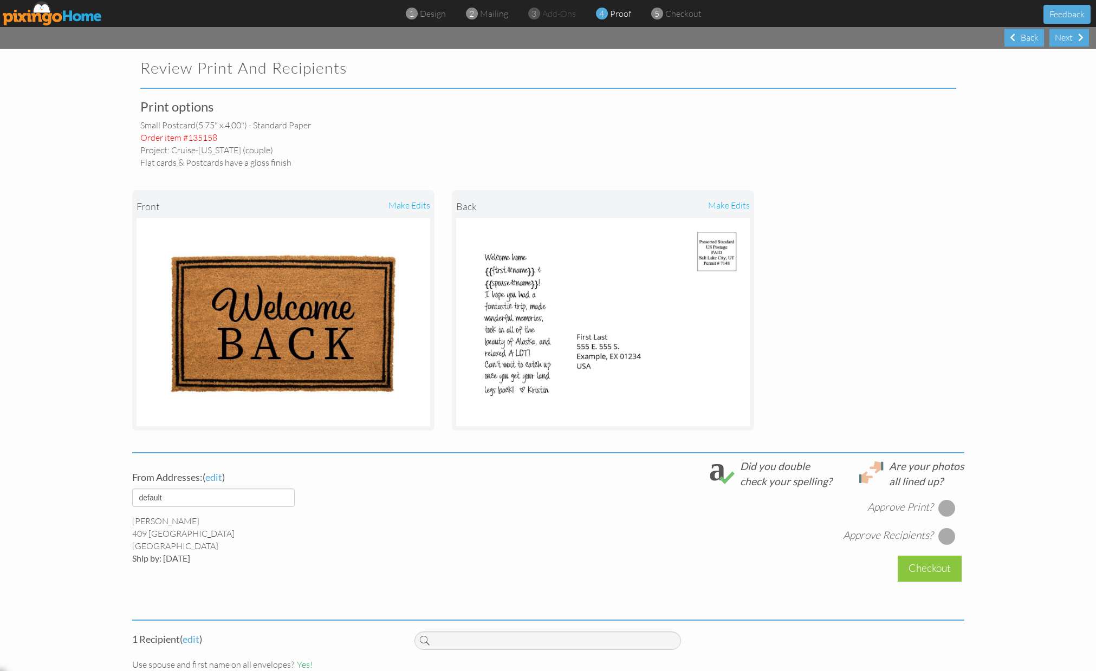
click at [945, 506] on div at bounding box center [947, 508] width 17 height 17
click at [944, 529] on div at bounding box center [947, 536] width 17 height 17
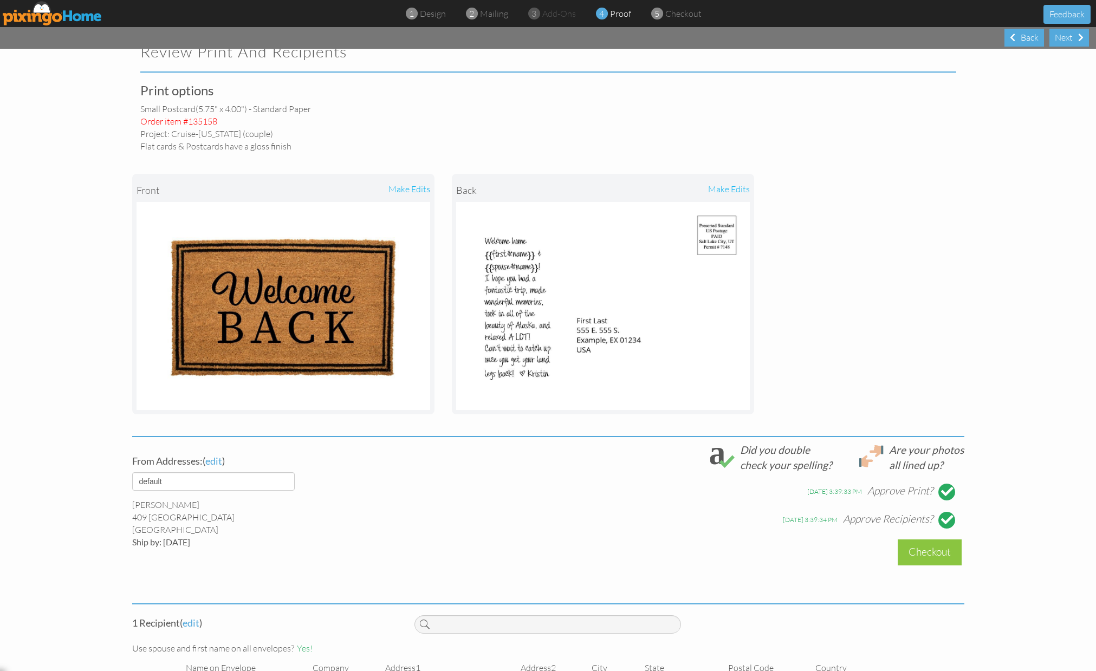
scroll to position [63, 0]
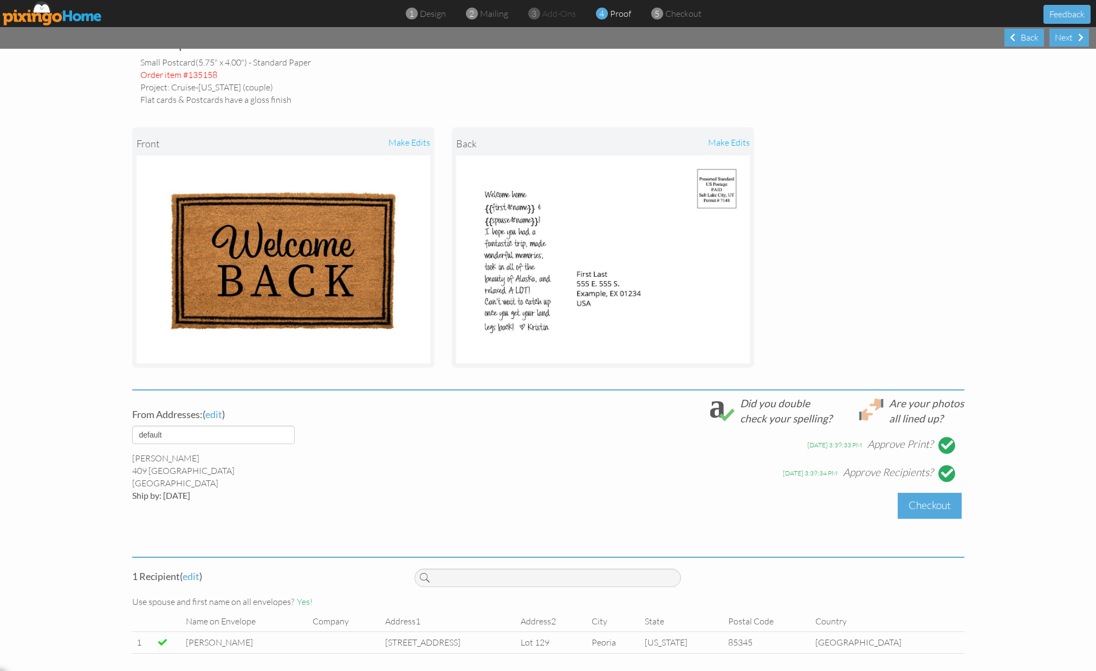
click at [933, 500] on div "Checkout" at bounding box center [930, 505] width 64 height 25
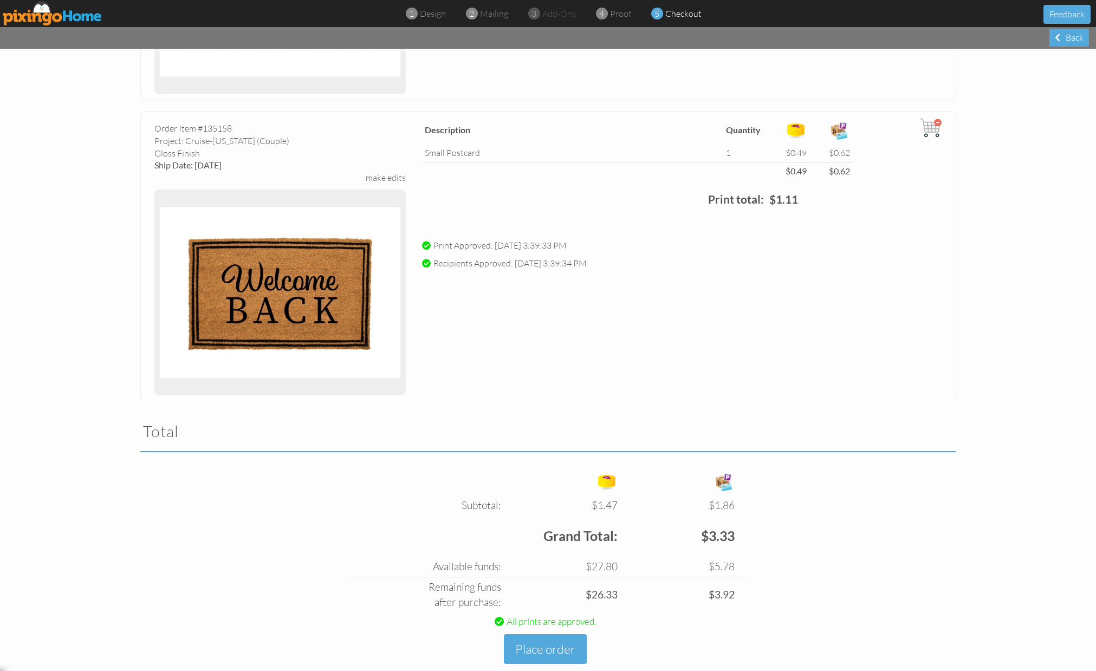
scroll to position [311, 0]
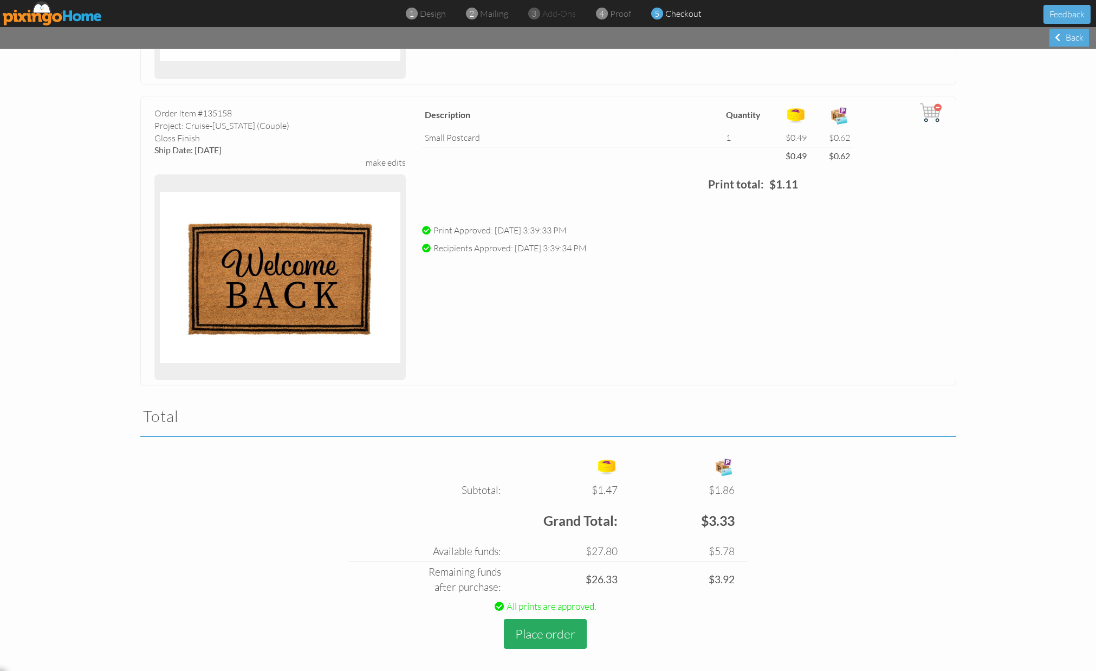
click at [560, 638] on button "Place order" at bounding box center [545, 634] width 83 height 30
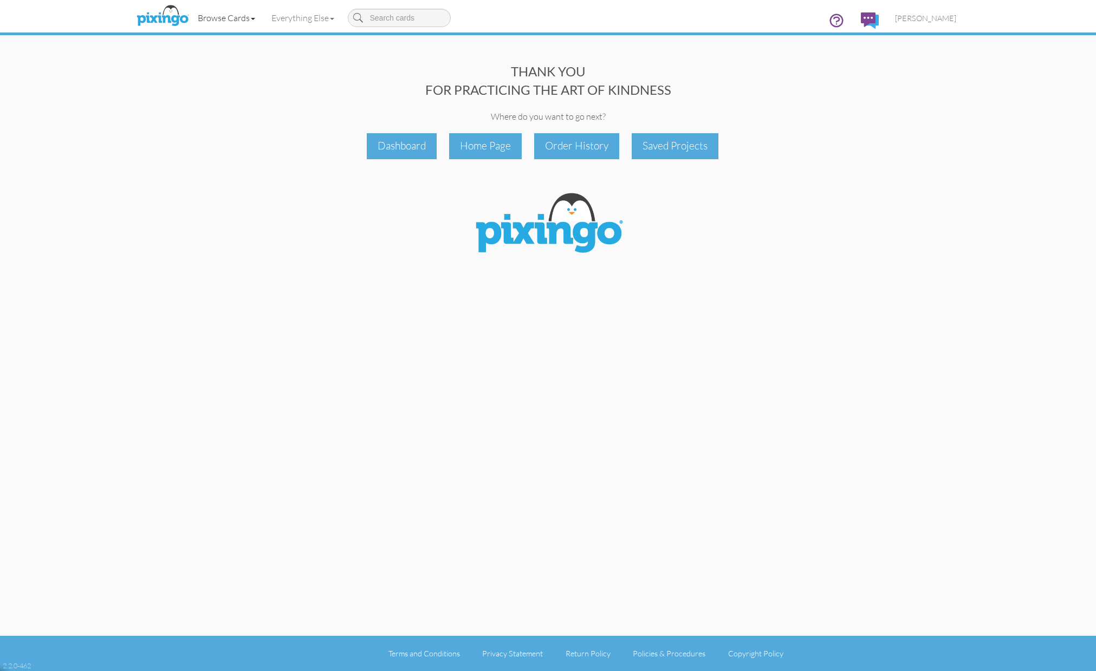
click at [238, 21] on link "Browse Cards" at bounding box center [227, 17] width 74 height 27
